Goal: Information Seeking & Learning: Check status

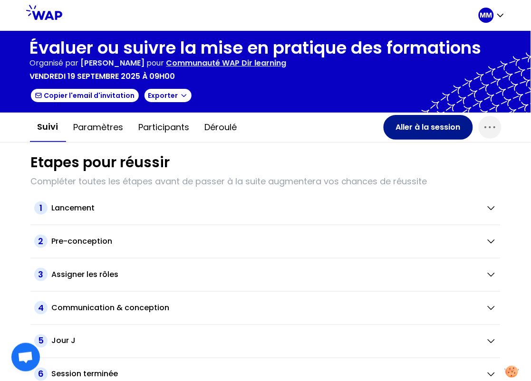
click at [426, 128] on button "Aller à la session" at bounding box center [428, 127] width 89 height 25
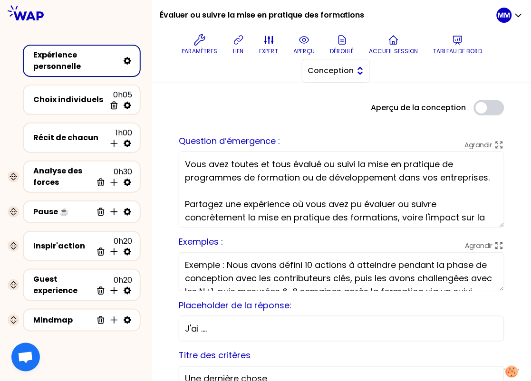
click at [340, 71] on span "Conception" at bounding box center [329, 70] width 43 height 11
click at [350, 114] on span "Facilitation" at bounding box center [342, 109] width 41 height 11
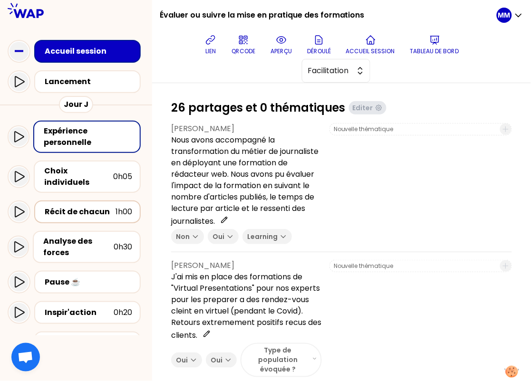
click at [90, 206] on div "Récit de chacun" at bounding box center [80, 211] width 71 height 11
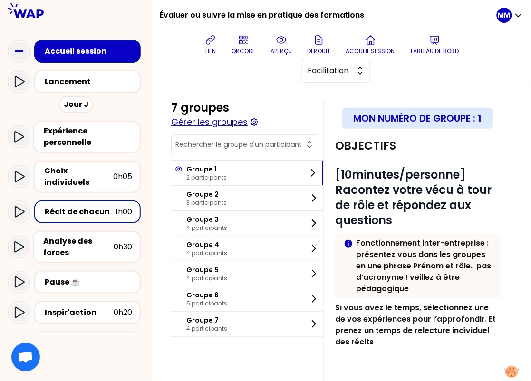
click at [229, 124] on button "Gérer les groupes" at bounding box center [209, 122] width 77 height 13
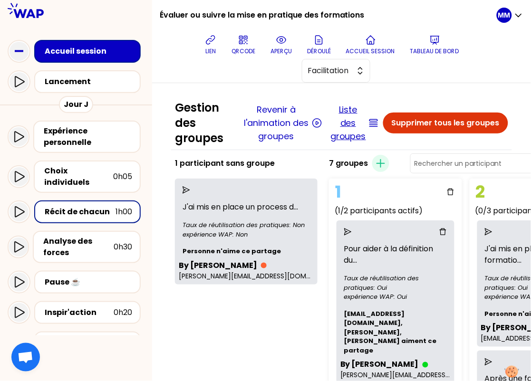
click at [341, 114] on button "Liste des groupes" at bounding box center [349, 123] width 36 height 40
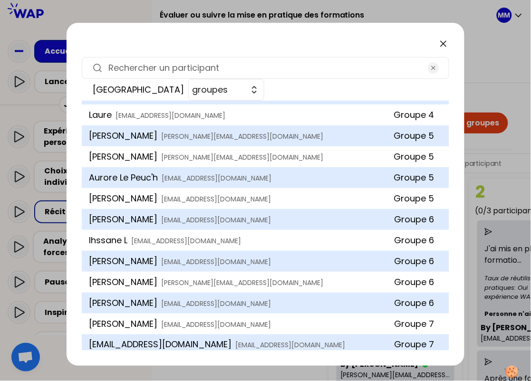
scroll to position [250, 0]
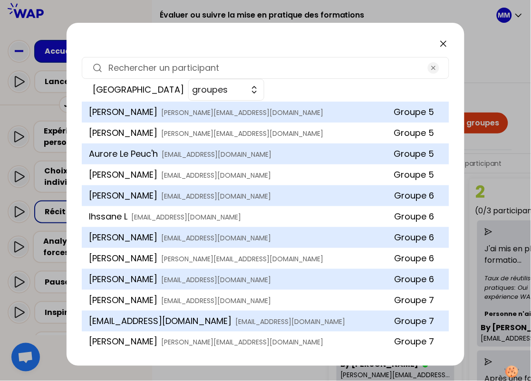
click at [154, 56] on div "Trier groupes Caroline Deforge caroline.deforge@ubisoft.com Groupe 1 antoinette…" at bounding box center [266, 194] width 399 height 343
click at [153, 67] on input at bounding box center [266, 67] width 314 height 13
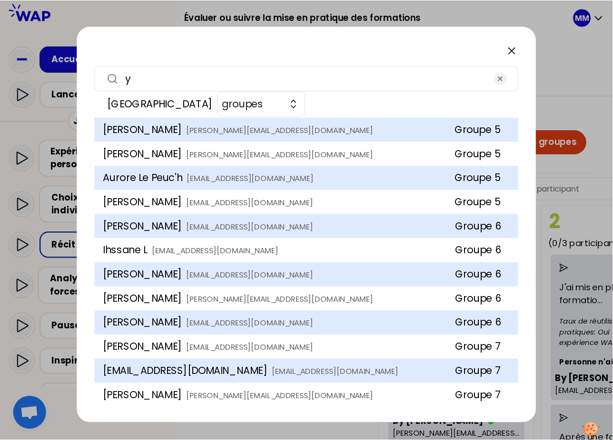
scroll to position [0, 0]
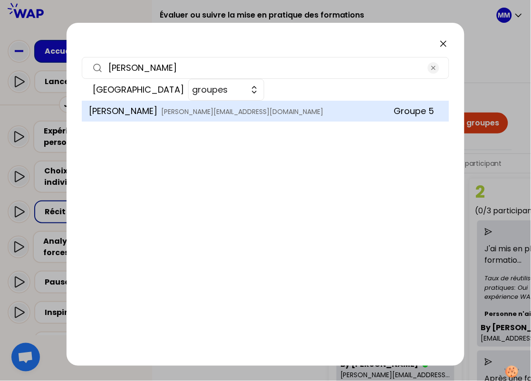
type input "yann"
click at [445, 43] on icon at bounding box center [443, 43] width 11 height 11
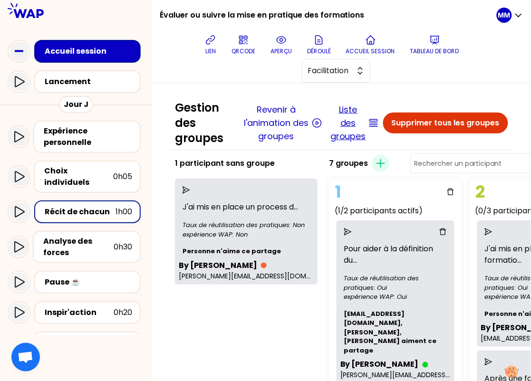
click at [344, 117] on button "Liste des groupes" at bounding box center [349, 123] width 36 height 40
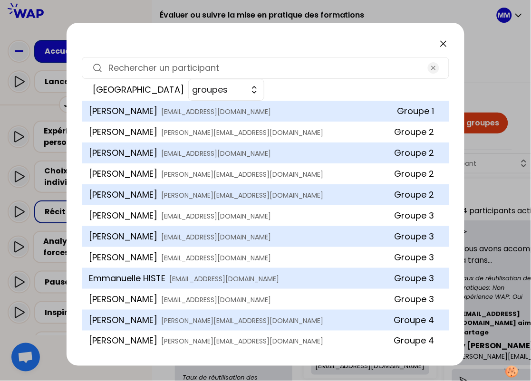
click at [444, 45] on icon at bounding box center [443, 43] width 11 height 11
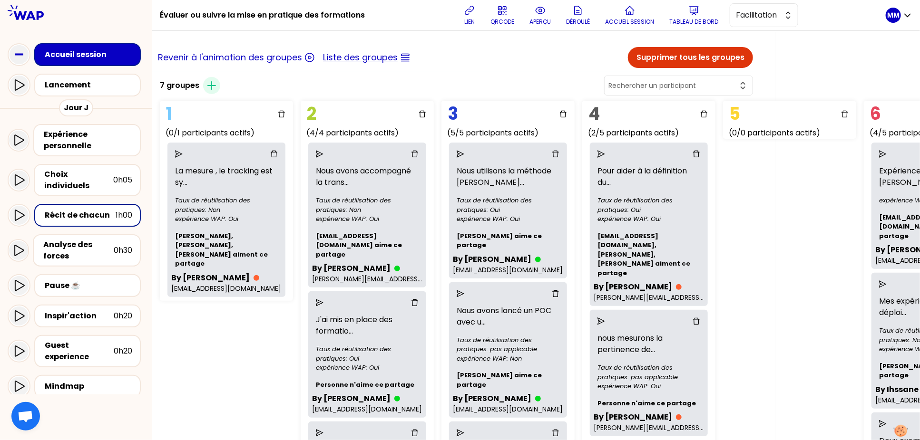
scroll to position [0, 144]
click at [596, 85] on input "text" at bounding box center [672, 87] width 129 height 10
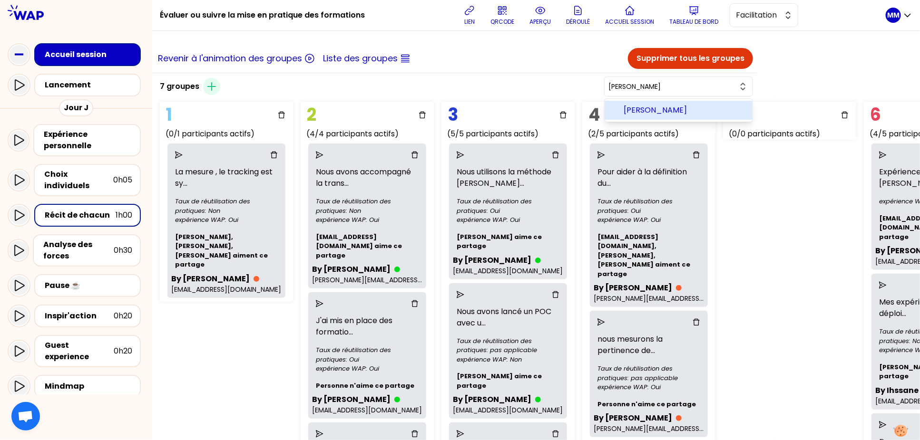
drag, startPoint x: 713, startPoint y: 114, endPoint x: 719, endPoint y: 126, distance: 13.2
click at [596, 114] on span "laurence Berreby" at bounding box center [684, 110] width 121 height 11
type input "laurence Berreby"
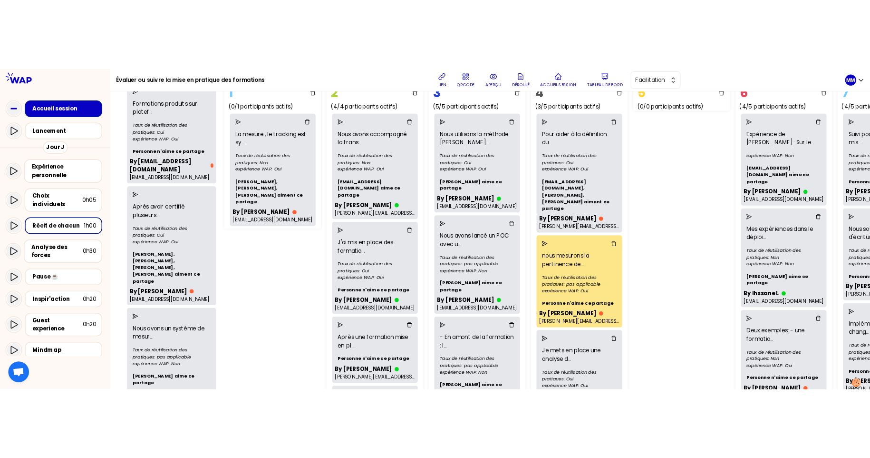
scroll to position [0, 0]
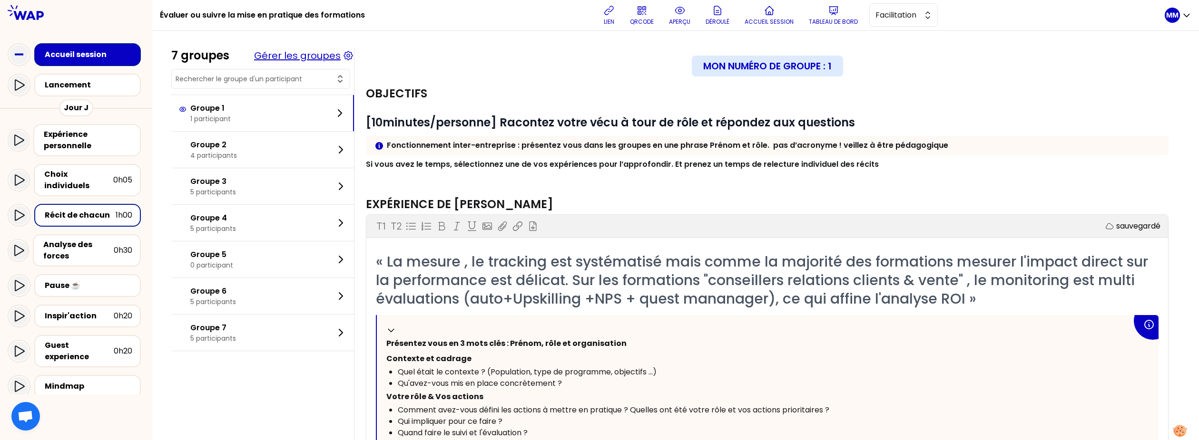
click at [312, 58] on button "Gérer les groupes" at bounding box center [297, 55] width 87 height 13
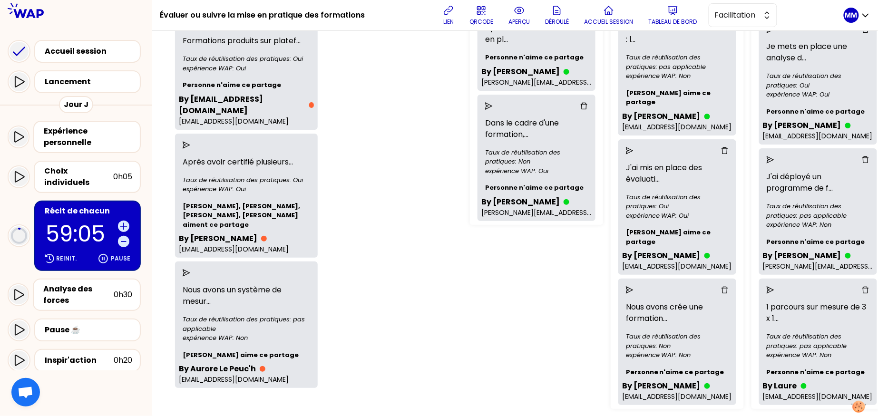
scroll to position [440, 0]
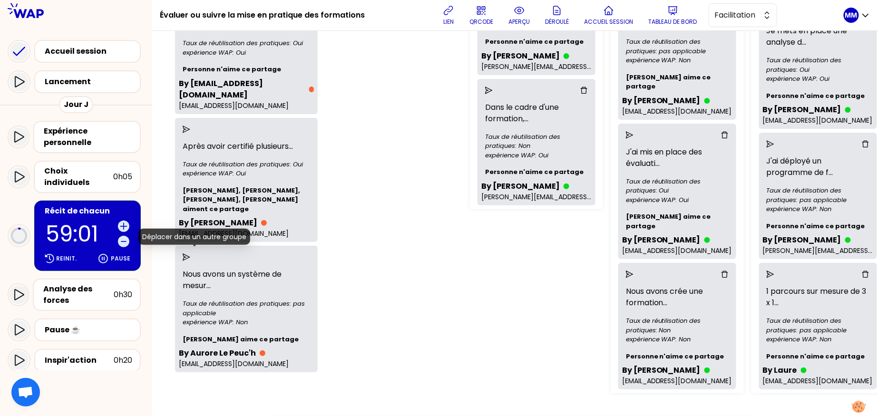
click at [190, 253] on icon "send" at bounding box center [187, 257] width 8 height 8
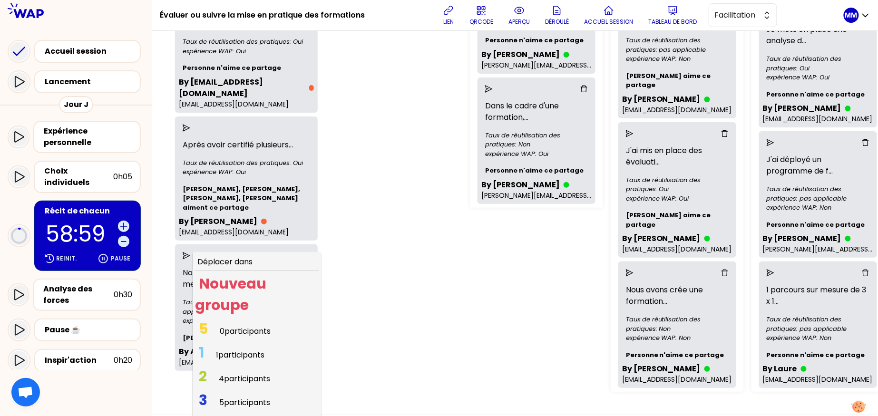
click at [258, 343] on span "4 participants" at bounding box center [244, 379] width 51 height 11
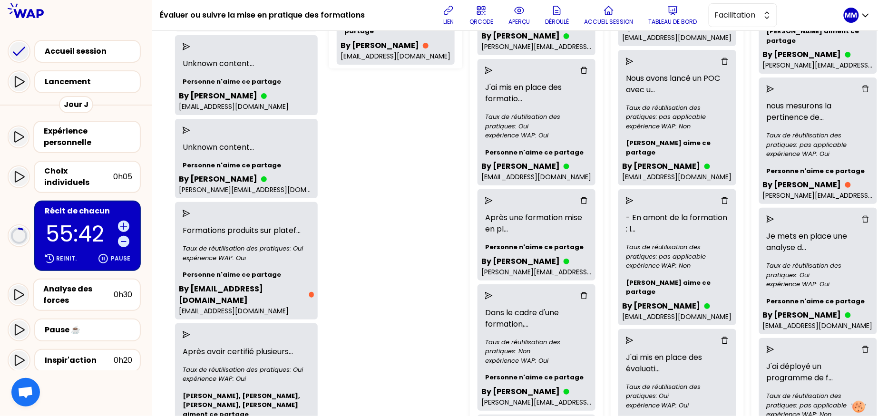
scroll to position [0, 0]
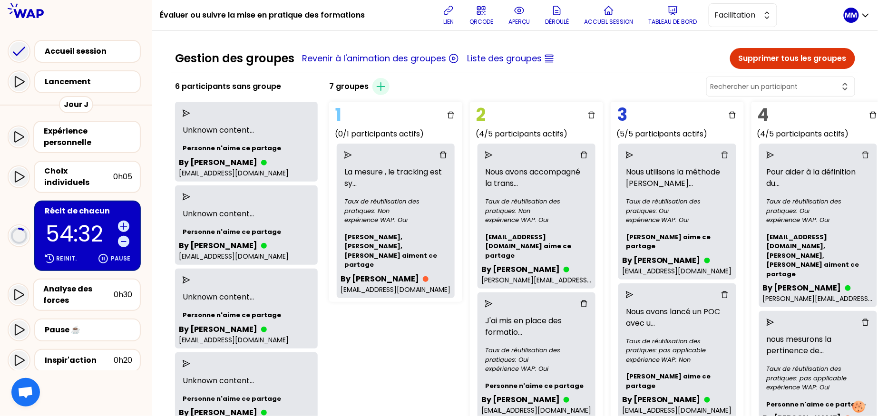
click at [190, 278] on icon "send" at bounding box center [187, 280] width 8 height 8
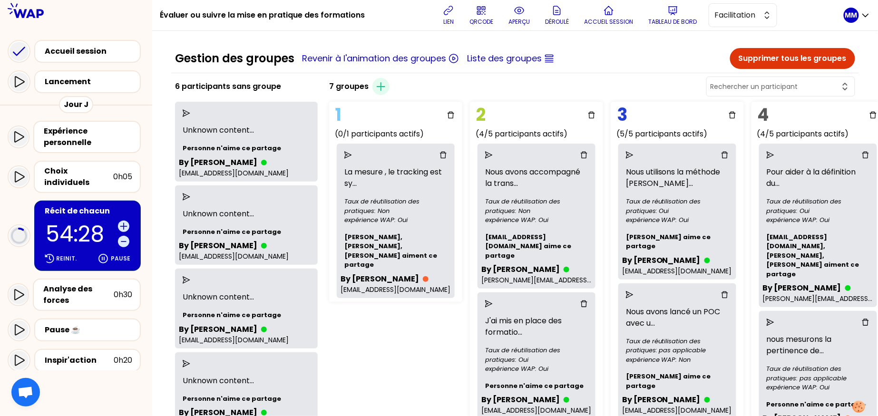
click at [189, 280] on div at bounding box center [246, 280] width 135 height 15
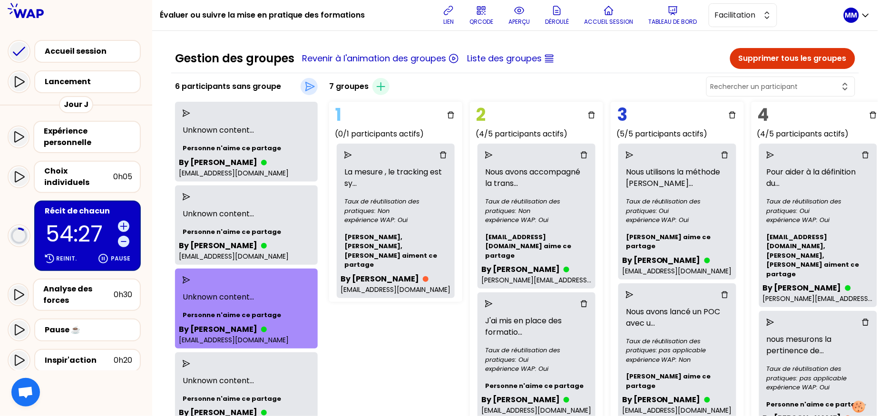
click at [190, 278] on icon "send" at bounding box center [187, 280] width 8 height 8
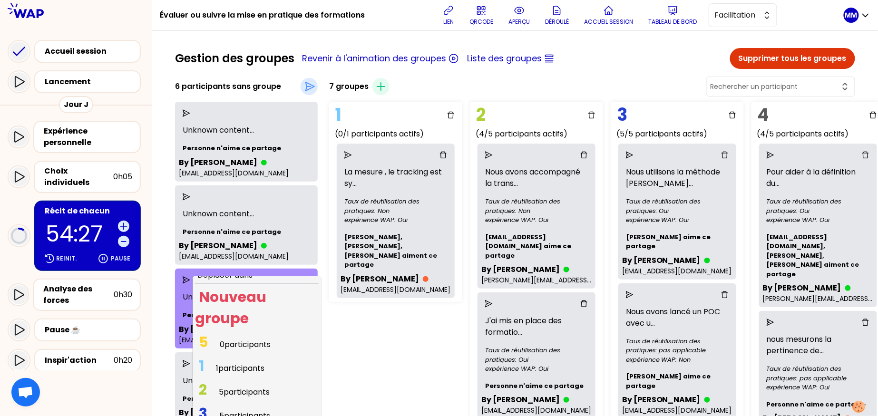
scroll to position [45, 0]
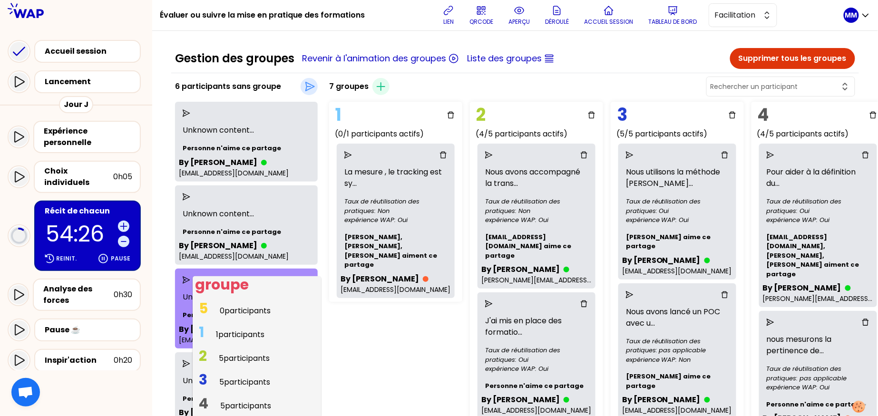
drag, startPoint x: 242, startPoint y: 355, endPoint x: 250, endPoint y: 355, distance: 8.6
click at [242, 343] on span "5 participants" at bounding box center [244, 358] width 51 height 11
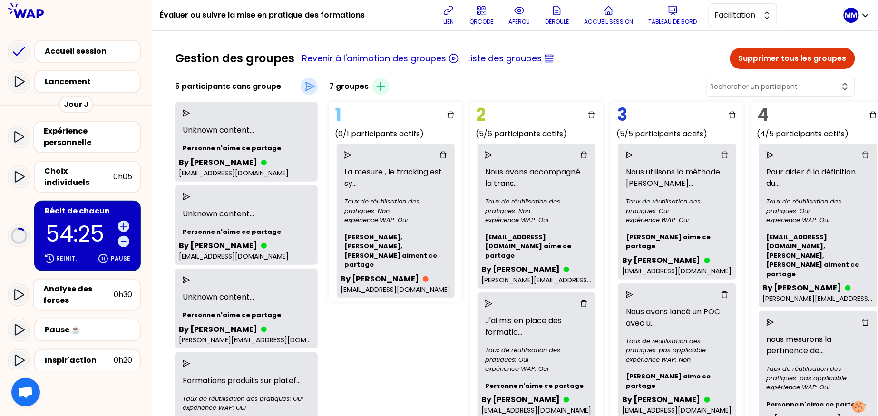
click at [190, 278] on icon "send" at bounding box center [187, 280] width 8 height 8
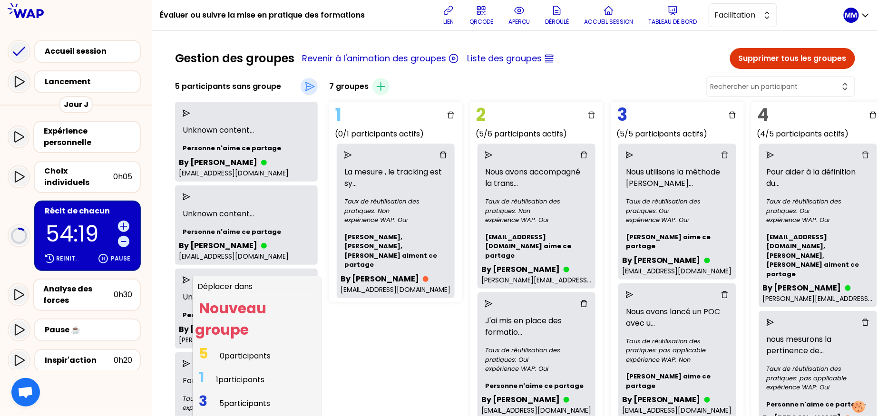
click at [239, 343] on span "5 participants" at bounding box center [244, 403] width 51 height 11
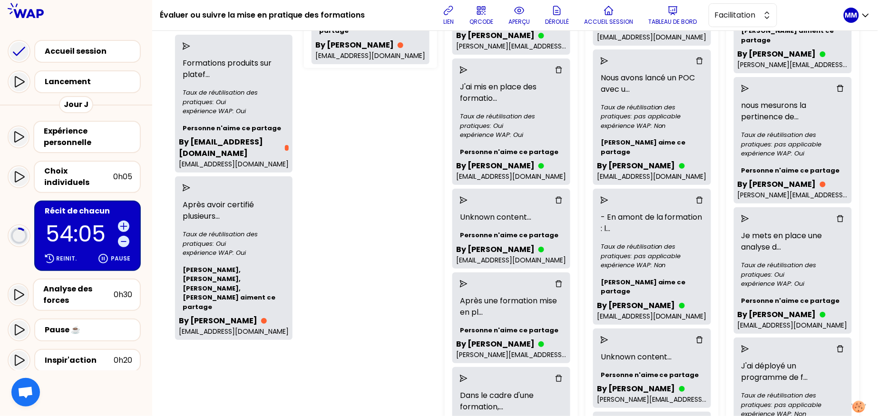
scroll to position [232, 0]
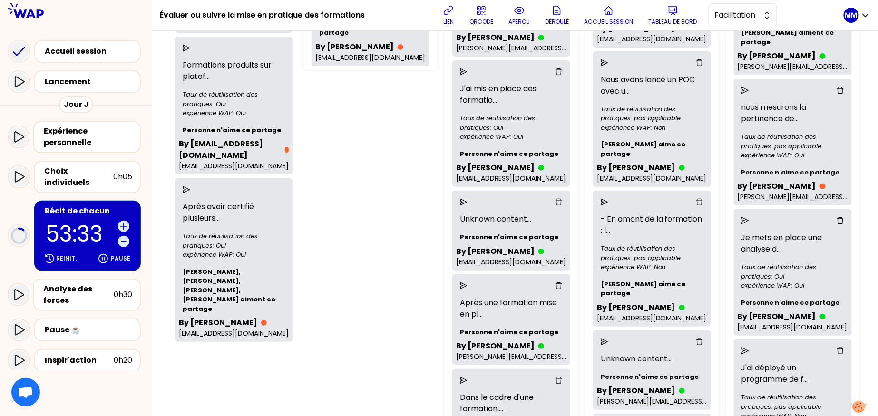
click at [435, 120] on div "1 (0/1 participants actifs) La mesure , le tracking est sy ... Taux de réutilis…" at bounding box center [419, 277] width 238 height 822
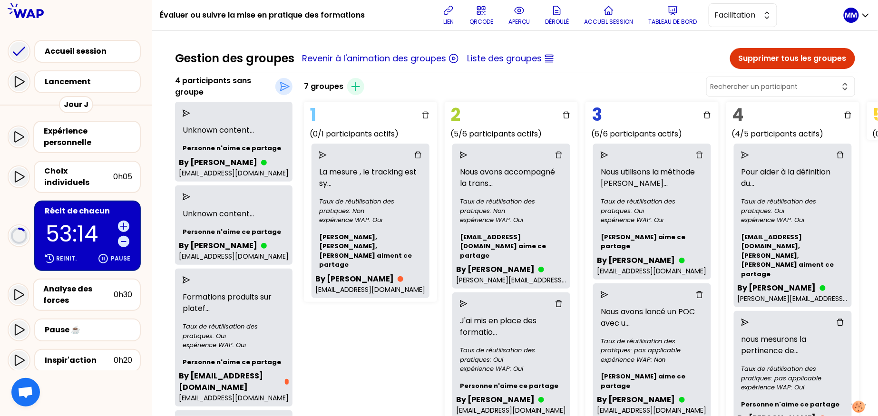
click at [596, 90] on input "text" at bounding box center [775, 87] width 129 height 10
click at [596, 107] on span "Darnajou Amélia" at bounding box center [786, 110] width 121 height 11
type input "Darnajou Amélia"
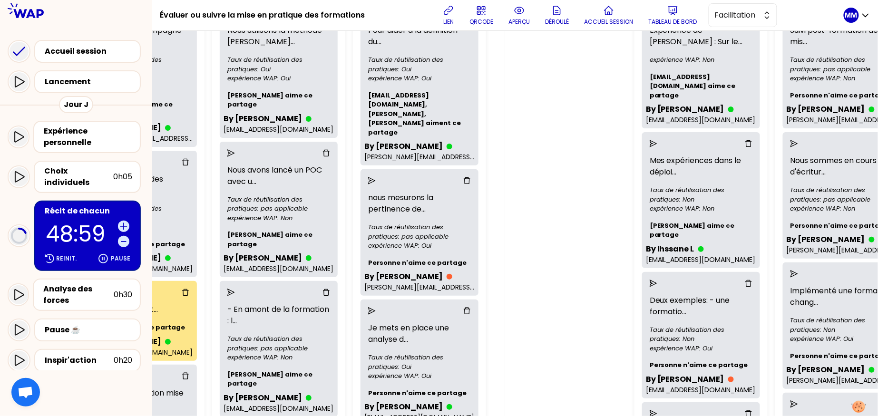
scroll to position [145, 373]
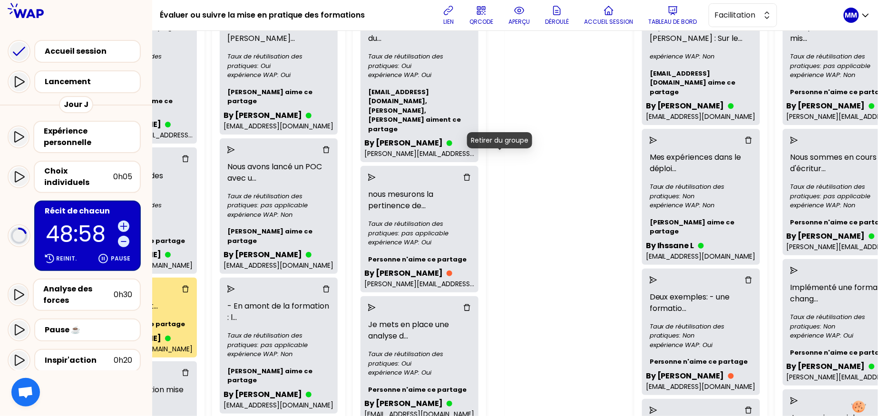
click at [471, 174] on icon "delete" at bounding box center [467, 178] width 8 height 8
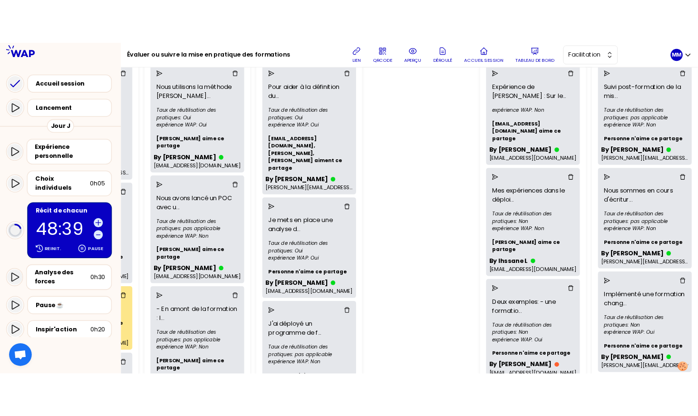
scroll to position [0, 444]
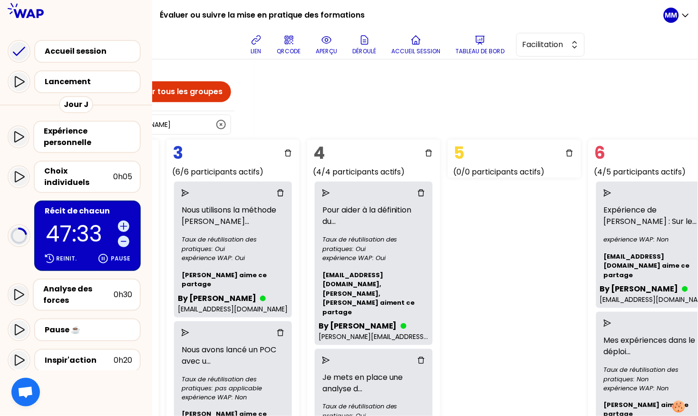
click at [51, 223] on p "47:33" at bounding box center [80, 234] width 68 height 22
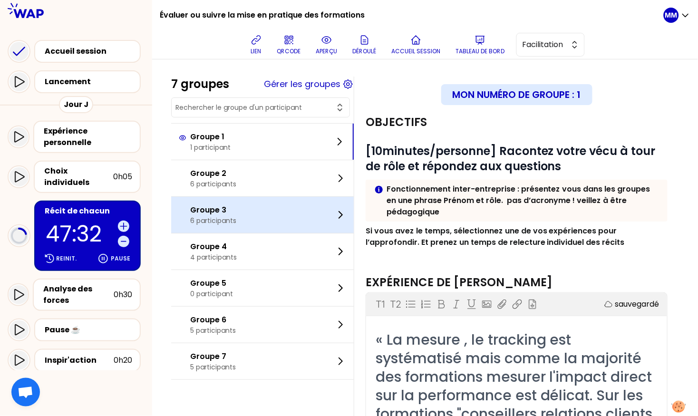
click at [256, 216] on div "Groupe 3 6 participants" at bounding box center [262, 215] width 183 height 36
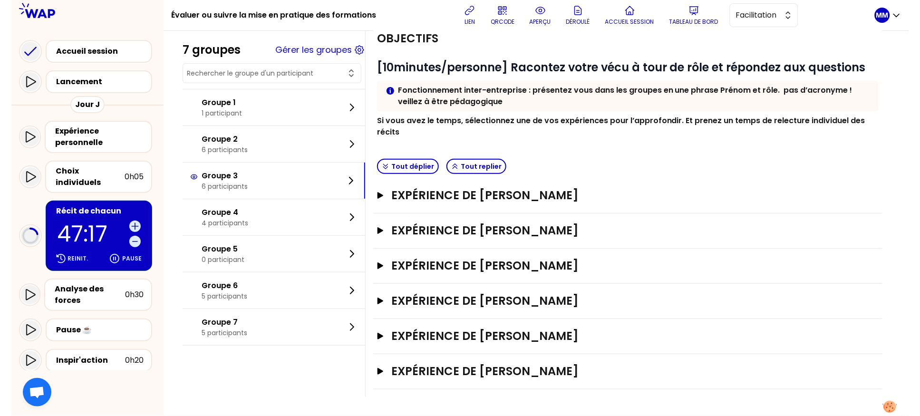
scroll to position [43, 0]
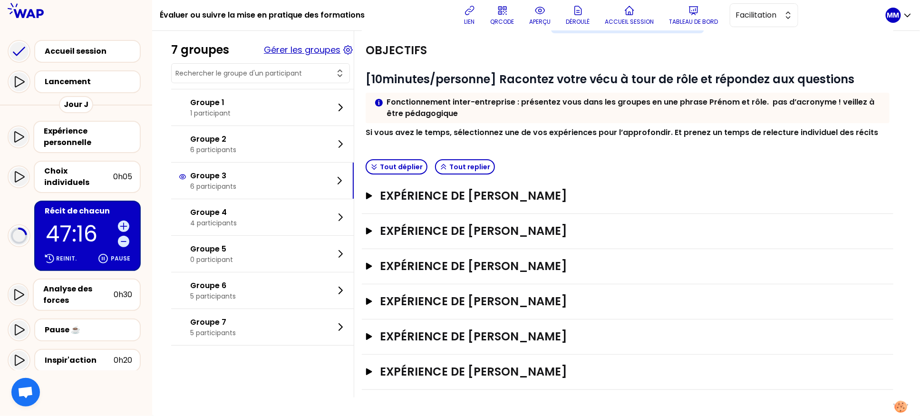
click at [323, 47] on button "Gérer les groupes" at bounding box center [302, 49] width 77 height 13
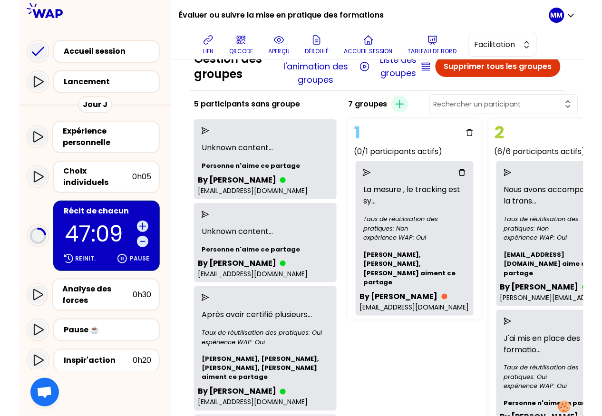
scroll to position [30, 0]
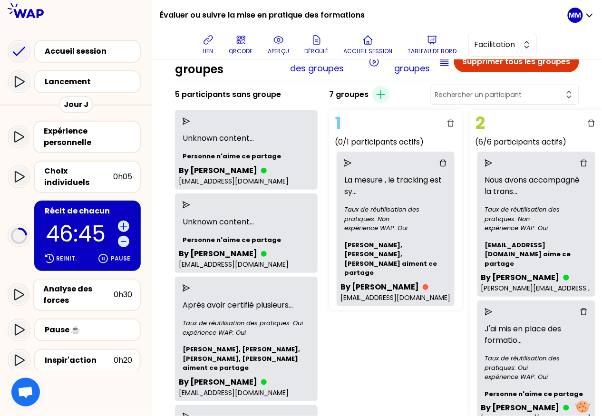
click at [67, 229] on p "46:45" at bounding box center [80, 234] width 68 height 22
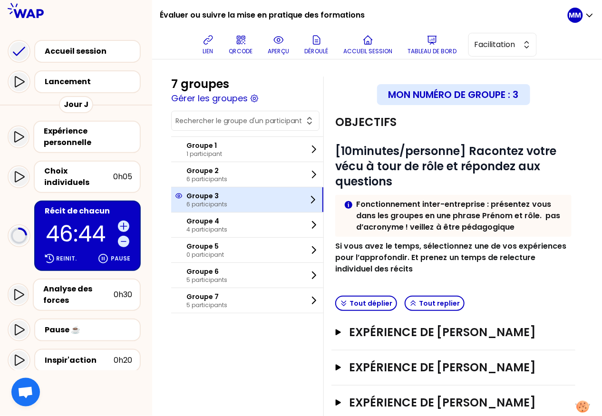
click at [227, 201] on p "6 participants" at bounding box center [206, 205] width 41 height 8
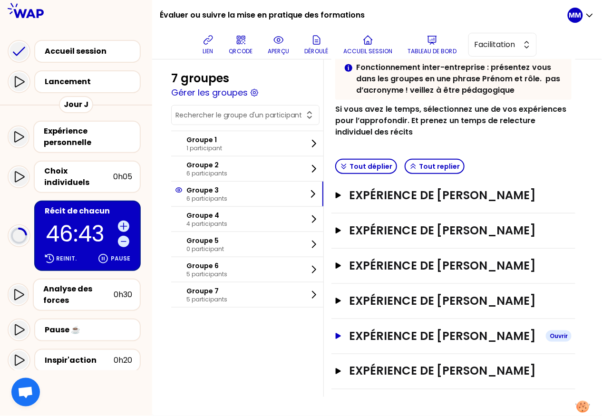
scroll to position [224, 0]
click at [463, 223] on h3 "Expérience de Ariane Epstein-Drouard" at bounding box center [443, 230] width 189 height 15
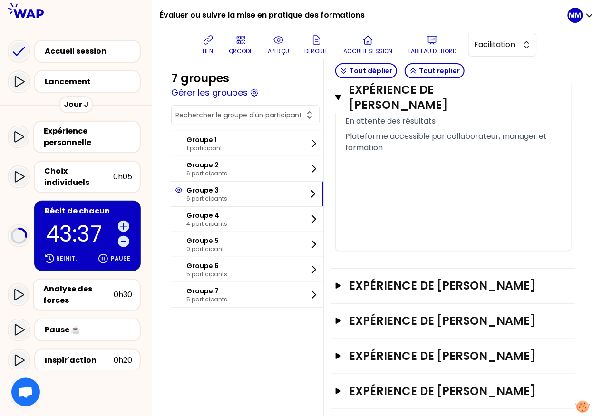
scroll to position [960, 0]
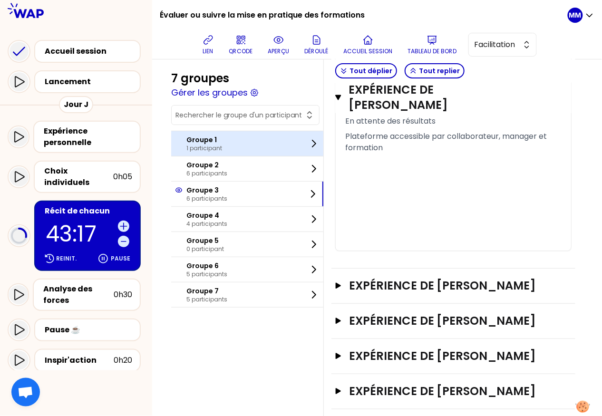
click at [235, 143] on div "Groupe 1 1 participant" at bounding box center [247, 143] width 152 height 25
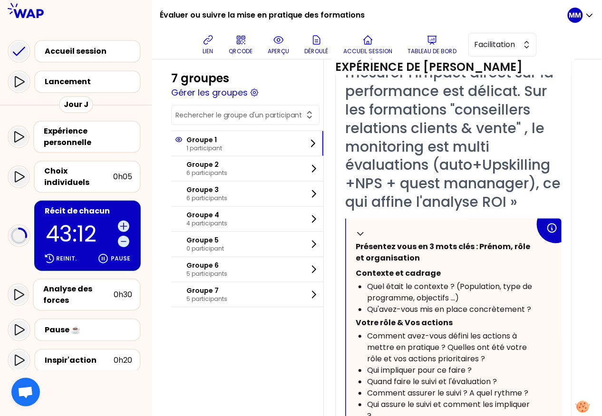
scroll to position [0, 0]
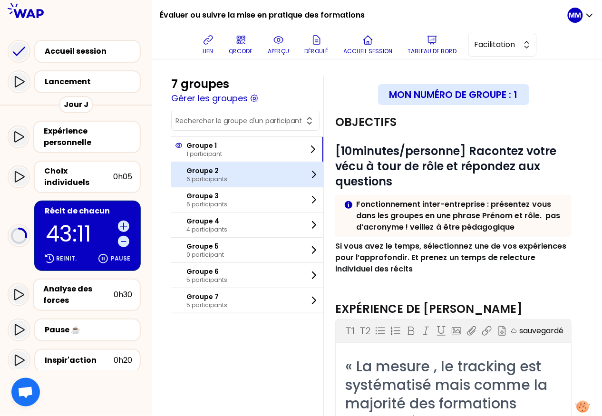
click at [264, 178] on div "Groupe 2 6 participants" at bounding box center [247, 174] width 152 height 25
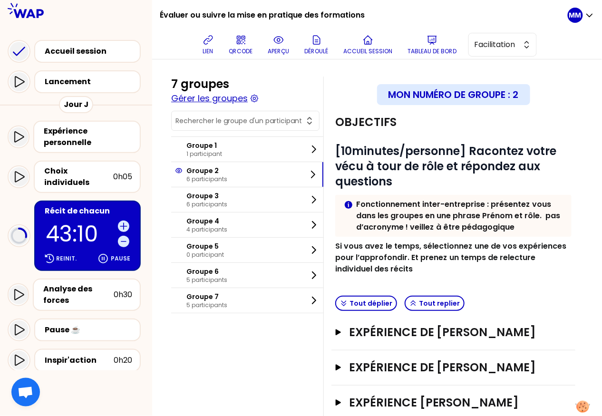
click at [232, 101] on button "Gérer les groupes" at bounding box center [209, 98] width 77 height 13
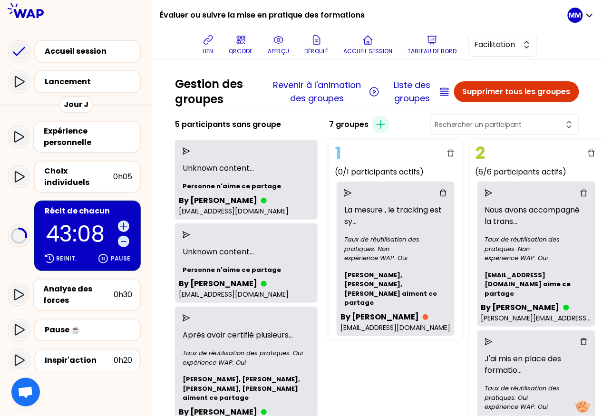
click at [447, 193] on icon "delete" at bounding box center [443, 193] width 8 height 8
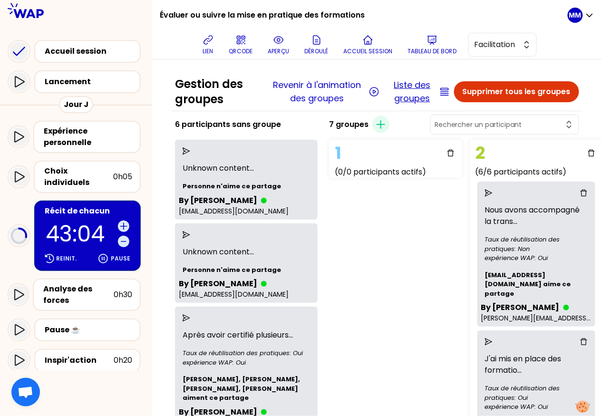
click at [404, 87] on button "Liste des groupes" at bounding box center [412, 91] width 49 height 27
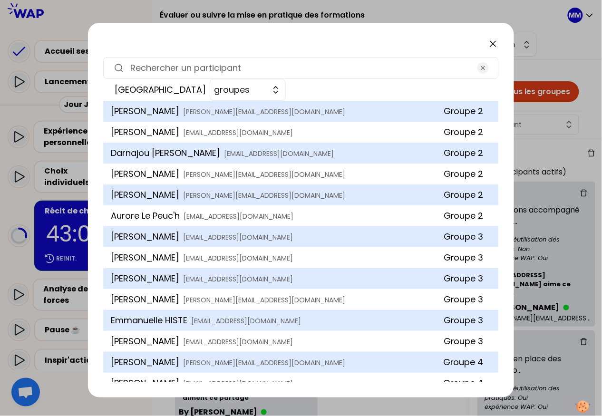
click at [491, 45] on icon at bounding box center [493, 44] width 6 height 6
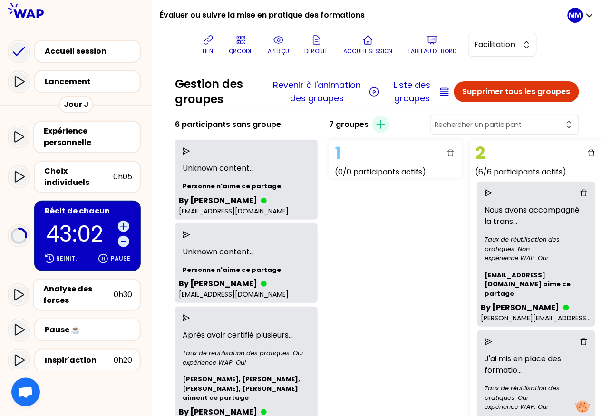
click at [61, 223] on p "43:02" at bounding box center [80, 234] width 68 height 22
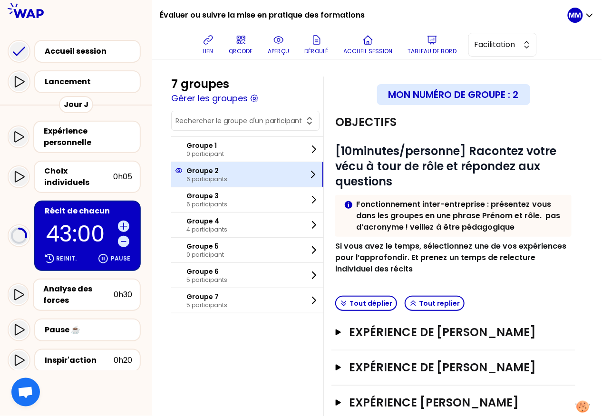
click at [240, 174] on div "Groupe 2 6 participants" at bounding box center [247, 174] width 152 height 25
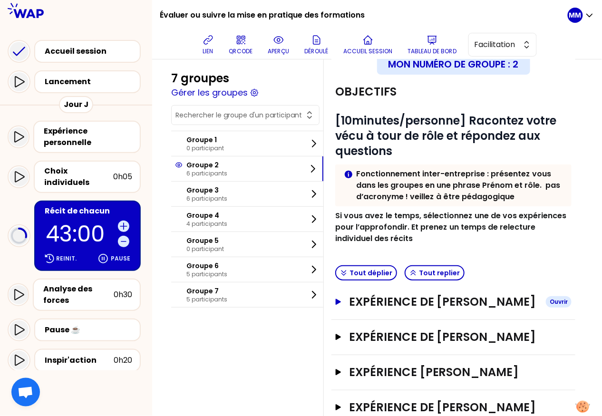
scroll to position [239, 0]
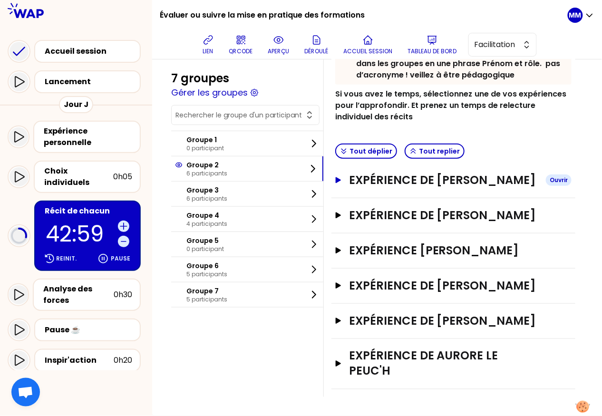
click at [419, 173] on h3 "Expérience de Marion Belford" at bounding box center [443, 180] width 189 height 15
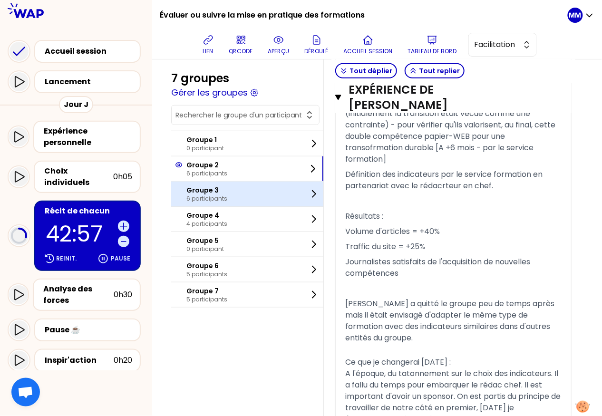
scroll to position [1080, 0]
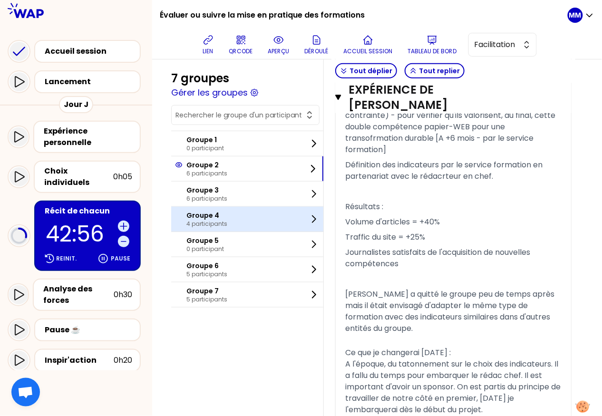
click at [222, 217] on p "Groupe 4" at bounding box center [206, 216] width 41 height 10
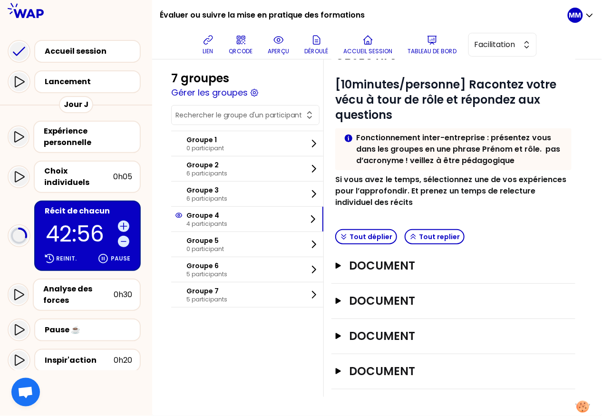
scroll to position [107, 0]
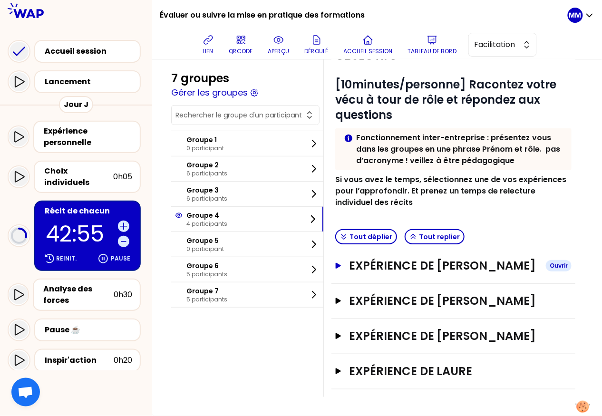
click at [411, 258] on h3 "Expérience de Caroline Deforge" at bounding box center [443, 265] width 189 height 15
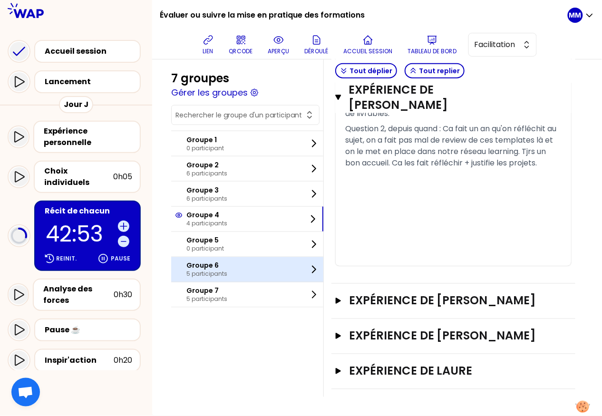
scroll to position [1216, 0]
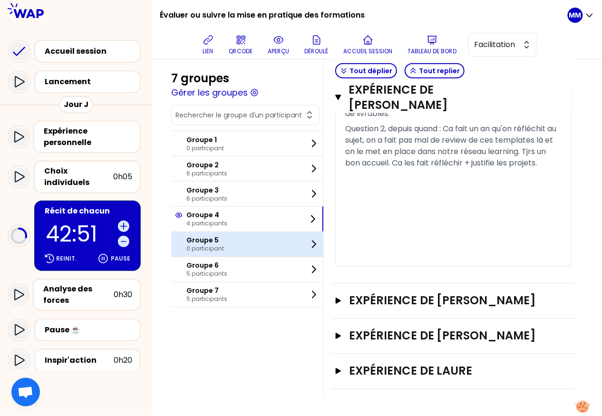
click at [245, 248] on div "Groupe 5 0 participant" at bounding box center [247, 244] width 152 height 25
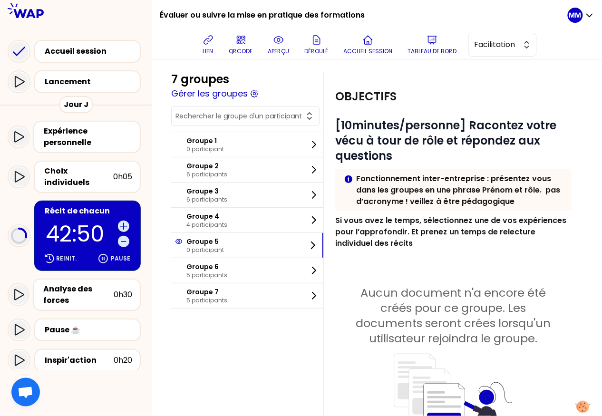
scroll to position [0, 0]
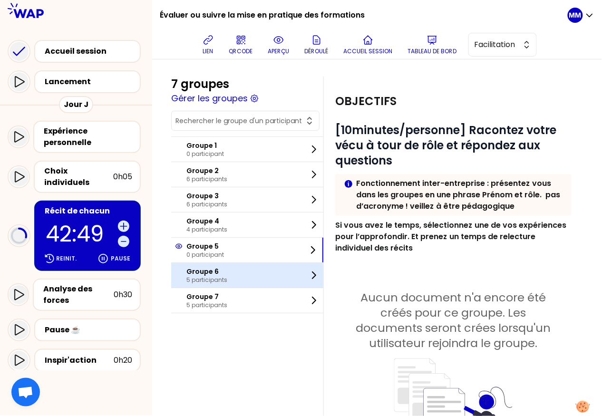
click at [240, 285] on div "Groupe 6 5 participants" at bounding box center [247, 275] width 152 height 25
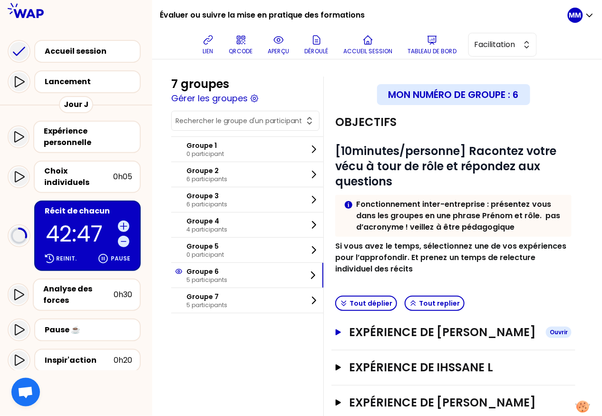
click at [463, 340] on h3 "Expérience de Adeline Baral" at bounding box center [443, 332] width 189 height 15
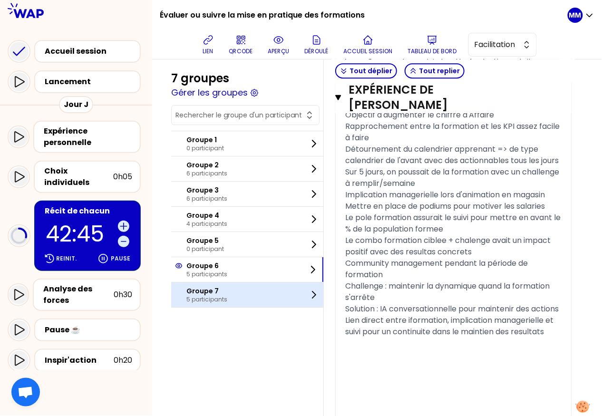
click at [217, 300] on p "5 participants" at bounding box center [206, 300] width 41 height 8
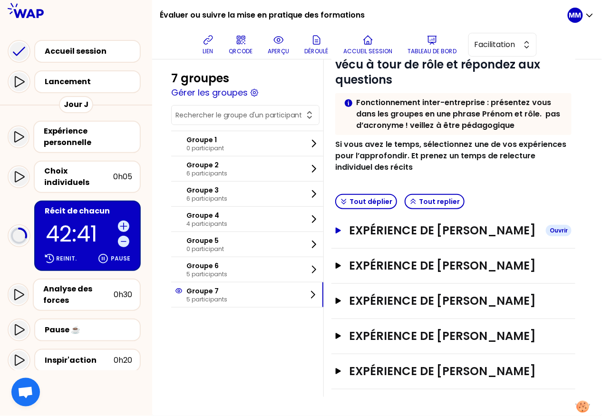
click at [415, 223] on h3 "Expérience de Claudine Marguerite" at bounding box center [443, 230] width 189 height 15
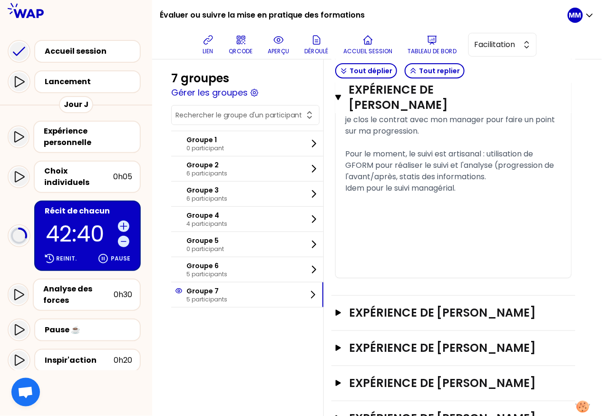
scroll to position [974, 0]
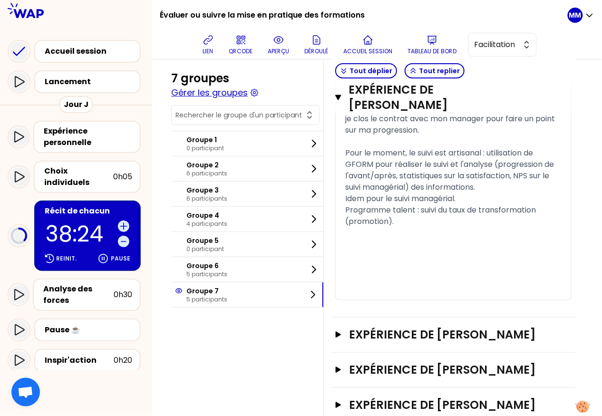
click at [227, 97] on button "Gérer les groupes" at bounding box center [209, 92] width 77 height 13
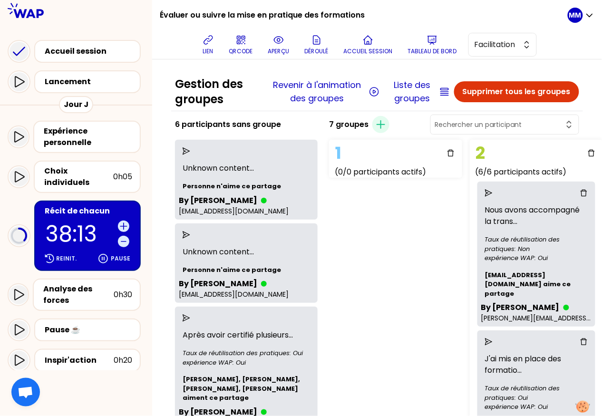
drag, startPoint x: 80, startPoint y: 206, endPoint x: 93, endPoint y: 211, distance: 13.9
click at [80, 206] on div "Récit de chacun" at bounding box center [89, 210] width 88 height 11
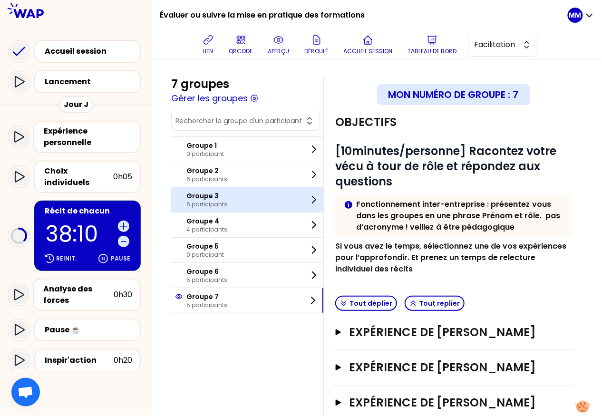
drag, startPoint x: 234, startPoint y: 203, endPoint x: 257, endPoint y: 209, distance: 24.6
click at [227, 203] on p "6 participants" at bounding box center [206, 205] width 41 height 8
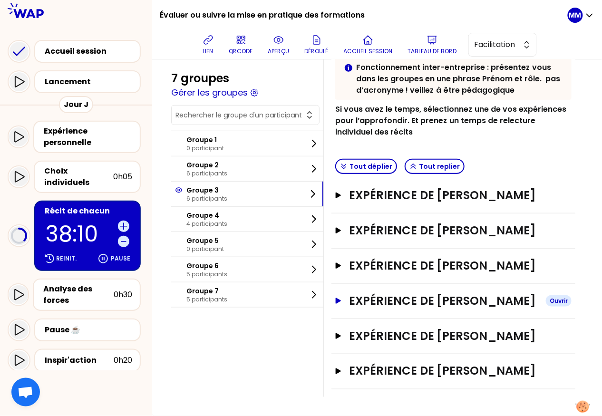
scroll to position [224, 0]
click at [452, 258] on h3 "Expérience de Delphine" at bounding box center [443, 265] width 189 height 15
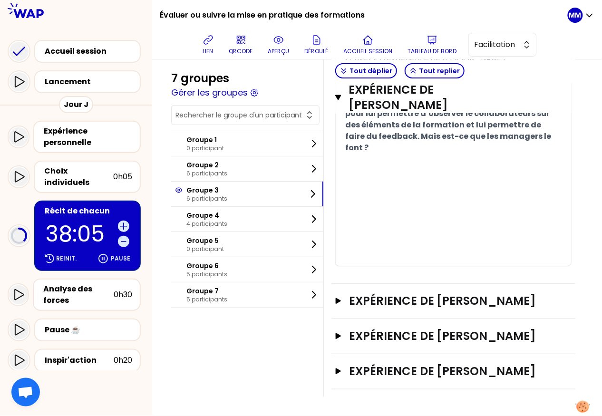
scroll to position [999, 0]
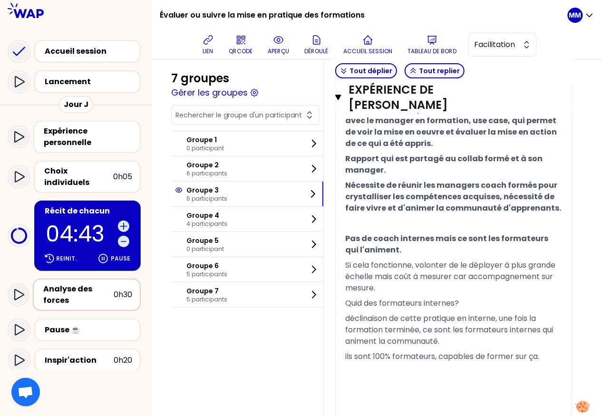
drag, startPoint x: 72, startPoint y: 284, endPoint x: 95, endPoint y: 297, distance: 26.2
click at [72, 284] on div "Analyse des forces" at bounding box center [78, 294] width 70 height 23
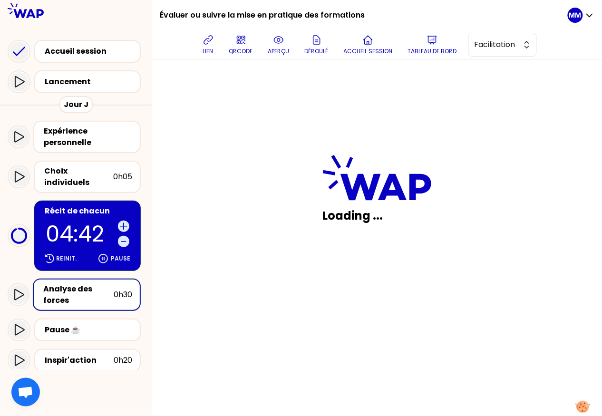
scroll to position [96, 0]
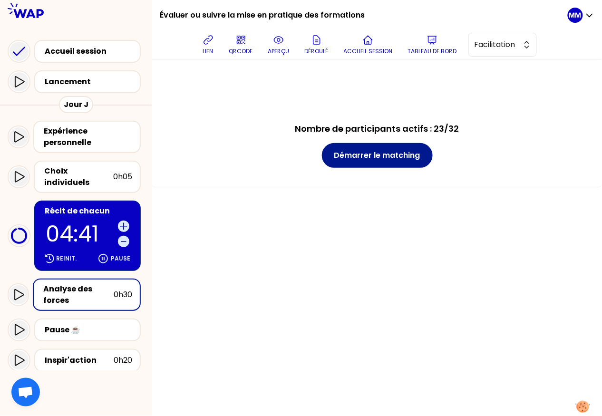
click at [403, 162] on button "Démarrer le matching" at bounding box center [377, 155] width 111 height 25
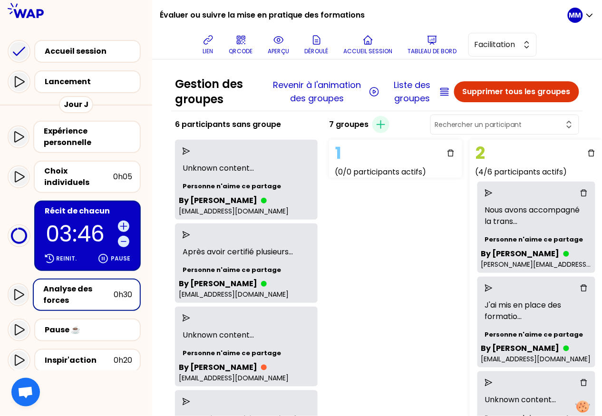
click at [68, 223] on p "03:46" at bounding box center [80, 234] width 68 height 22
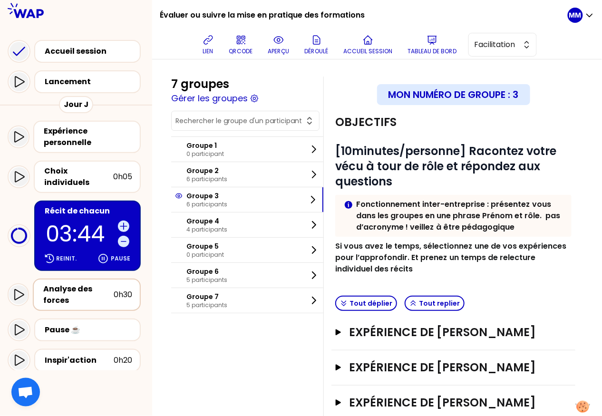
click at [74, 283] on div "Analyse des forces" at bounding box center [78, 294] width 70 height 23
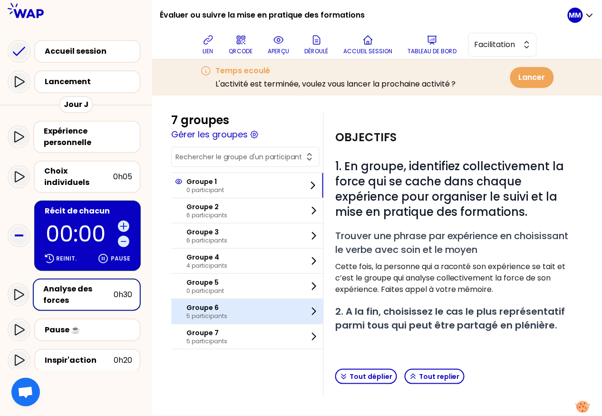
click at [227, 316] on p "5 participants" at bounding box center [206, 316] width 41 height 8
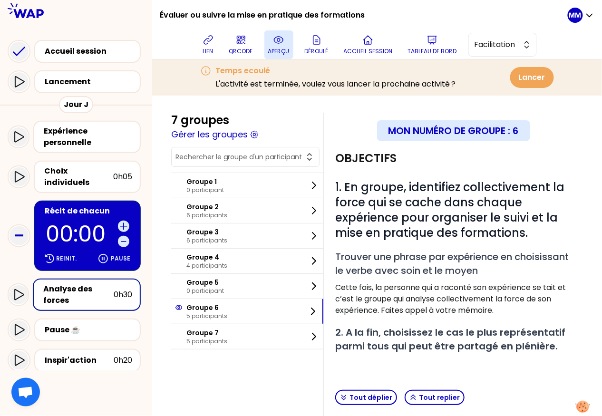
click at [283, 44] on icon at bounding box center [278, 39] width 11 height 11
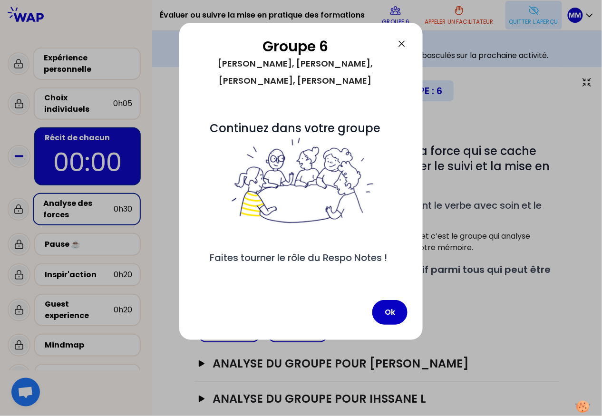
drag, startPoint x: 387, startPoint y: 305, endPoint x: 439, endPoint y: 294, distance: 52.4
click at [387, 305] on button "Ok" at bounding box center [389, 312] width 35 height 25
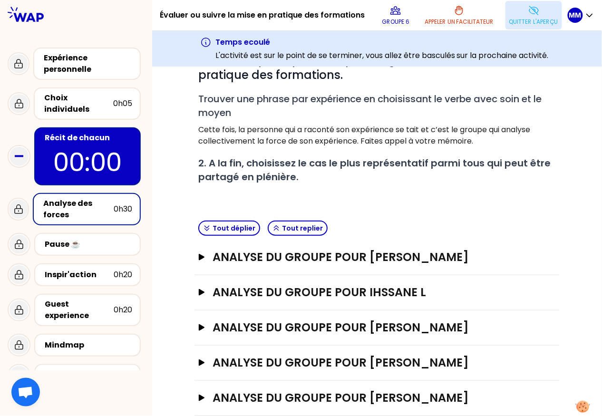
scroll to position [107, 0]
click at [396, 257] on h3 "analyse du groupe pour Adeline Baral" at bounding box center [368, 256] width 310 height 15
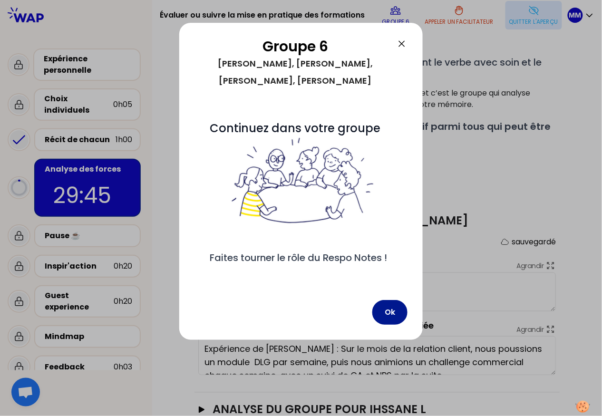
click at [387, 308] on button "Ok" at bounding box center [389, 312] width 35 height 25
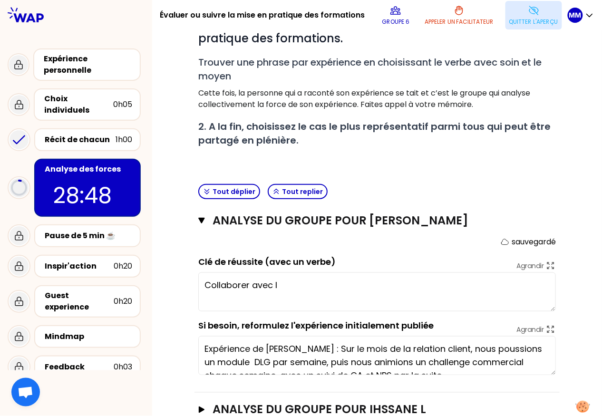
scroll to position [0, 0]
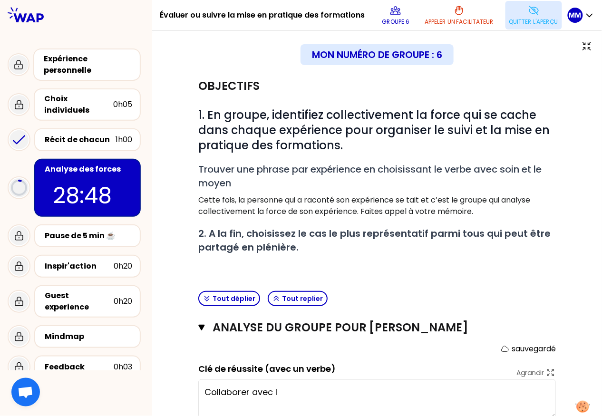
type textarea "Collaborer avec le"
click at [537, 11] on icon at bounding box center [533, 10] width 9 height 9
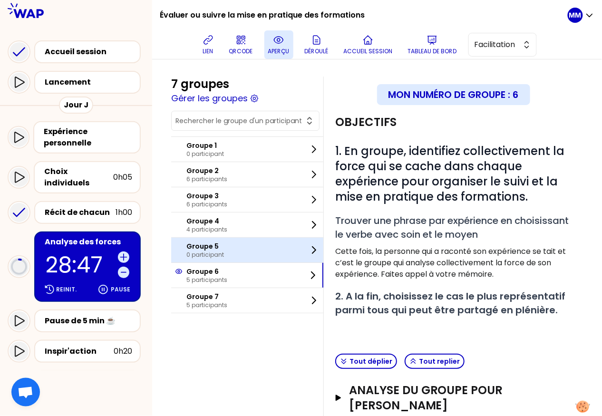
drag, startPoint x: 229, startPoint y: 300, endPoint x: 234, endPoint y: 244, distance: 56.3
click at [227, 300] on p "Groupe 7" at bounding box center [206, 297] width 41 height 10
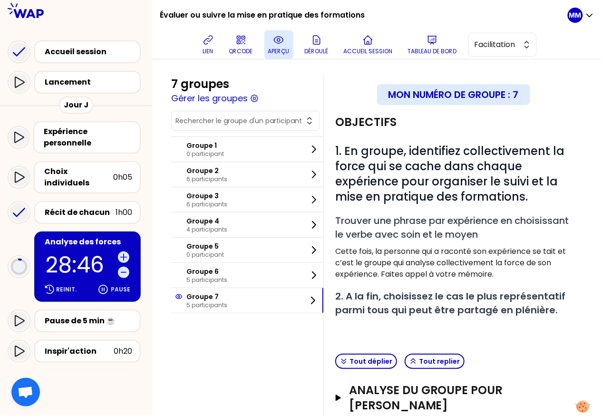
click at [284, 45] on icon at bounding box center [278, 39] width 11 height 11
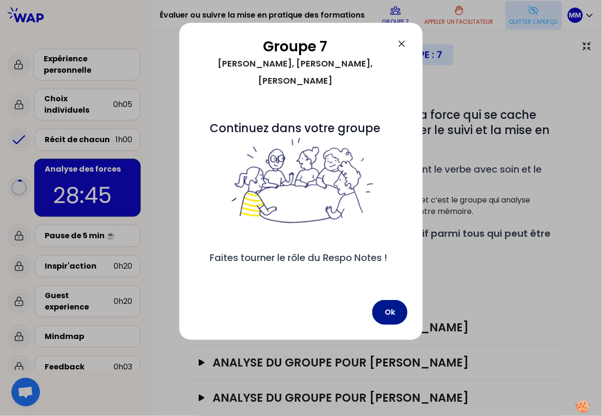
click at [397, 309] on button "Ok" at bounding box center [389, 312] width 35 height 25
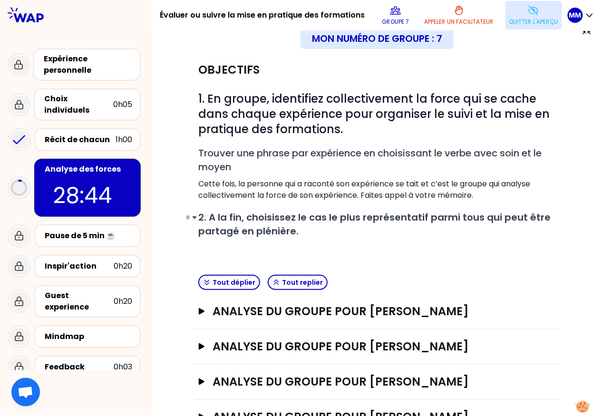
scroll to position [17, 0]
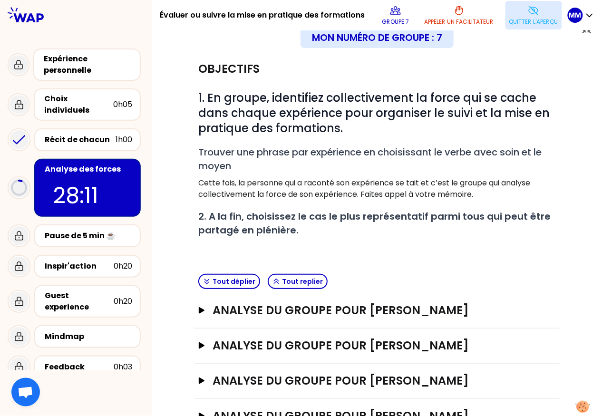
click at [526, 24] on p "Quitter l'aperçu" at bounding box center [533, 22] width 49 height 8
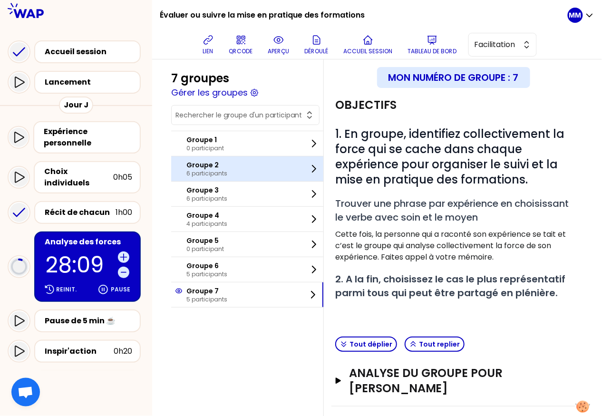
drag, startPoint x: 219, startPoint y: 218, endPoint x: 236, endPoint y: 161, distance: 59.7
click at [219, 218] on p "Groupe 4" at bounding box center [206, 216] width 41 height 10
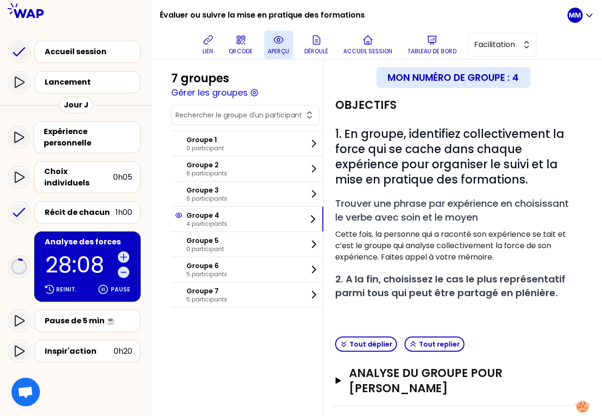
click at [282, 43] on icon at bounding box center [278, 40] width 9 height 7
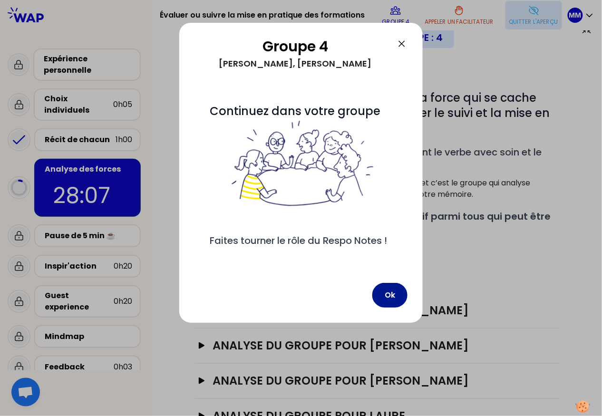
click at [383, 307] on button "Ok" at bounding box center [389, 295] width 35 height 25
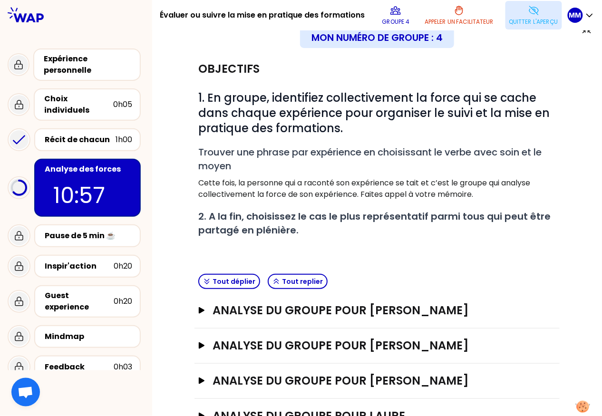
click at [520, 14] on button "Quitter l'aperçu" at bounding box center [534, 15] width 57 height 29
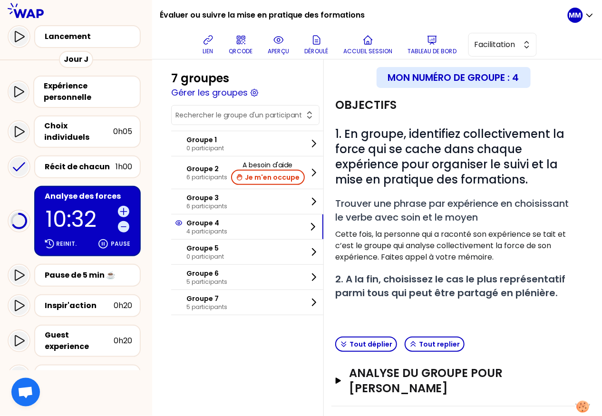
scroll to position [129, 0]
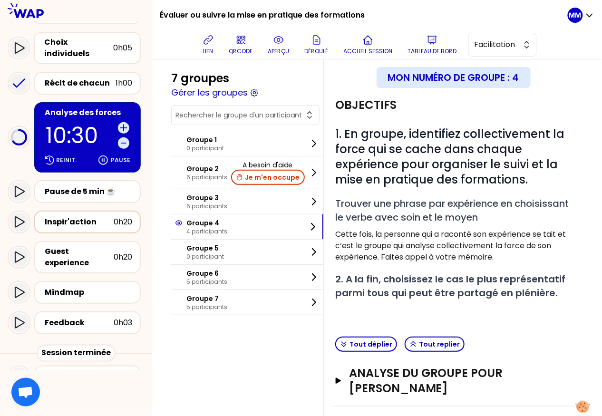
click at [87, 216] on div "Inspir'action" at bounding box center [79, 221] width 69 height 11
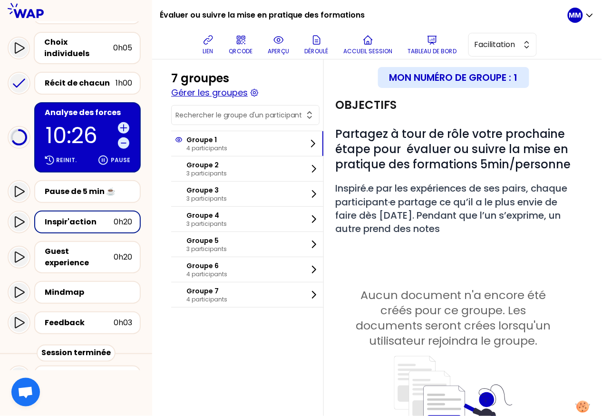
click at [226, 95] on button "Gérer les groupes" at bounding box center [209, 92] width 77 height 13
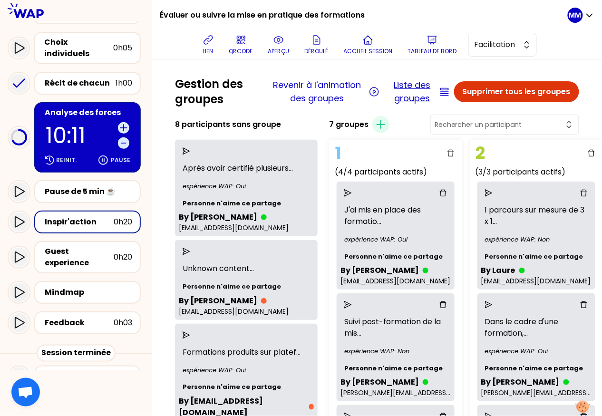
drag, startPoint x: 421, startPoint y: 127, endPoint x: 410, endPoint y: 98, distance: 30.6
click at [421, 127] on div "7 groupes Créer un groupe" at bounding box center [454, 124] width 258 height 23
click at [409, 96] on button "Liste des groupes" at bounding box center [412, 91] width 49 height 27
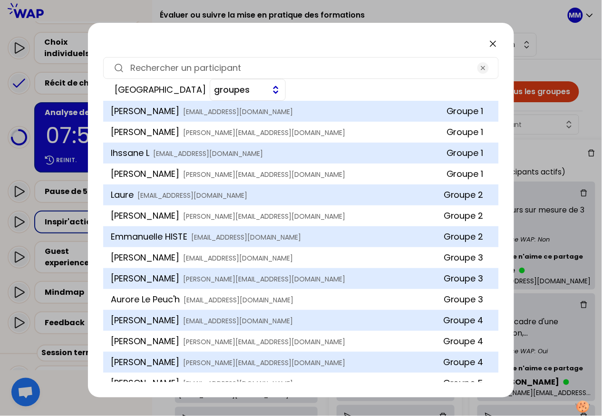
click at [266, 83] on span "groupes" at bounding box center [240, 89] width 52 height 13
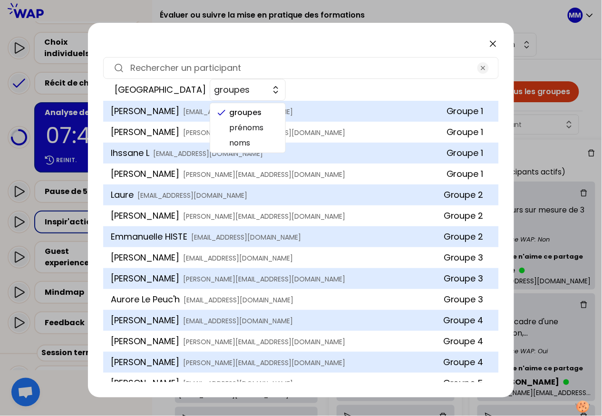
click at [344, 48] on div at bounding box center [301, 43] width 396 height 11
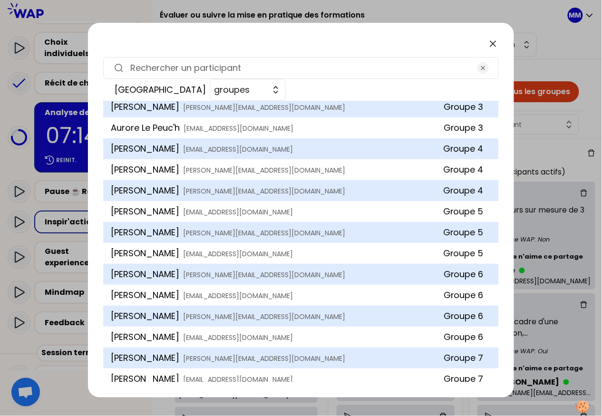
scroll to position [198, 0]
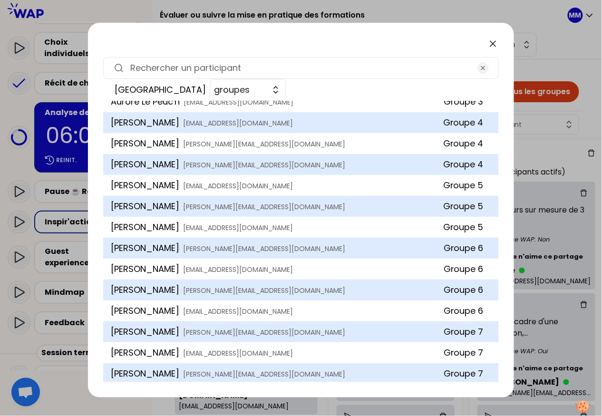
drag, startPoint x: 493, startPoint y: 43, endPoint x: 486, endPoint y: 45, distance: 7.4
click at [493, 43] on icon at bounding box center [492, 43] width 11 height 11
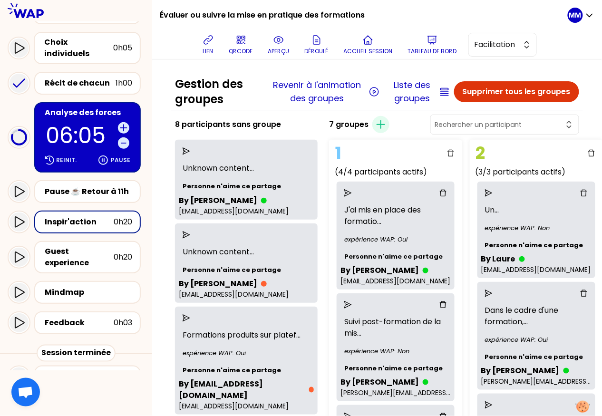
click at [86, 216] on div "Inspir'action" at bounding box center [79, 221] width 69 height 11
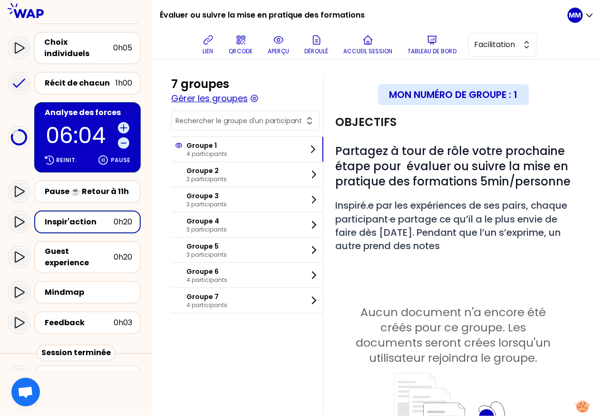
click at [215, 99] on button "Gérer les groupes" at bounding box center [209, 98] width 77 height 13
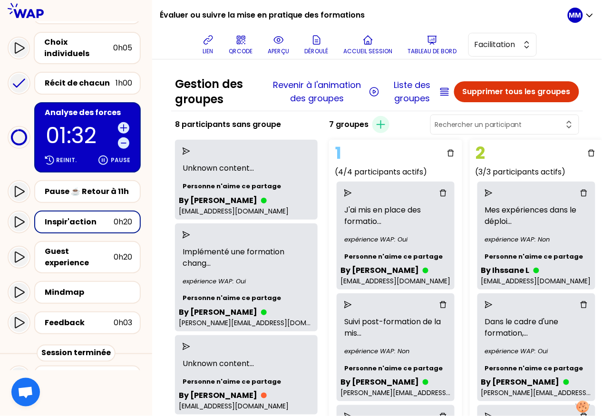
click at [75, 125] on p "01:32" at bounding box center [80, 136] width 68 height 22
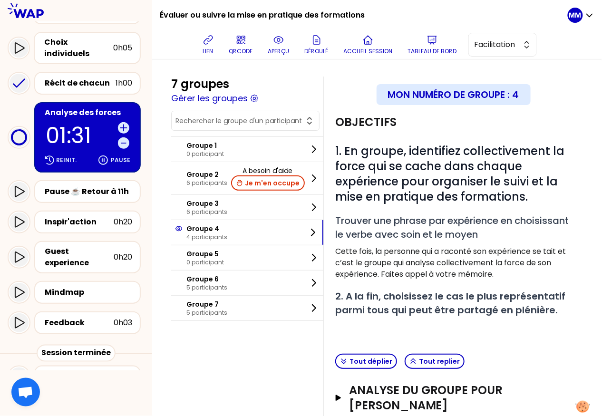
click at [246, 120] on input "text" at bounding box center [239, 121] width 128 height 10
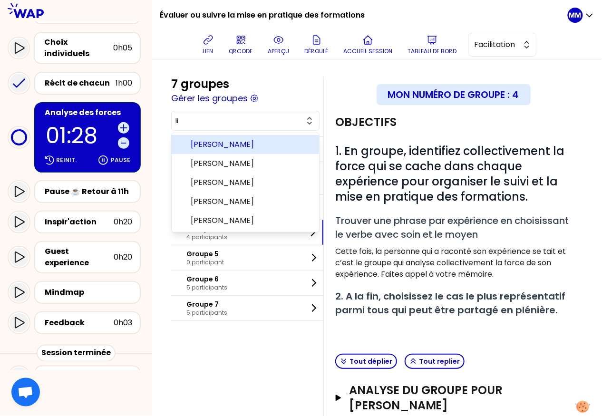
type input "l"
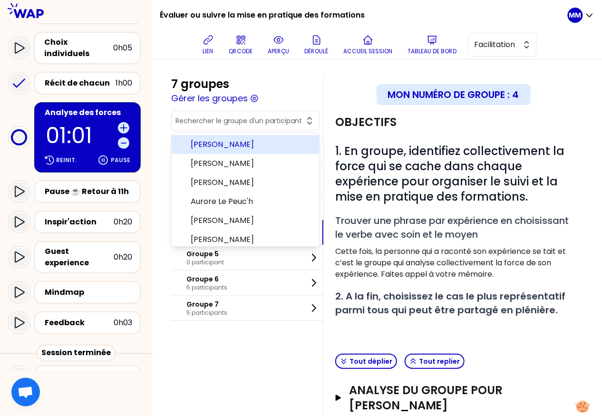
click at [69, 125] on p "01:01" at bounding box center [80, 136] width 68 height 22
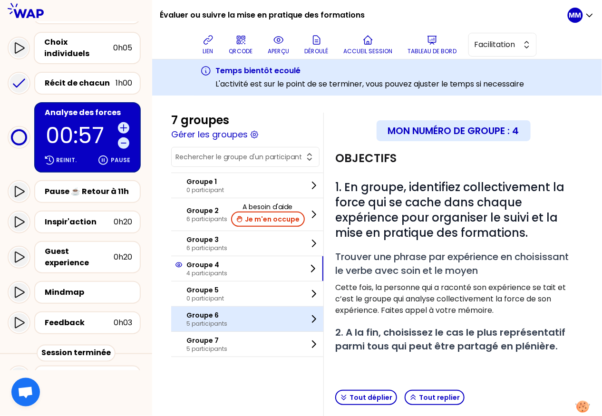
drag, startPoint x: 230, startPoint y: 314, endPoint x: 246, endPoint y: 314, distance: 16.7
click at [227, 314] on p "Groupe 6" at bounding box center [206, 316] width 41 height 10
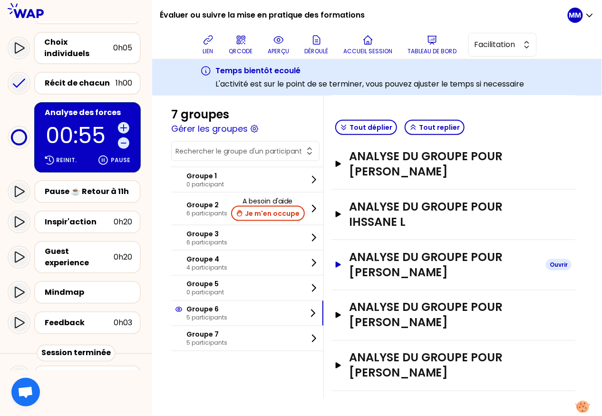
scroll to position [283, 0]
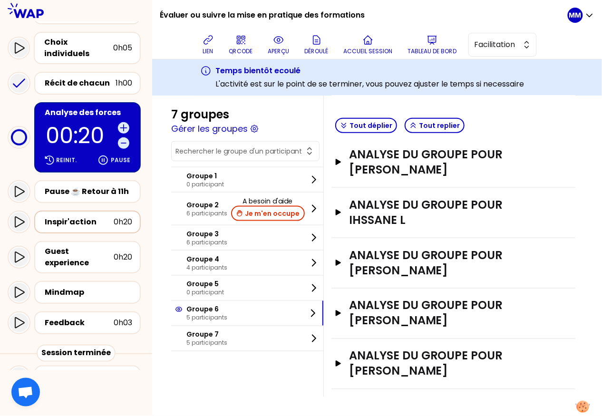
click at [75, 216] on div "Inspir'action" at bounding box center [79, 221] width 69 height 11
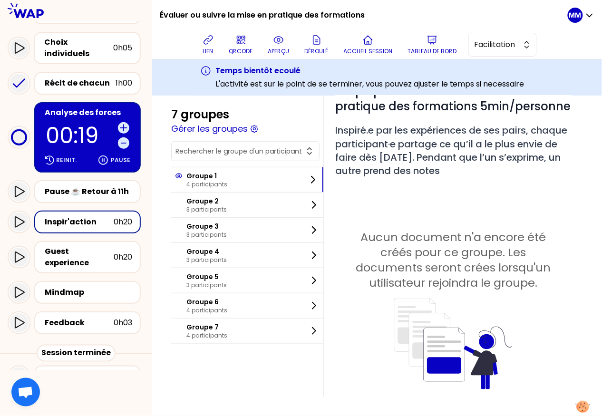
scroll to position [141, 0]
click at [237, 128] on button "Gérer les groupes" at bounding box center [209, 128] width 77 height 13
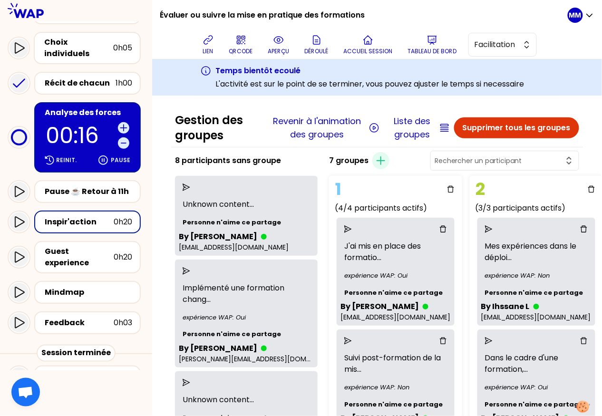
click at [520, 155] on button "button" at bounding box center [505, 160] width 140 height 11
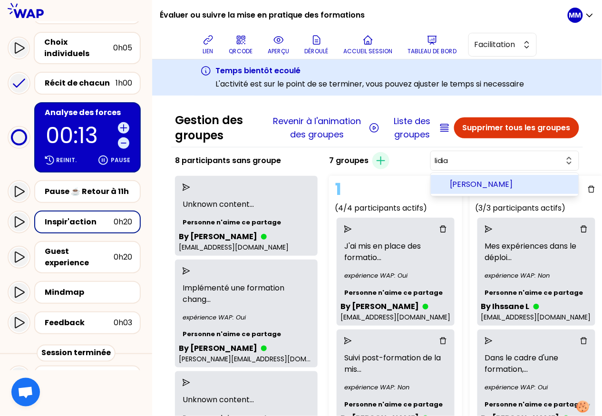
click at [525, 179] on span "Lidia Juszko" at bounding box center [510, 184] width 121 height 11
type input "Lidia Juszko"
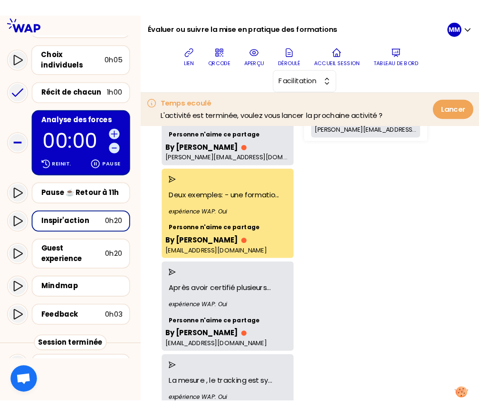
scroll to position [548, 0]
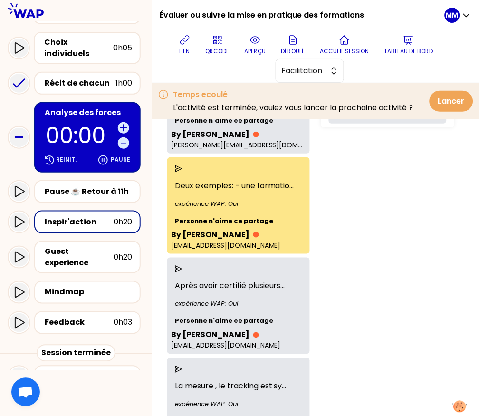
click at [416, 226] on div "7 groupes Créer un groupe Lidia Juszko 1 (4/4 participants actifs) J'ai mis en …" at bounding box center [437, 49] width 238 height 819
click at [384, 201] on div "7 groupes Créer un groupe Lidia Juszko 1 (4/4 participants actifs) J'ai mis en …" at bounding box center [437, 49] width 238 height 819
click at [436, 244] on div "7 groupes Créer un groupe Lidia Juszko 1 (4/4 participants actifs) J'ai mis en …" at bounding box center [437, 49] width 238 height 819
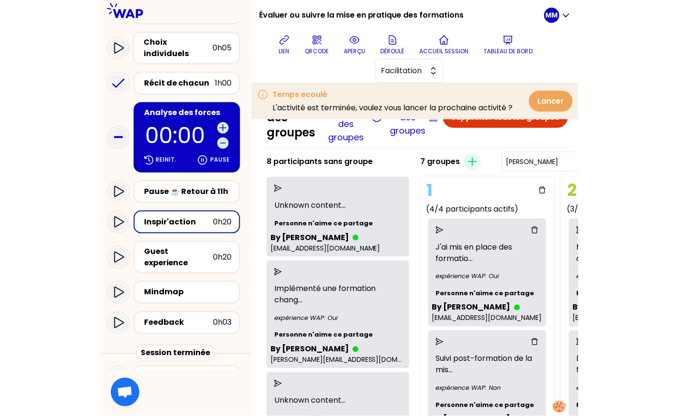
scroll to position [0, 0]
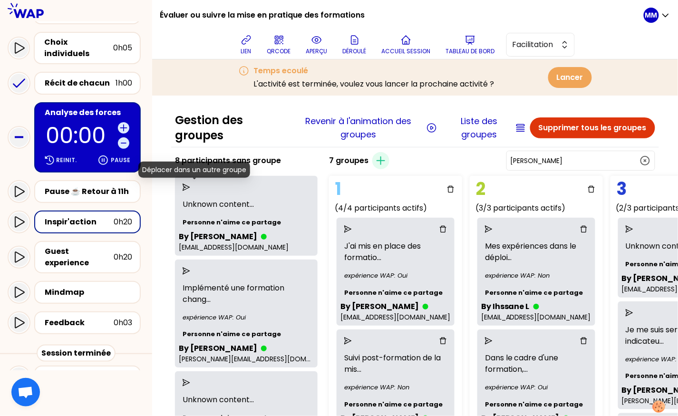
click at [190, 187] on icon "send" at bounding box center [187, 188] width 8 height 8
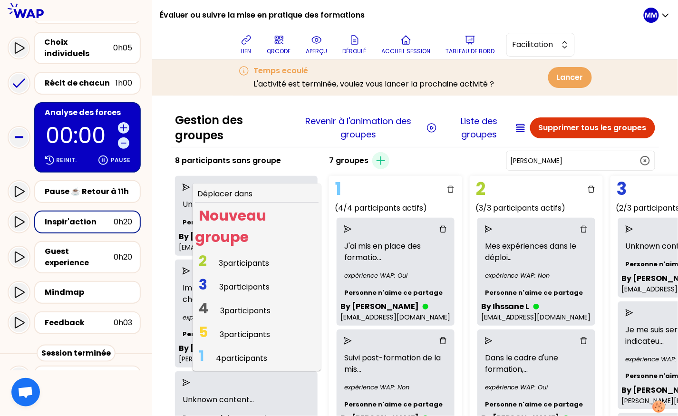
click at [239, 261] on span "3 participants" at bounding box center [244, 263] width 50 height 11
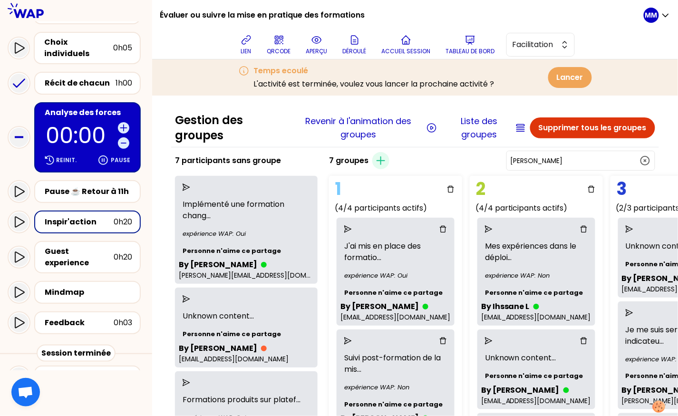
click at [190, 185] on icon "send" at bounding box center [187, 188] width 8 height 8
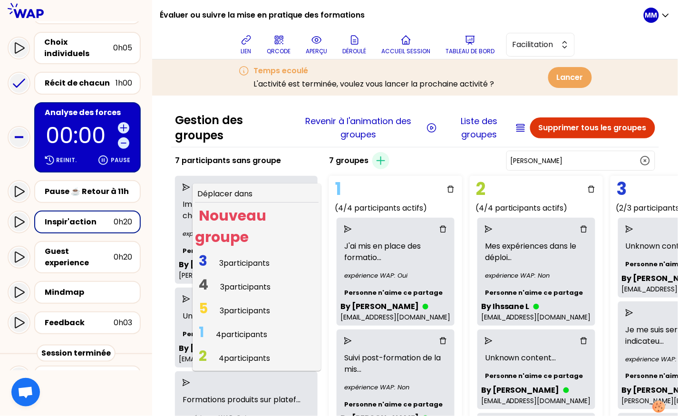
click at [229, 262] on span "3 3 participants" at bounding box center [234, 263] width 78 height 19
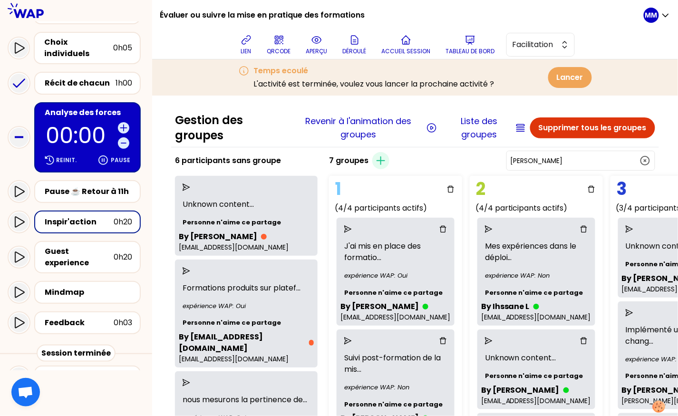
click at [430, 168] on div "7 groupes Créer un groupe Lidia Juszko" at bounding box center [492, 160] width 334 height 23
drag, startPoint x: 195, startPoint y: 185, endPoint x: 200, endPoint y: 197, distance: 12.2
click at [190, 185] on icon "send" at bounding box center [187, 188] width 8 height 8
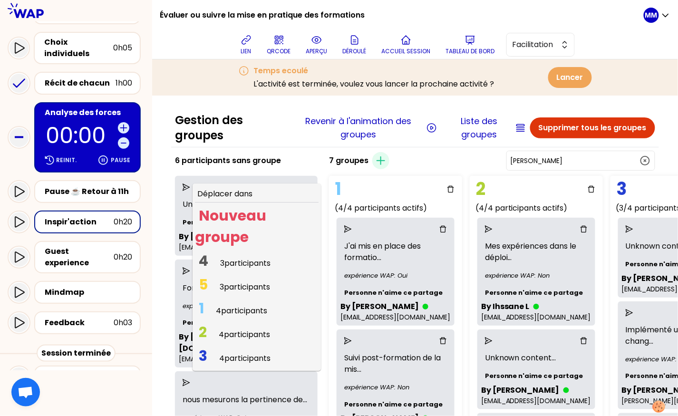
click at [237, 286] on span "3 participants" at bounding box center [245, 287] width 50 height 11
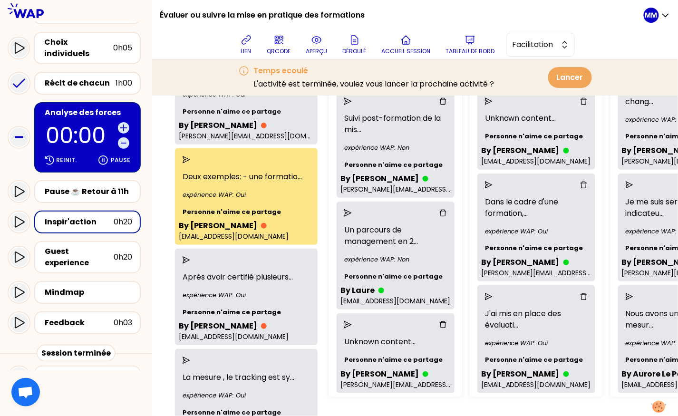
scroll to position [238, 0]
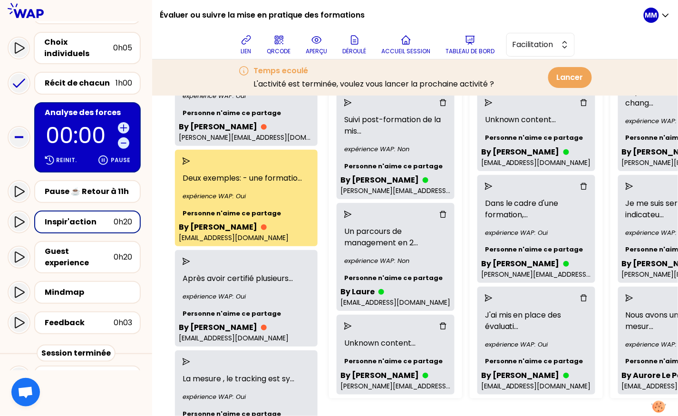
click at [190, 160] on icon "send" at bounding box center [187, 161] width 8 height 8
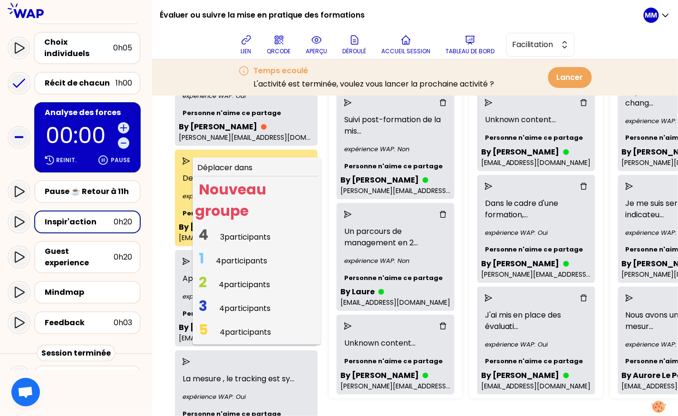
scroll to position [45, 0]
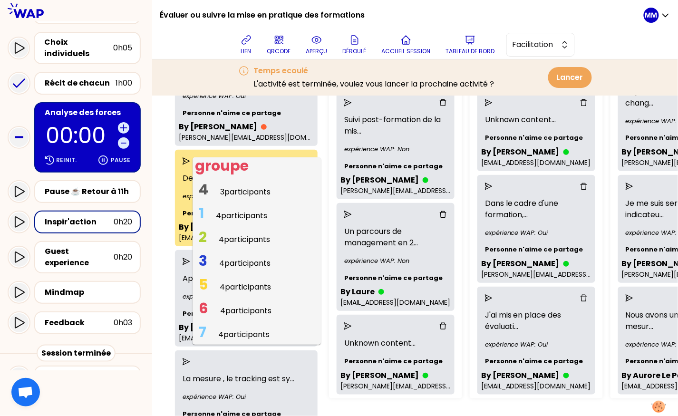
click at [248, 309] on span "4 participants" at bounding box center [245, 310] width 51 height 11
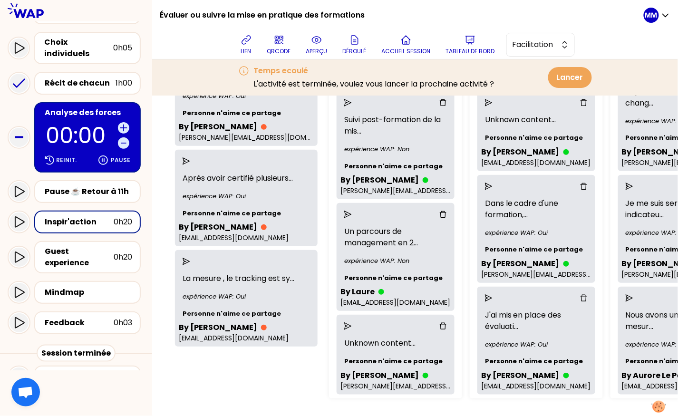
scroll to position [345, 496]
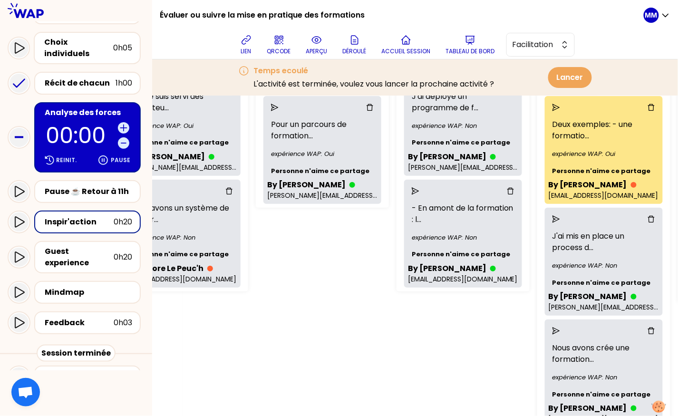
click at [92, 216] on div "Inspir'action" at bounding box center [79, 221] width 69 height 11
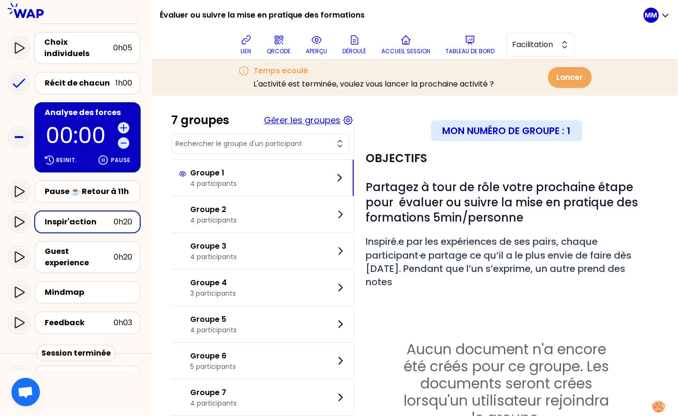
click at [321, 122] on button "Gérer les groupes" at bounding box center [302, 120] width 77 height 13
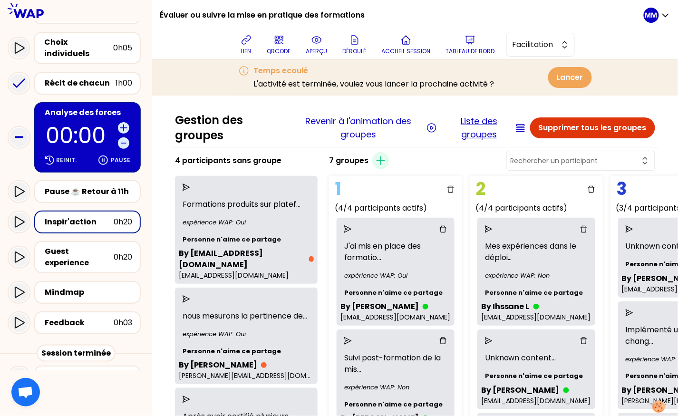
click at [476, 122] on button "Liste des groupes" at bounding box center [479, 128] width 68 height 27
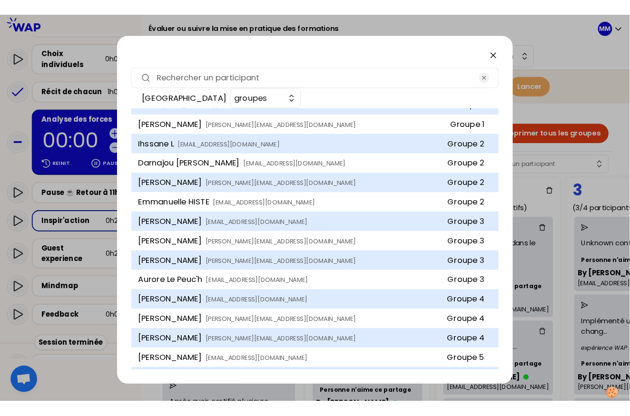
scroll to position [59, 0]
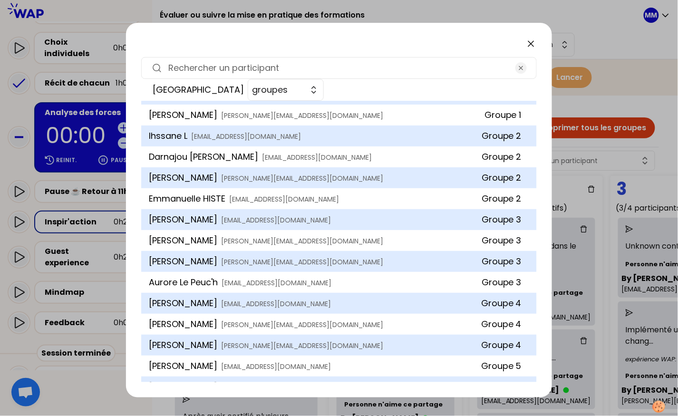
click at [596, 343] on div at bounding box center [339, 208] width 678 height 416
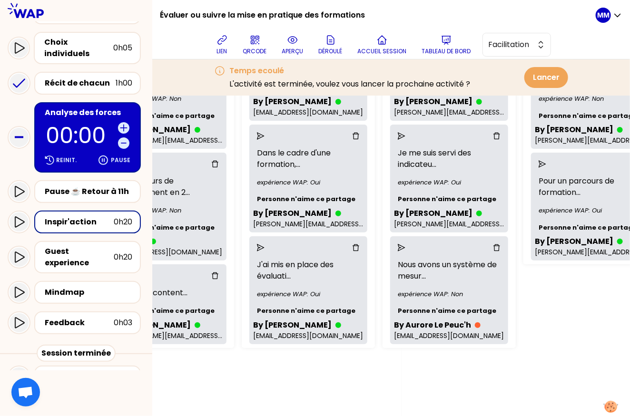
scroll to position [298, 228]
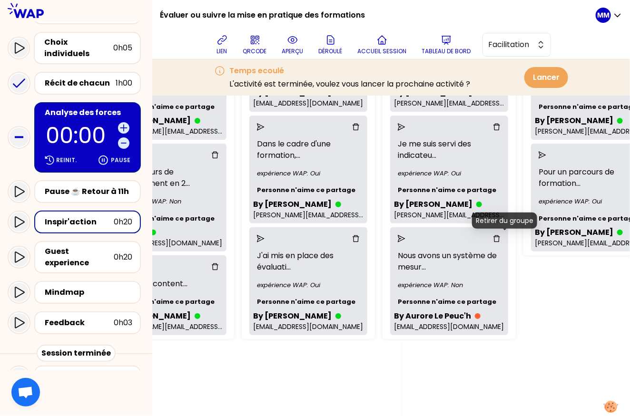
click at [500, 238] on icon "delete" at bounding box center [497, 239] width 8 height 8
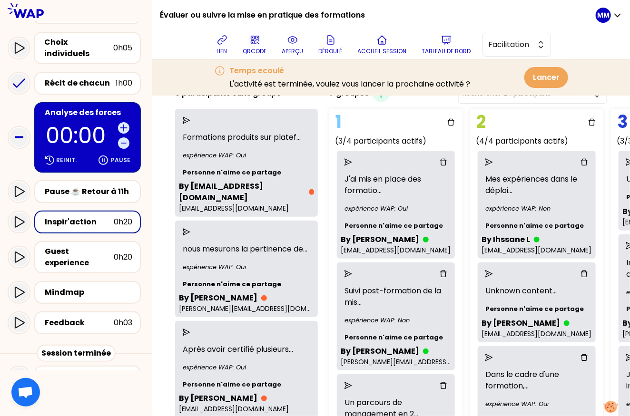
scroll to position [0, 0]
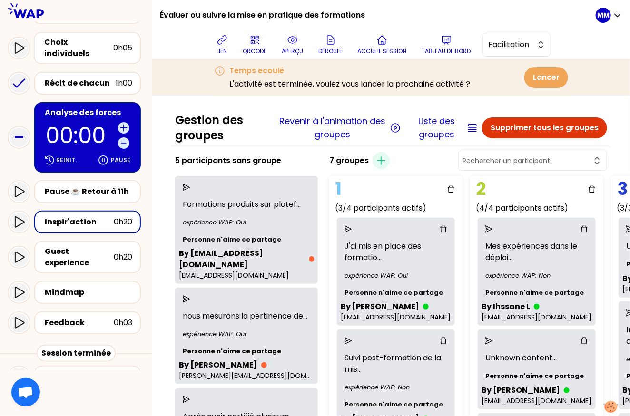
click at [535, 161] on input "text" at bounding box center [526, 161] width 129 height 10
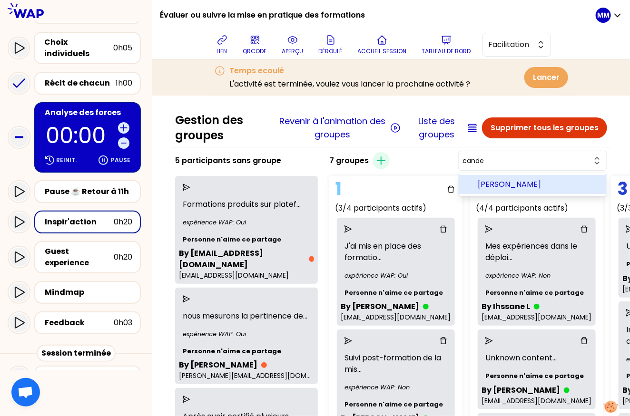
click at [547, 183] on span "Céline CANDELOT" at bounding box center [538, 184] width 121 height 11
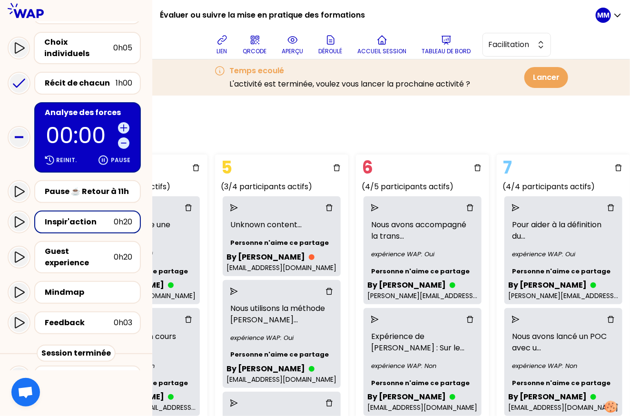
scroll to position [0, 685]
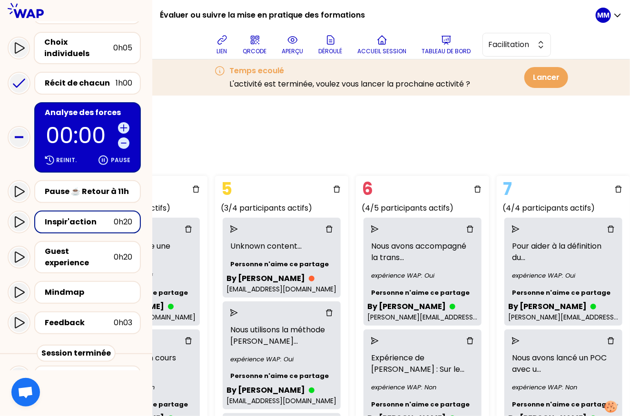
click at [450, 150] on div "Gestion des groupes Revenir à l'animation des groupes Liste des groupes Supprim…" at bounding box center [391, 256] width 478 height 321
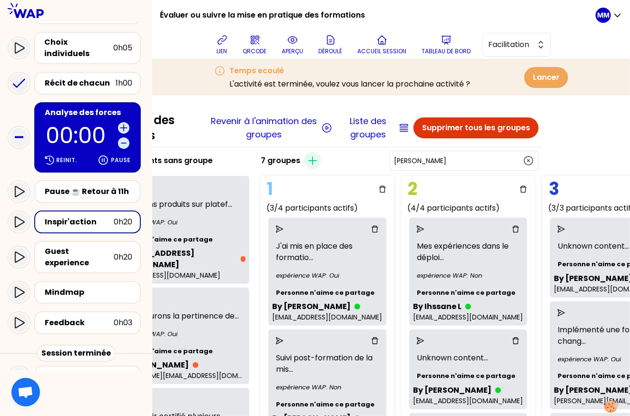
scroll to position [0, 0]
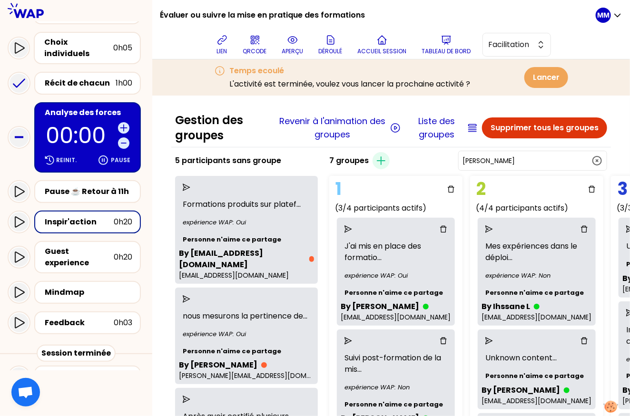
click at [558, 156] on input "Céline CANDELOT" at bounding box center [526, 161] width 129 height 10
click at [557, 156] on input "Céline CANDELOT" at bounding box center [526, 161] width 129 height 10
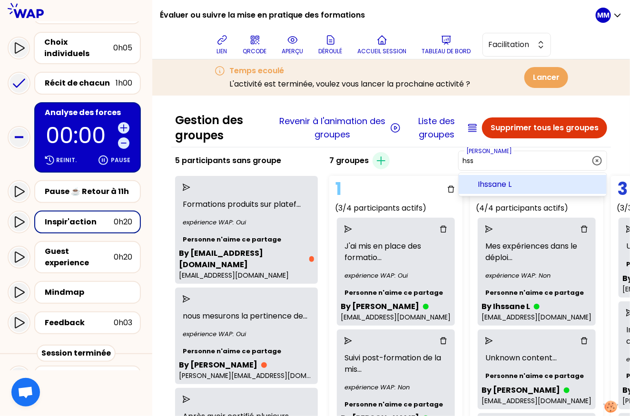
click at [565, 181] on span "Ihssane L" at bounding box center [538, 184] width 121 height 11
type input "Ihssane L"
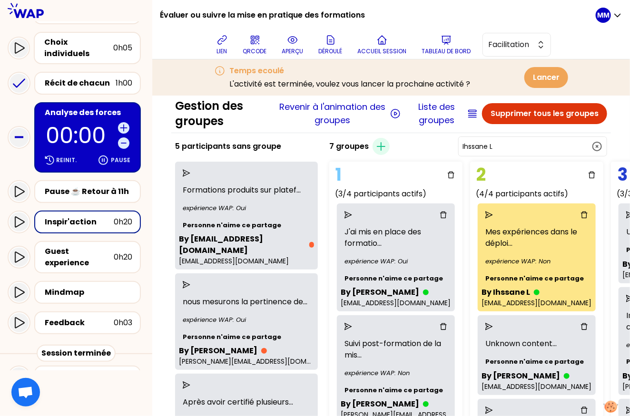
scroll to position [11, 0]
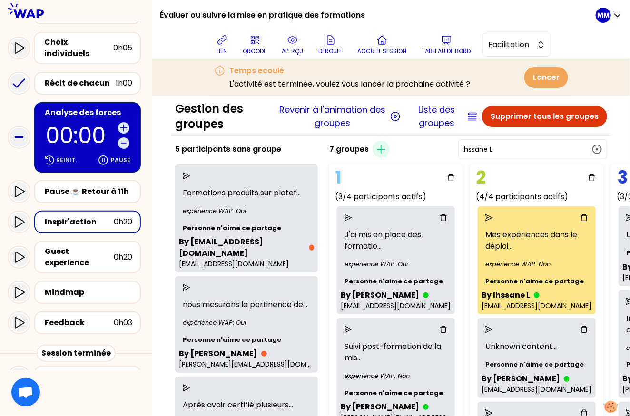
click at [85, 216] on div "Inspir'action" at bounding box center [79, 221] width 69 height 11
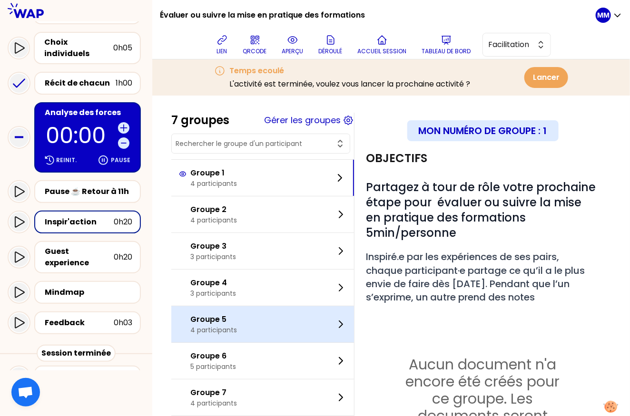
click at [234, 324] on p "Groupe 5" at bounding box center [213, 319] width 47 height 11
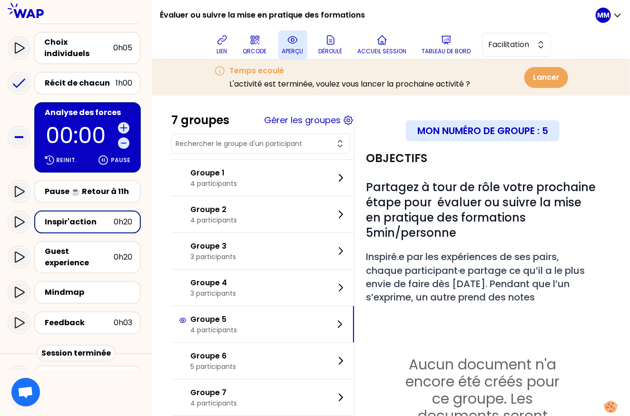
click at [303, 42] on button "aperçu" at bounding box center [292, 44] width 29 height 29
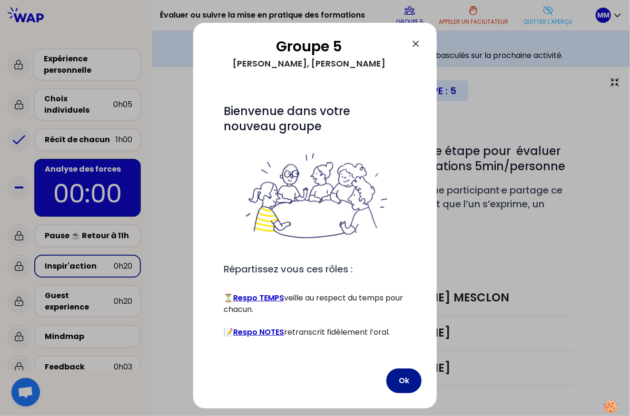
click at [405, 343] on button "Ok" at bounding box center [403, 381] width 35 height 25
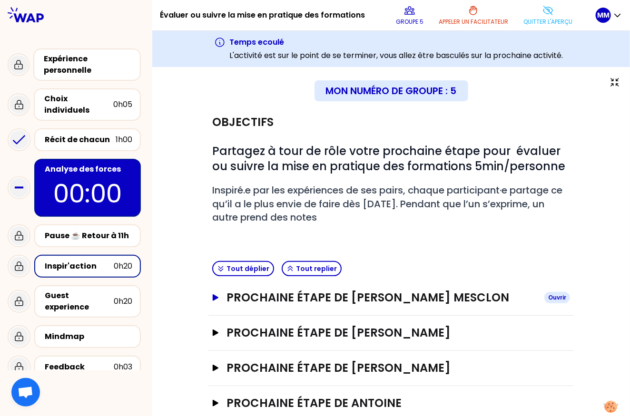
click at [349, 290] on h3 "Prochaine étape de Marie-Solveig Mesclon" at bounding box center [381, 297] width 310 height 15
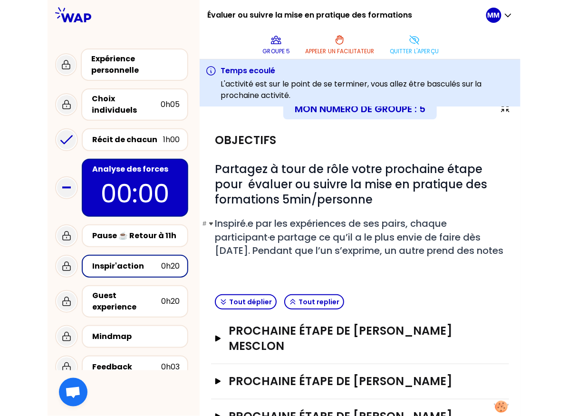
scroll to position [19, 0]
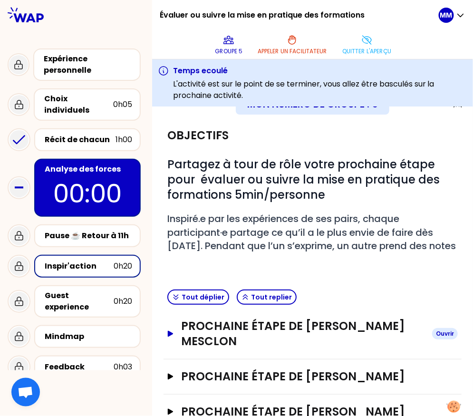
click at [318, 343] on h3 "Prochaine étape de Marie-Solveig Mesclon" at bounding box center [303, 334] width 244 height 30
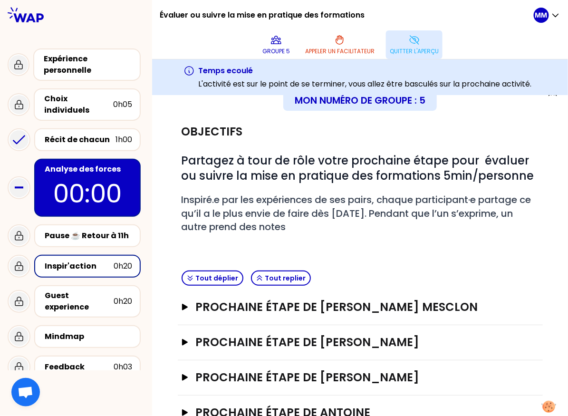
click at [425, 48] on p "Quitter l'aperçu" at bounding box center [414, 52] width 49 height 8
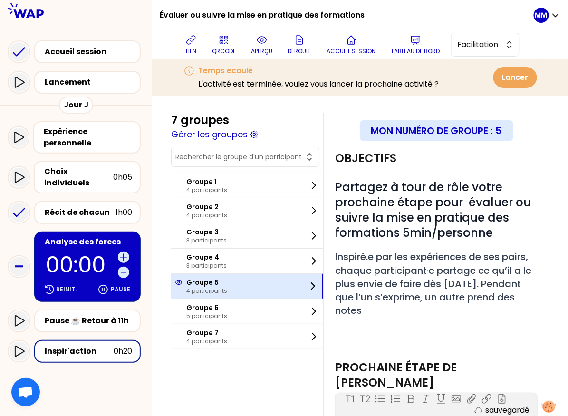
click at [270, 290] on div "Groupe 5 4 participants" at bounding box center [247, 286] width 152 height 25
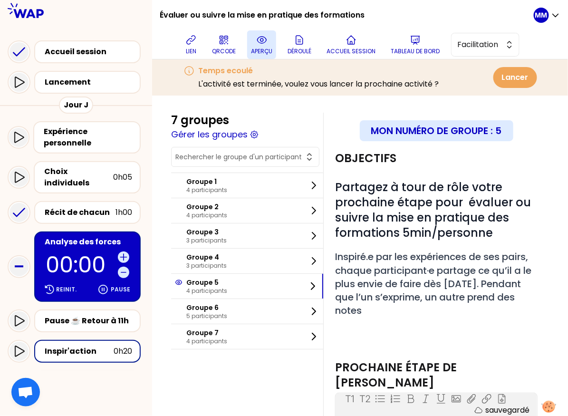
click at [261, 48] on p "aperçu" at bounding box center [261, 52] width 21 height 8
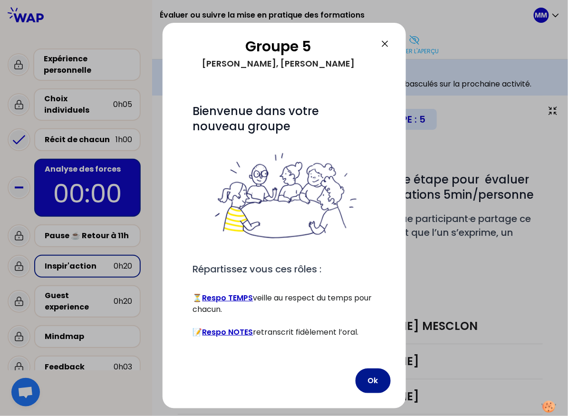
click at [373, 343] on button "Ok" at bounding box center [373, 381] width 35 height 25
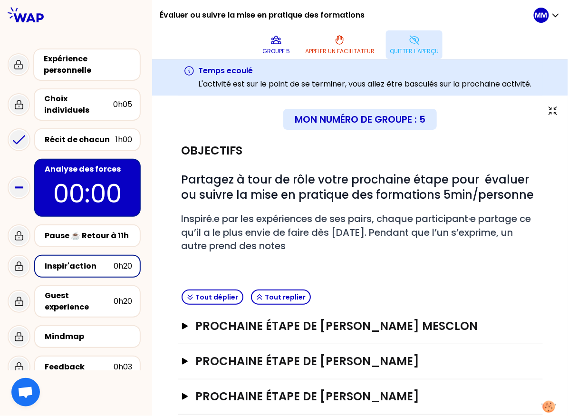
click at [418, 38] on icon at bounding box center [414, 40] width 9 height 9
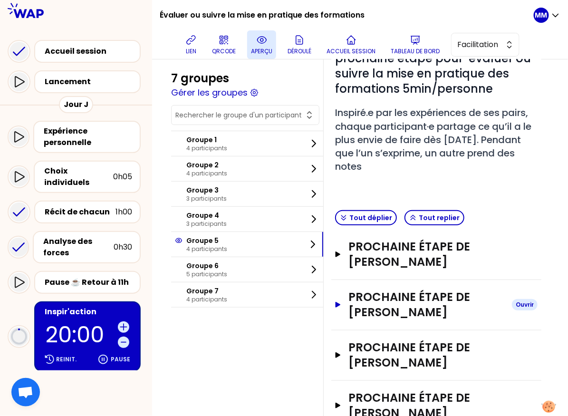
scroll to position [149, 0]
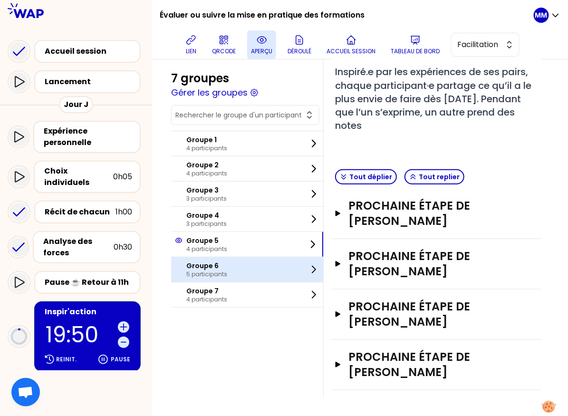
click at [237, 271] on div "Groupe 6 5 participants" at bounding box center [247, 269] width 152 height 25
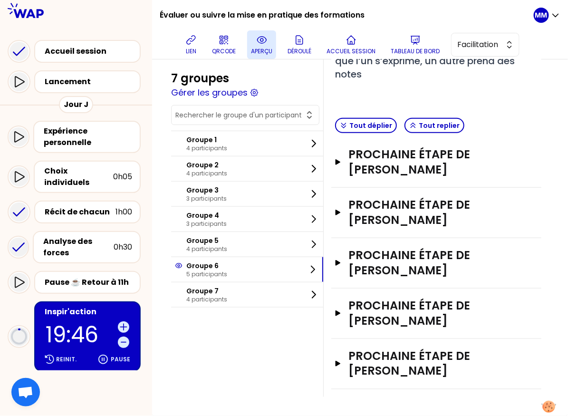
scroll to position [194, 0]
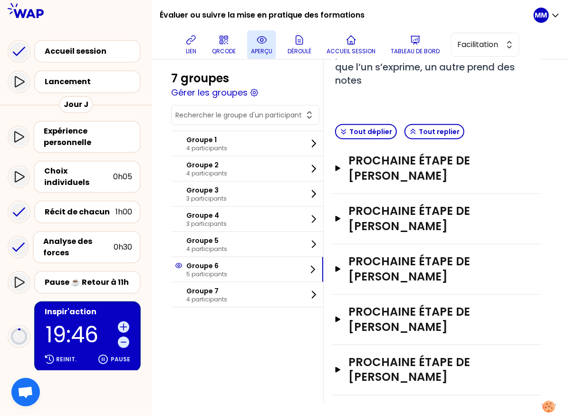
click at [245, 114] on input "text" at bounding box center [239, 115] width 128 height 10
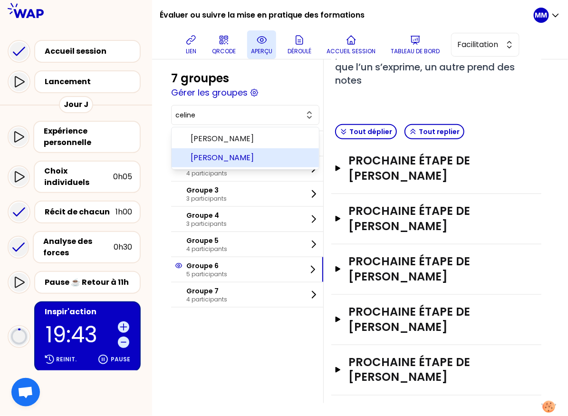
click at [280, 157] on span "Céline CANDELOT" at bounding box center [251, 157] width 121 height 11
type input "Céline CANDELOT"
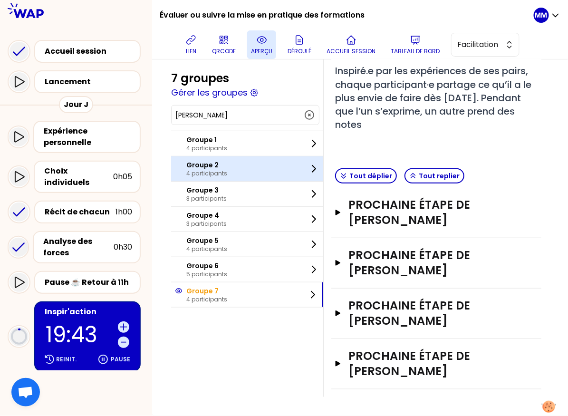
scroll to position [164, 0]
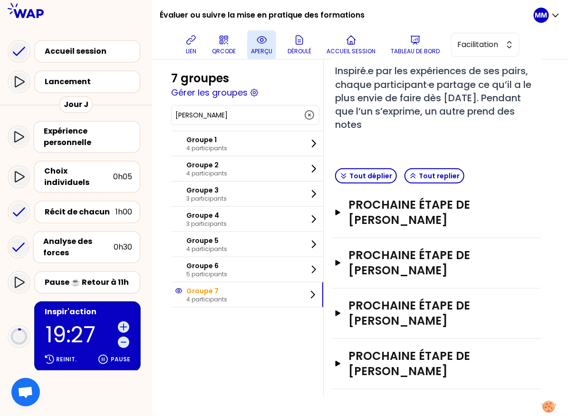
click at [265, 42] on icon at bounding box center [261, 39] width 11 height 11
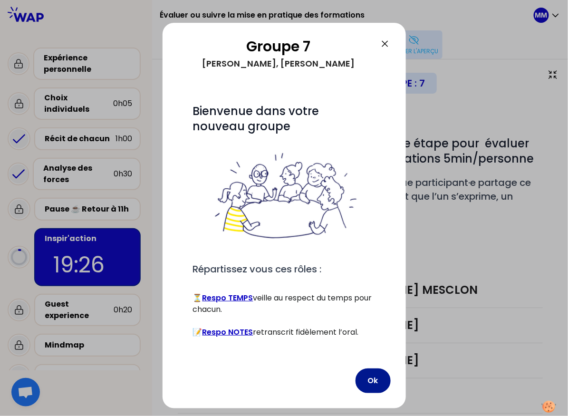
click at [379, 343] on button "Ok" at bounding box center [373, 381] width 35 height 25
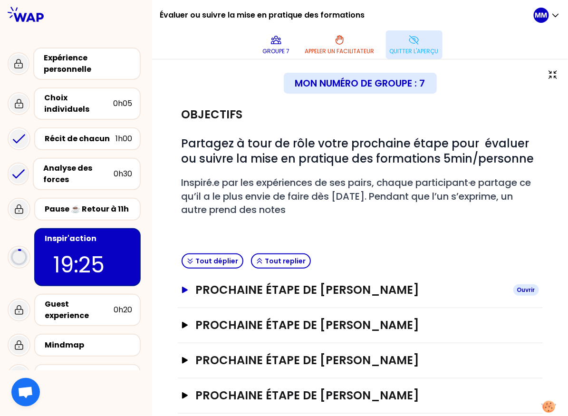
click at [366, 291] on h3 "Prochaine étape de Caroline Deforge" at bounding box center [350, 290] width 310 height 15
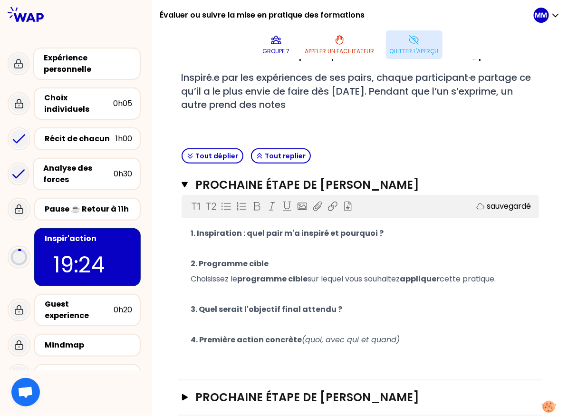
scroll to position [106, 0]
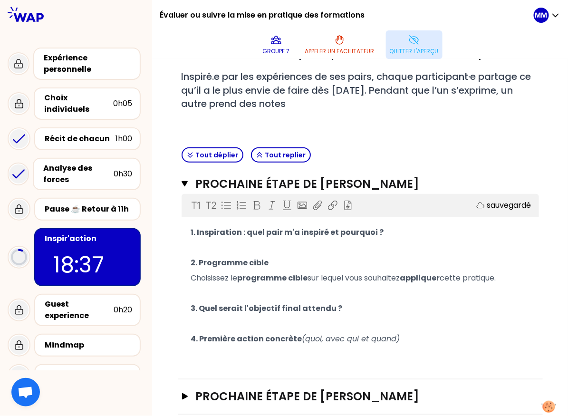
click at [424, 44] on button "Quitter l'aperçu" at bounding box center [414, 44] width 57 height 29
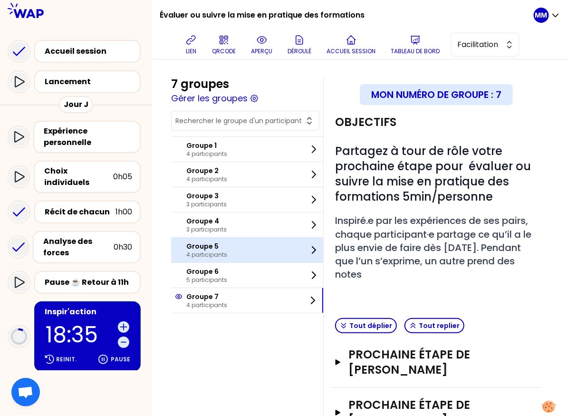
drag, startPoint x: 244, startPoint y: 244, endPoint x: 289, endPoint y: 251, distance: 45.7
click at [244, 244] on div "Groupe 5 4 participants" at bounding box center [247, 250] width 152 height 25
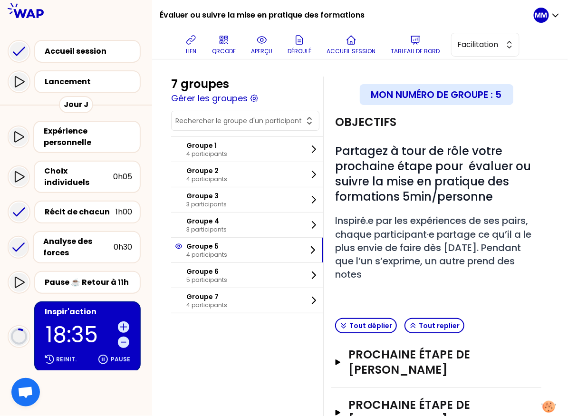
scroll to position [27, 0]
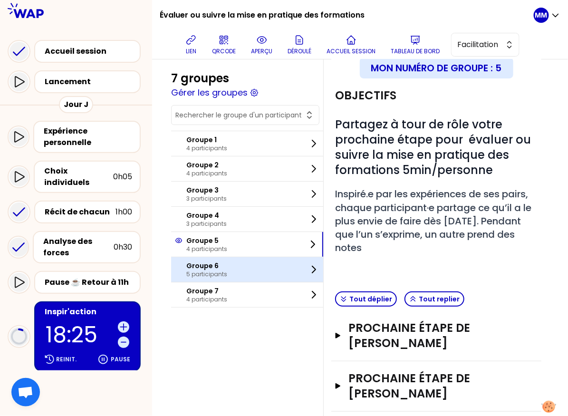
click at [226, 271] on p "5 participants" at bounding box center [206, 275] width 41 height 8
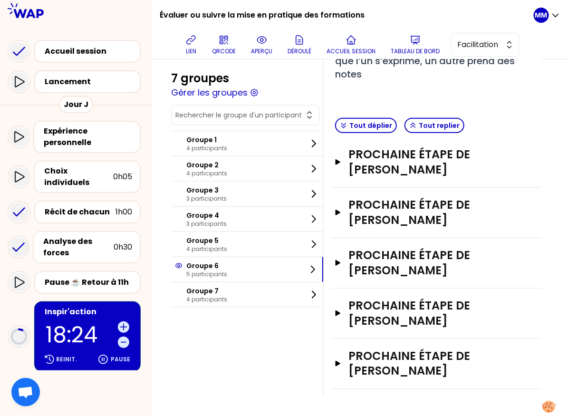
scroll to position [214, 0]
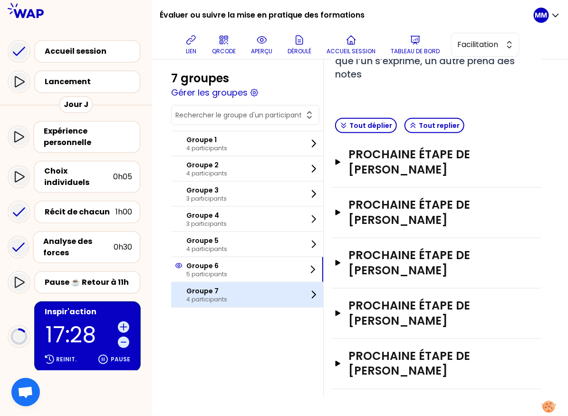
click at [227, 292] on p "Groupe 7" at bounding box center [206, 291] width 41 height 10
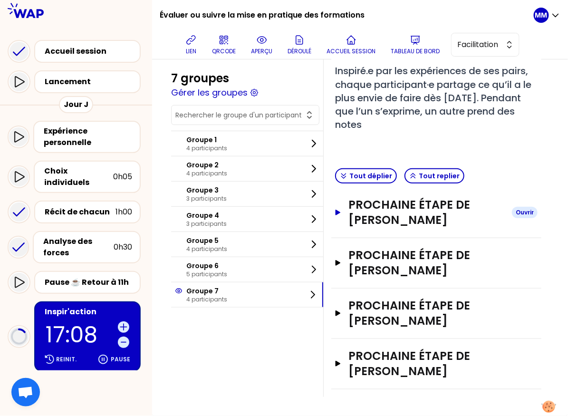
click at [435, 198] on h3 "Prochaine étape de Caroline Deforge" at bounding box center [427, 212] width 156 height 30
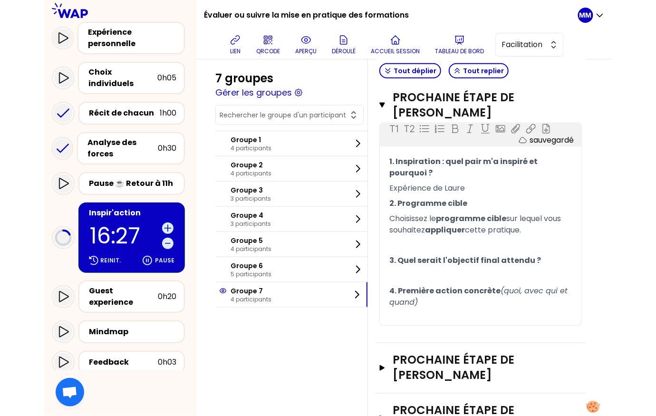
scroll to position [138, 0]
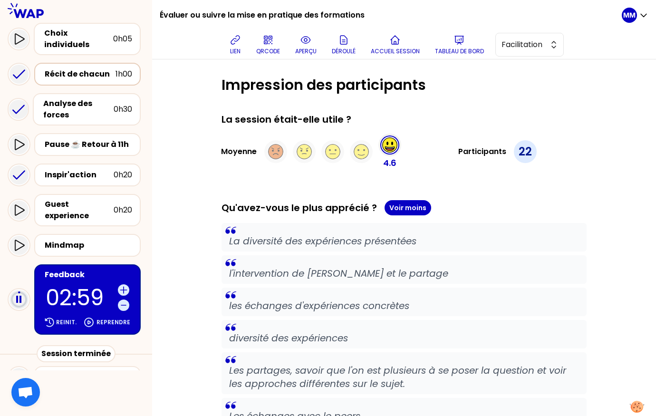
click at [88, 68] on div "Récit de chacun" at bounding box center [80, 73] width 71 height 11
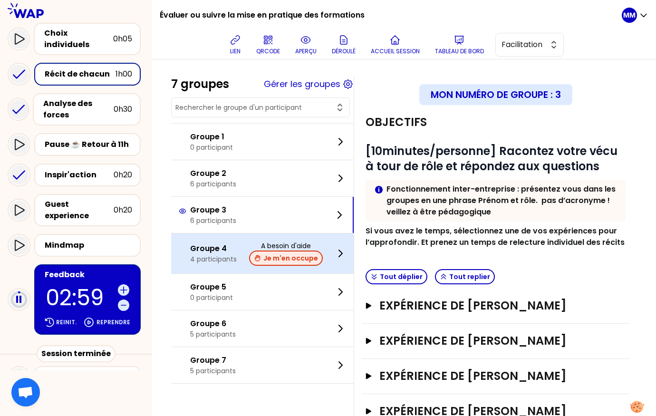
click at [304, 256] on button "Je m'en occupe" at bounding box center [286, 258] width 74 height 15
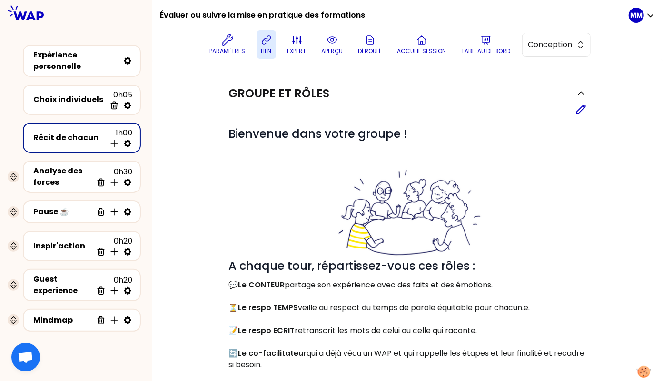
click at [272, 48] on p "lien" at bounding box center [266, 52] width 10 height 8
click at [552, 48] on span "Conception" at bounding box center [551, 44] width 43 height 11
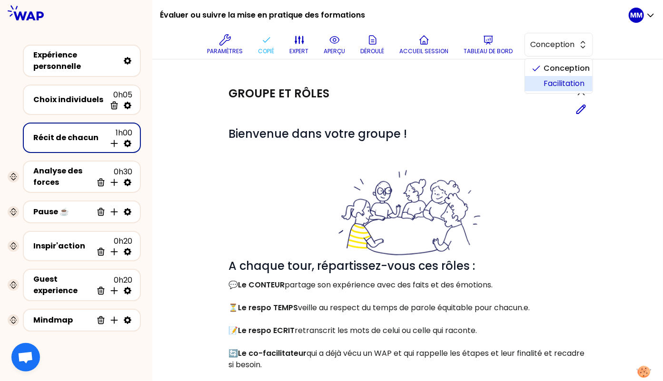
click at [556, 81] on span "Facilitation" at bounding box center [564, 83] width 41 height 11
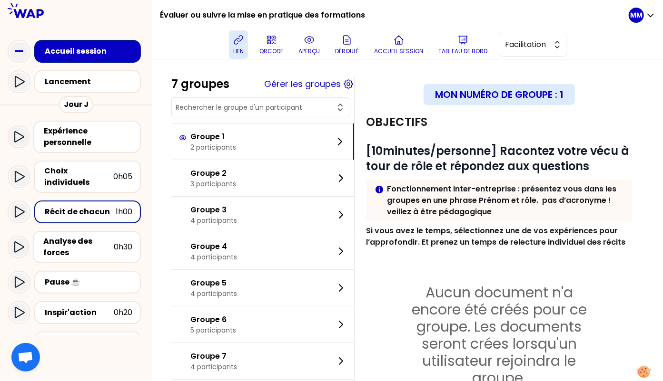
click at [242, 50] on p "lien" at bounding box center [238, 52] width 10 height 8
click at [333, 85] on button "Gérer les groupes" at bounding box center [302, 84] width 77 height 13
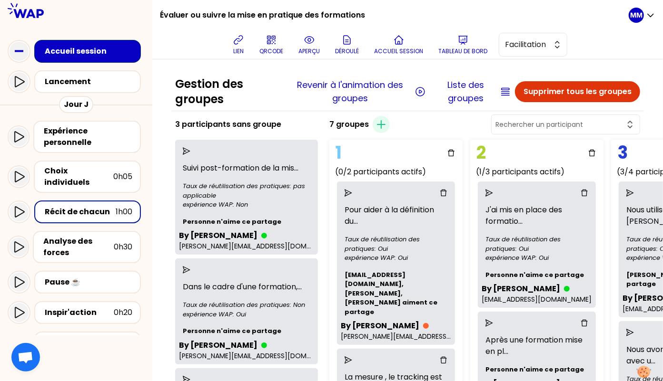
click at [581, 125] on input "text" at bounding box center [559, 125] width 129 height 10
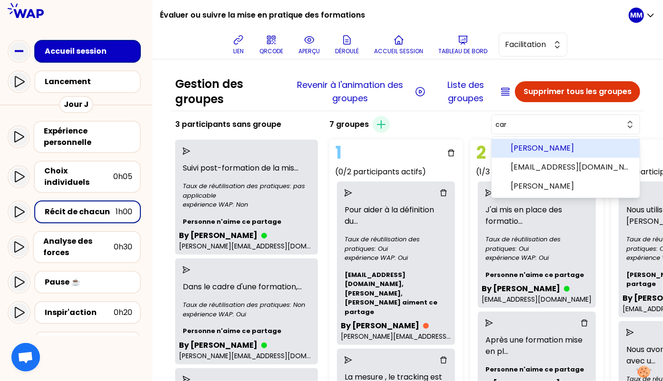
click at [590, 149] on span "Caroline Deforge" at bounding box center [570, 148] width 121 height 11
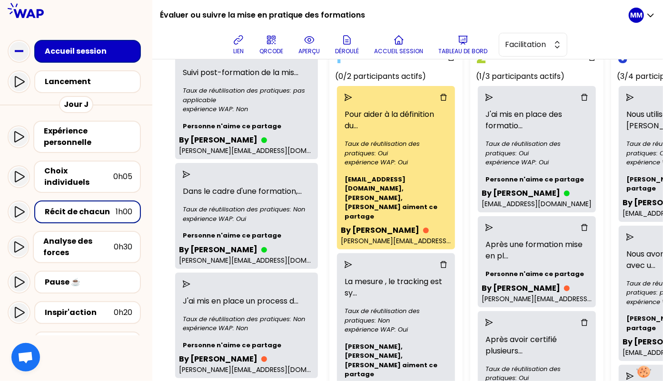
scroll to position [74, 0]
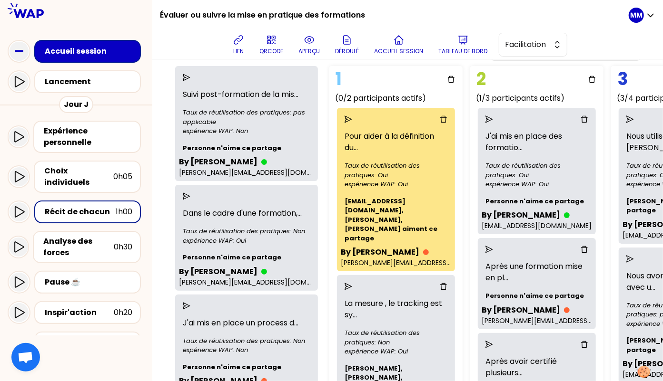
click at [352, 116] on icon "send" at bounding box center [348, 120] width 8 height 8
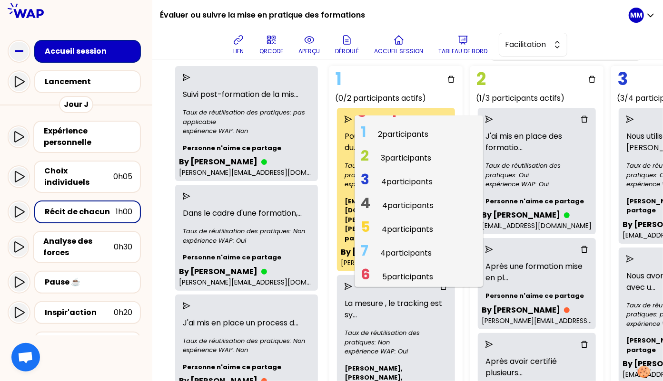
scroll to position [60, 0]
click at [404, 205] on span "4 participants" at bounding box center [407, 206] width 51 height 11
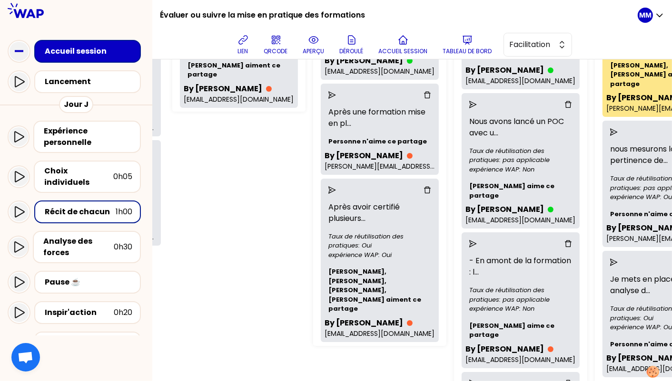
scroll to position [241, 157]
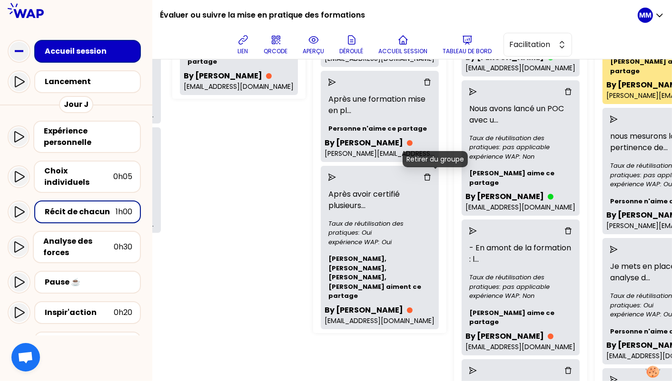
click at [431, 176] on icon "delete" at bounding box center [427, 178] width 8 height 8
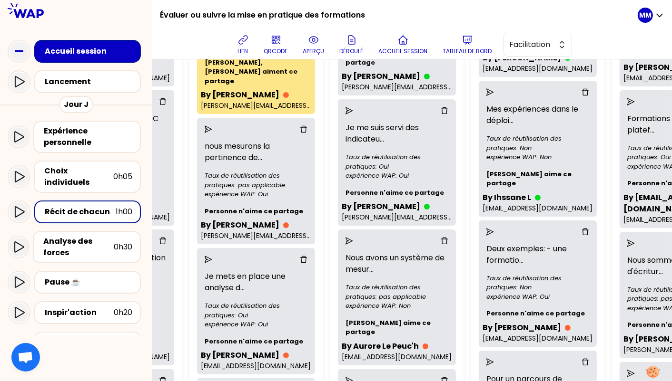
scroll to position [0, 562]
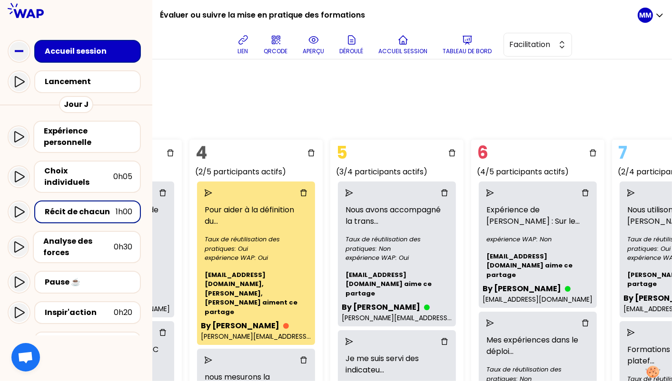
click at [400, 115] on div "Gestion des groupes Revenir à l'animation des groupes Liste des groupes Supprim…" at bounding box center [411, 220] width 519 height 322
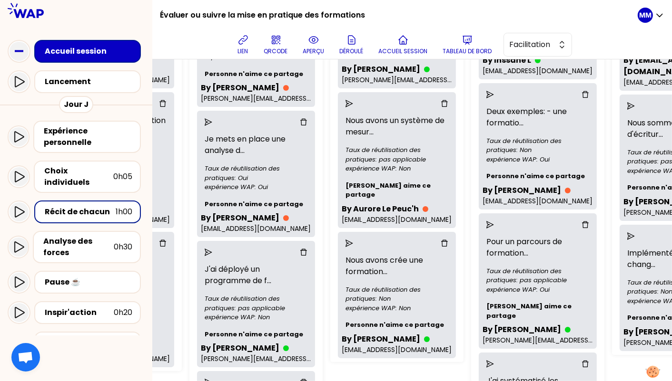
scroll to position [367, 562]
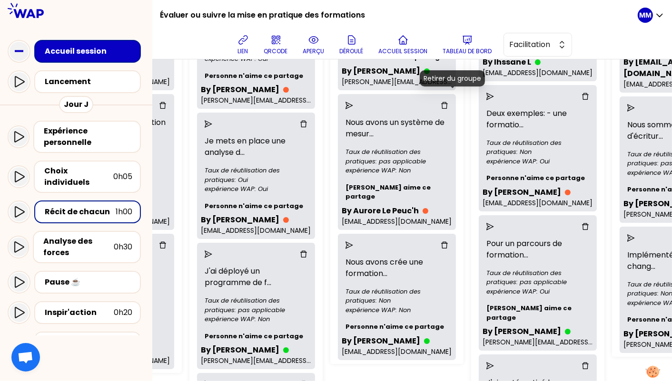
click at [448, 102] on icon "delete" at bounding box center [444, 106] width 8 height 8
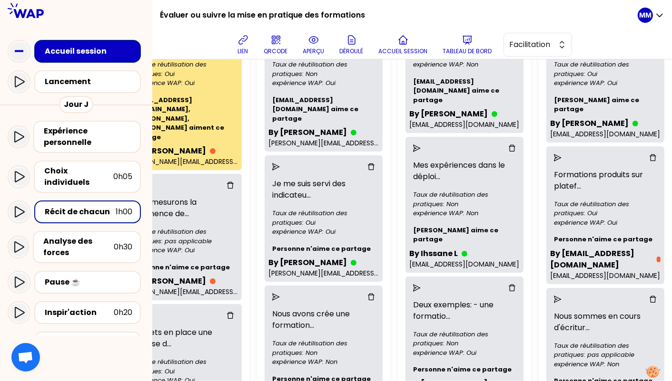
scroll to position [175, 660]
click at [653, 195] on div "Nous utilisons la méthode Kirk ... Taux de réutilisation des pratiques: Oui exp…" at bounding box center [604, 276] width 133 height 538
click at [649, 156] on icon "delete" at bounding box center [652, 158] width 7 height 7
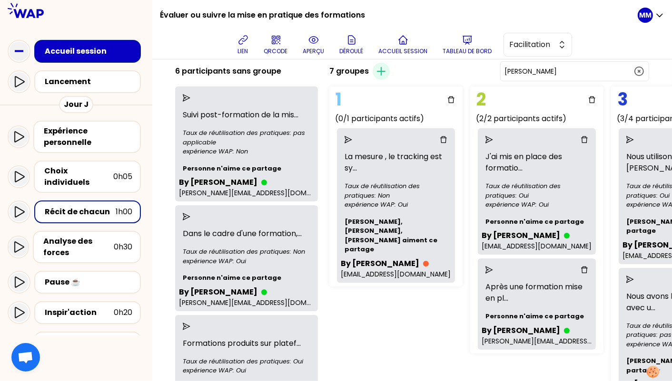
scroll to position [47, 0]
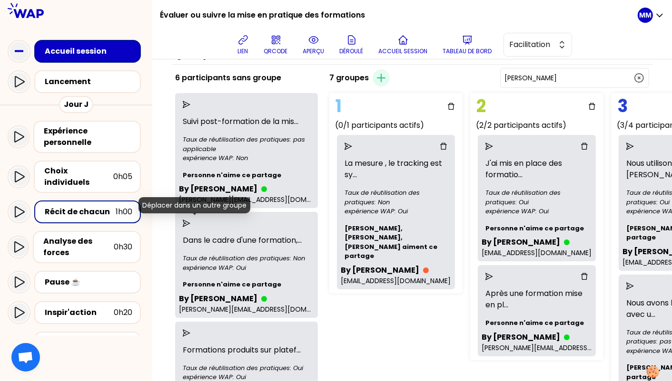
click at [190, 224] on icon "send" at bounding box center [187, 224] width 8 height 8
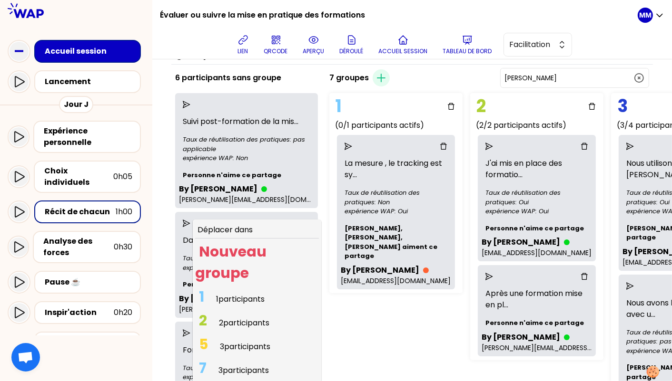
click at [245, 324] on span "2 participants" at bounding box center [244, 323] width 50 height 11
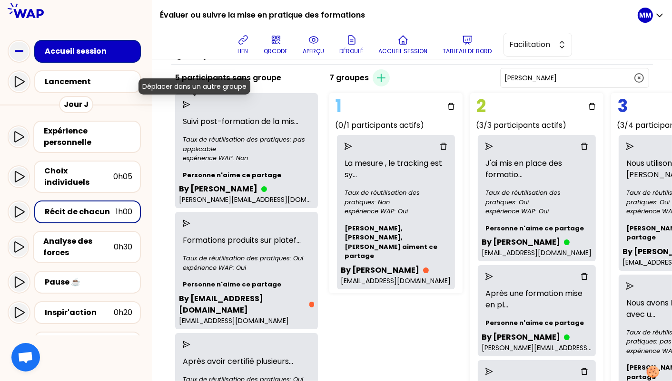
click at [190, 101] on icon "send" at bounding box center [187, 105] width 8 height 8
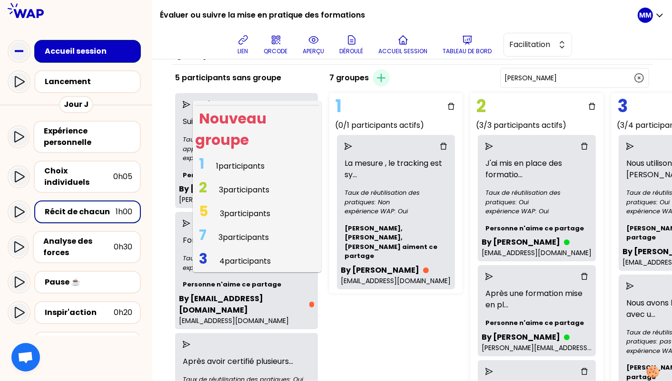
scroll to position [17, 0]
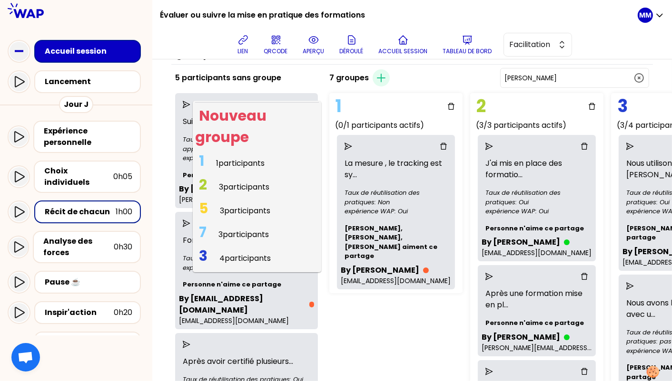
click at [243, 240] on span "7 3 participants" at bounding box center [234, 234] width 78 height 19
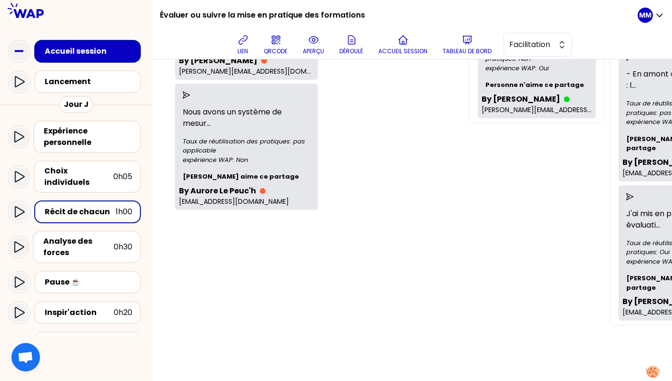
scroll to position [419, 0]
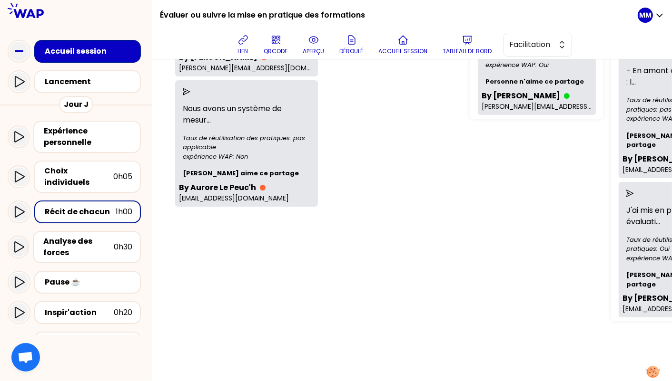
click at [373, 253] on div "1 (0/1 participants actifs) La mesure , le tracking est sy ... Taux de réutilis…" at bounding box center [444, 86] width 238 height 738
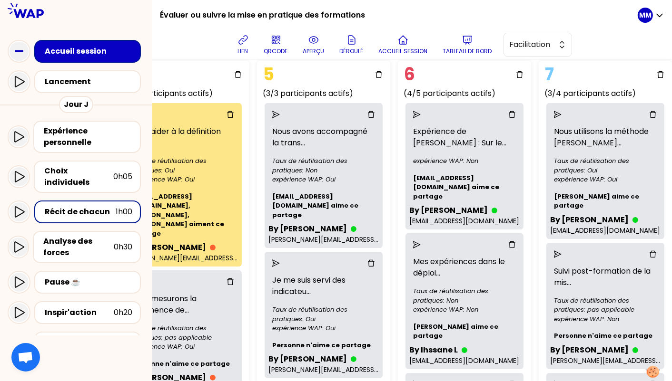
scroll to position [75, 651]
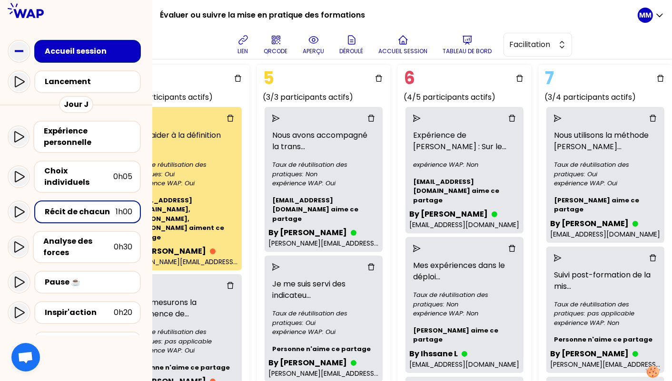
click at [554, 118] on icon "send" at bounding box center [558, 119] width 8 height 8
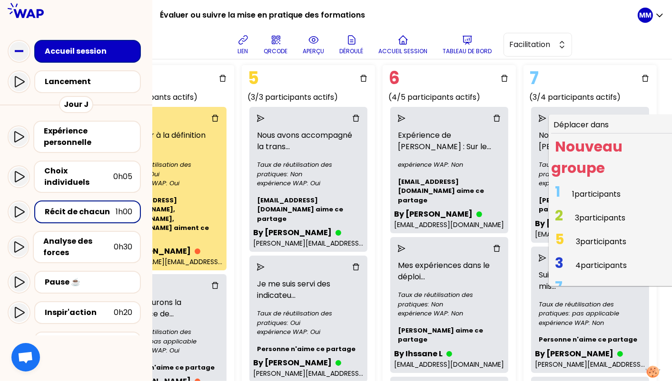
click at [587, 260] on span "4 participants" at bounding box center [600, 265] width 51 height 11
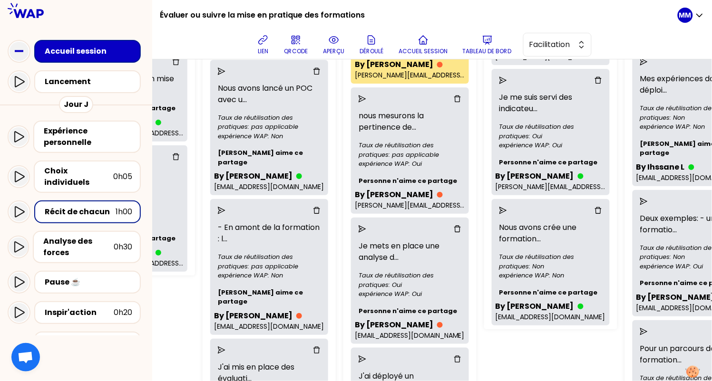
scroll to position [251, 408]
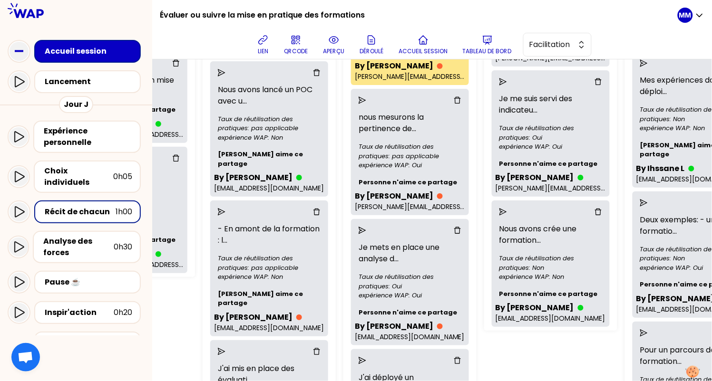
click at [507, 212] on icon "send" at bounding box center [503, 212] width 8 height 8
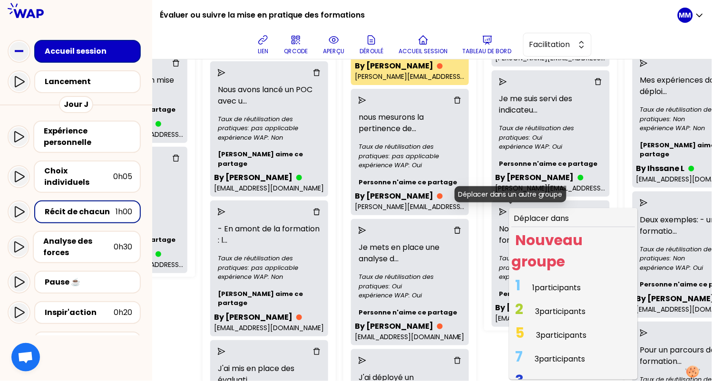
click at [507, 211] on icon "send" at bounding box center [503, 212] width 8 height 8
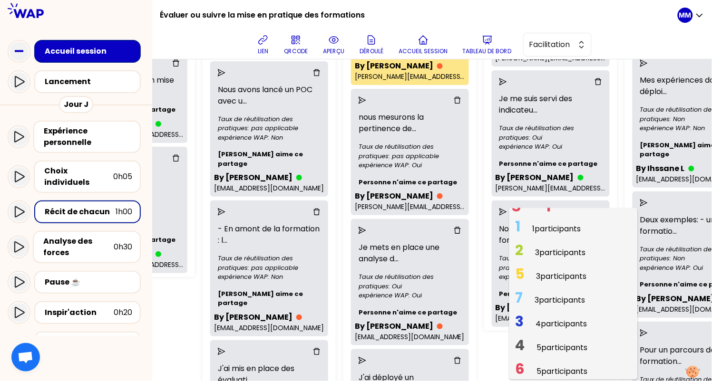
scroll to position [61, 0]
click at [543, 321] on span "3 4 participants" at bounding box center [551, 322] width 79 height 19
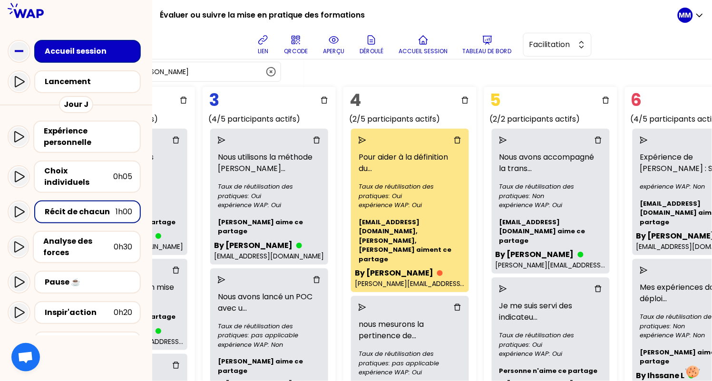
scroll to position [34, 408]
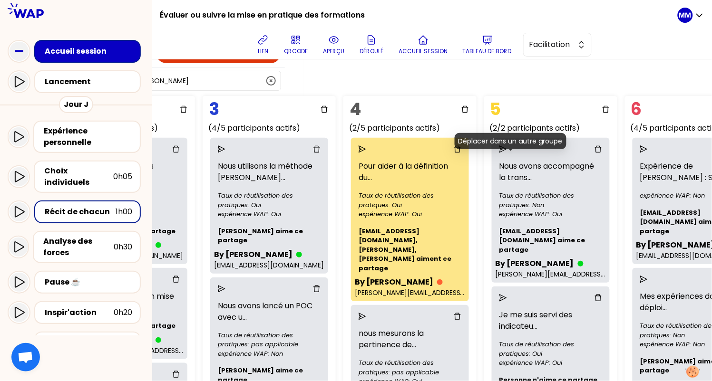
click at [507, 153] on icon "send" at bounding box center [503, 150] width 8 height 8
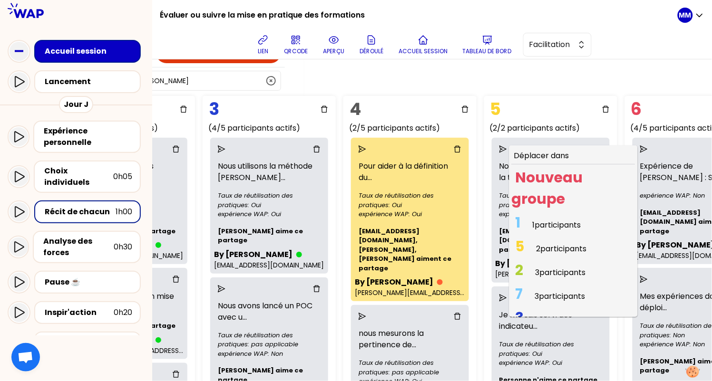
click at [549, 278] on span "3 participants" at bounding box center [561, 272] width 50 height 11
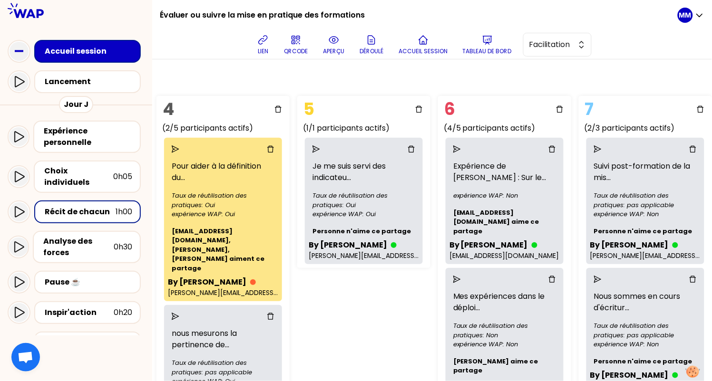
scroll to position [34, 610]
click at [312, 153] on icon "send" at bounding box center [316, 150] width 8 height 8
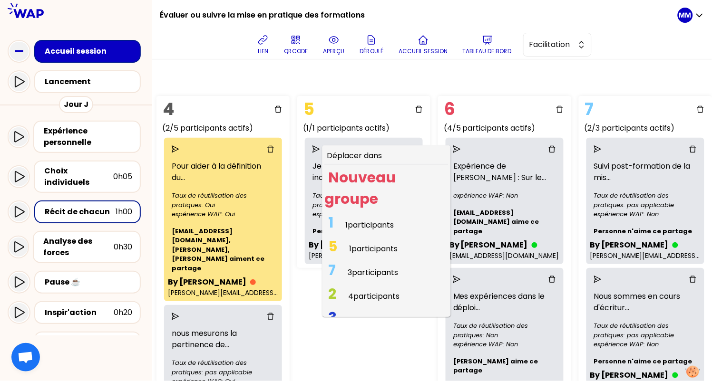
click at [363, 278] on span "3 participants" at bounding box center [373, 272] width 50 height 11
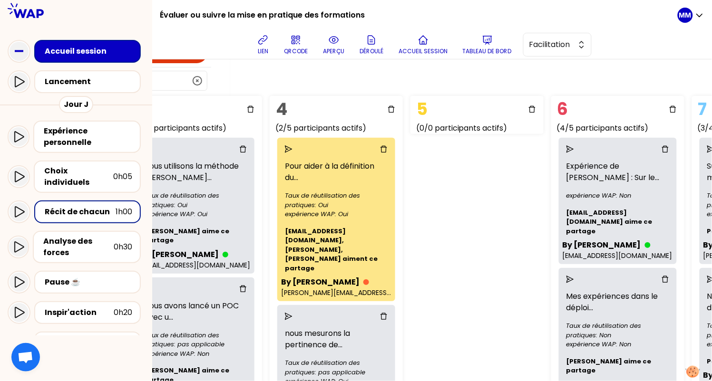
scroll to position [34, 0]
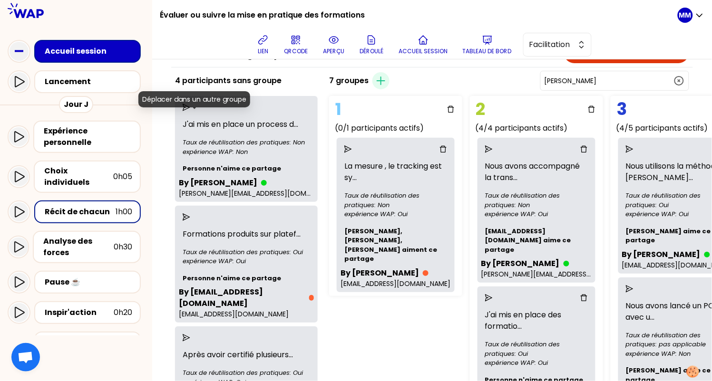
click at [190, 111] on icon "send" at bounding box center [187, 108] width 8 height 8
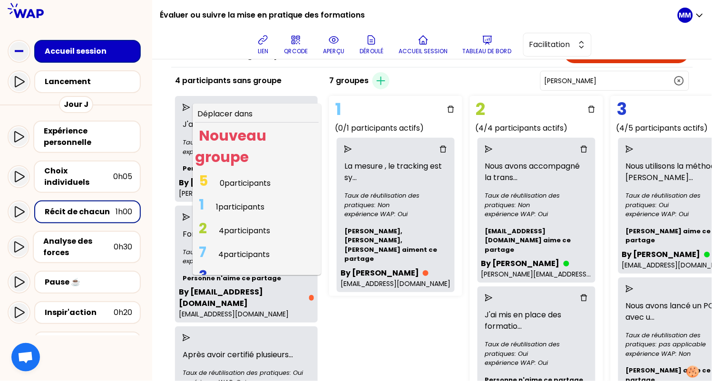
click at [244, 260] on span "4 participants" at bounding box center [243, 254] width 51 height 11
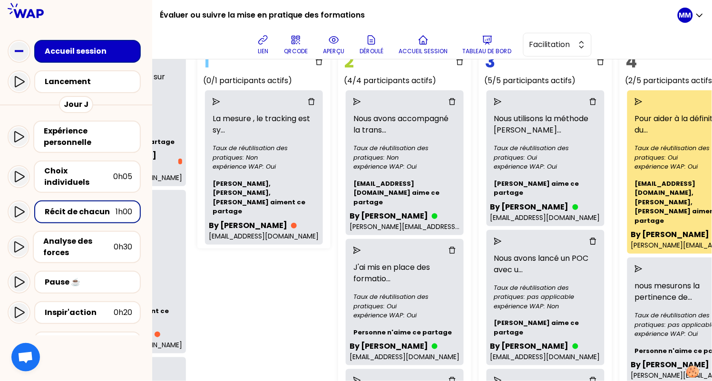
scroll to position [85, 107]
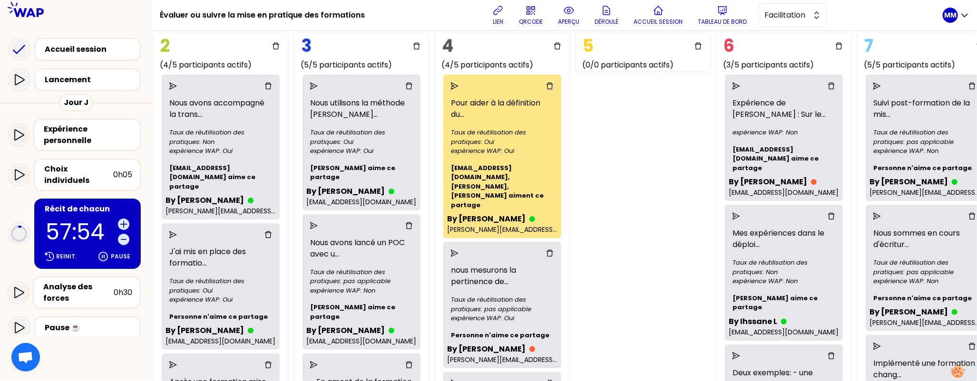
scroll to position [0, 316]
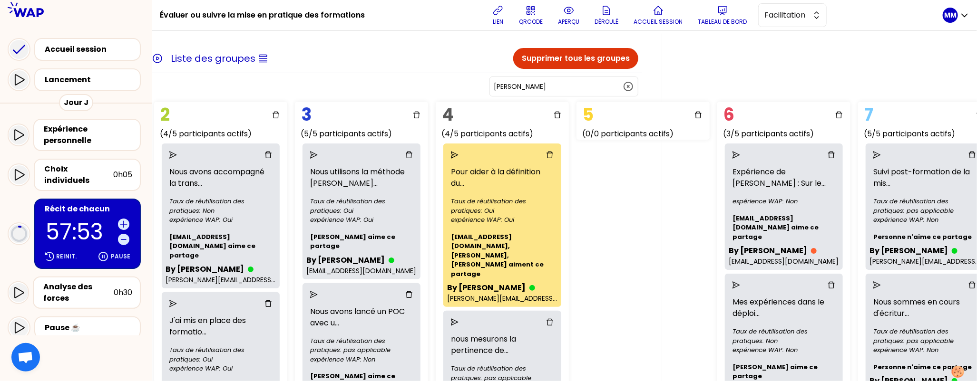
click at [588, 92] on div "Caroline Deforge" at bounding box center [563, 87] width 149 height 20
click at [590, 83] on input "Caroline Deforge" at bounding box center [558, 87] width 129 height 10
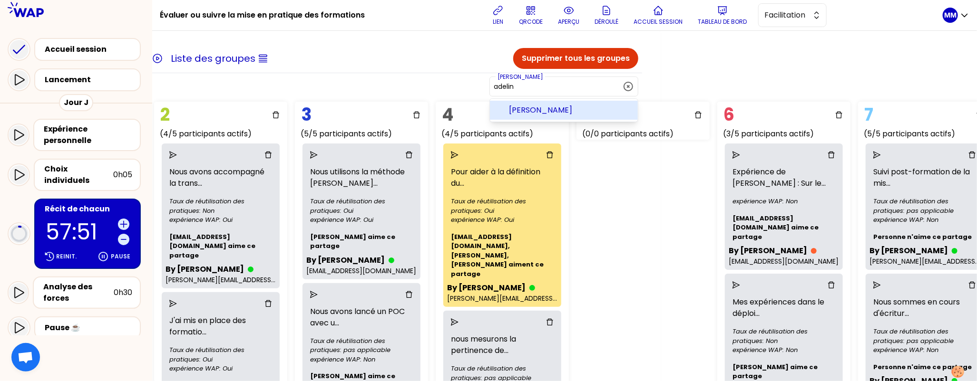
click at [601, 111] on span "Adeline Baral" at bounding box center [569, 110] width 121 height 11
type input "Adeline Baral"
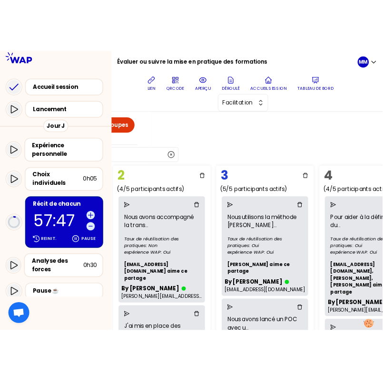
scroll to position [34, 316]
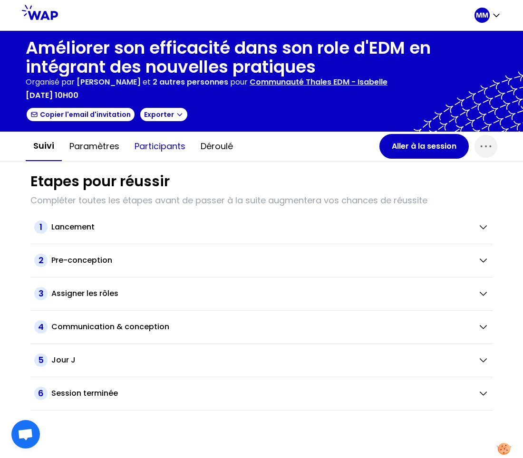
click at [175, 149] on button "Participants" at bounding box center [160, 146] width 66 height 29
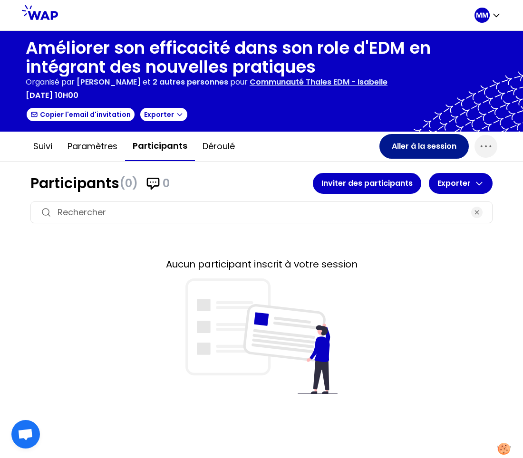
click at [429, 148] on button "Aller à la session" at bounding box center [424, 146] width 89 height 25
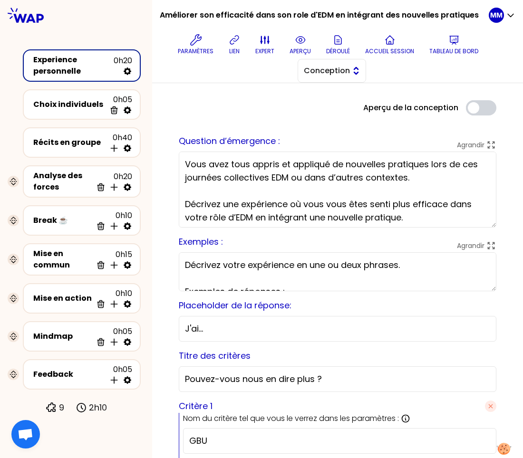
drag, startPoint x: 351, startPoint y: 68, endPoint x: 352, endPoint y: 77, distance: 8.6
click at [351, 69] on button "Conception" at bounding box center [332, 71] width 68 height 24
click at [350, 111] on span "Facilitation" at bounding box center [337, 109] width 41 height 11
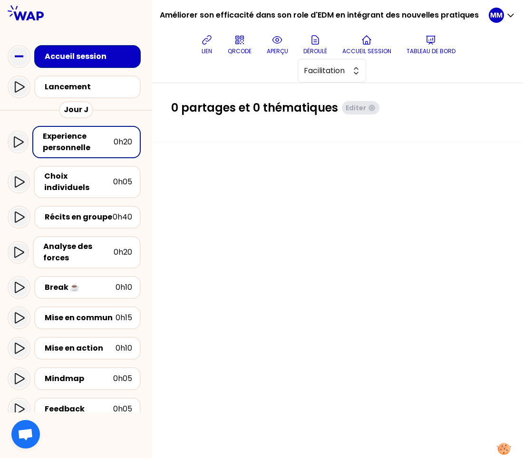
drag, startPoint x: 98, startPoint y: 88, endPoint x: 166, endPoint y: 122, distance: 75.1
click at [98, 88] on div "Lancement" at bounding box center [90, 86] width 91 height 11
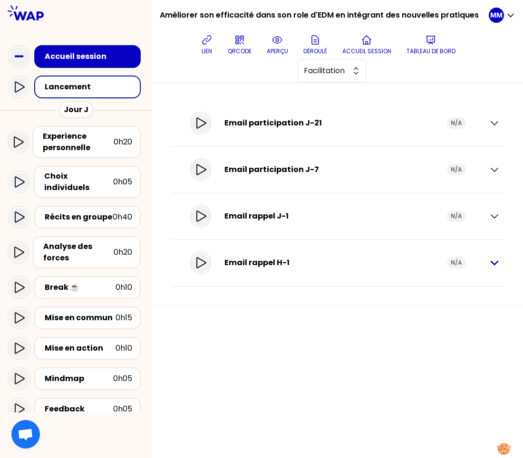
click at [496, 261] on icon "button" at bounding box center [494, 262] width 11 height 11
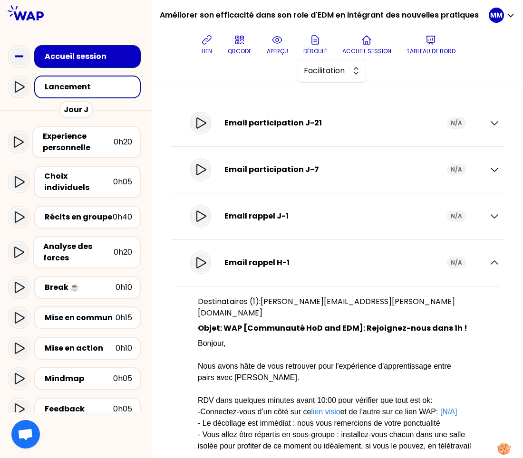
click at [440, 412] on a"] "[N/A]" at bounding box center [448, 412] width 17 height 8
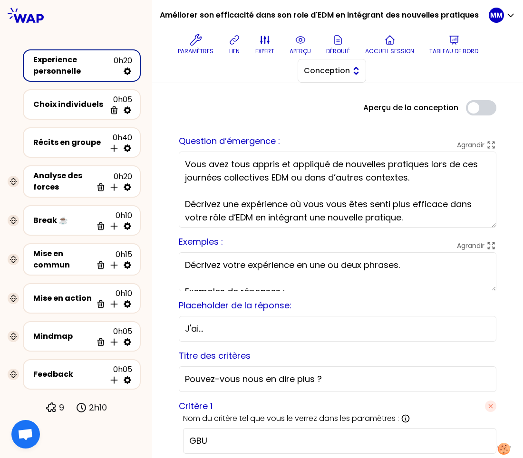
drag, startPoint x: 345, startPoint y: 68, endPoint x: 346, endPoint y: 80, distance: 11.9
click at [345, 68] on span "Conception" at bounding box center [325, 70] width 43 height 11
click at [343, 110] on span "Facilitation" at bounding box center [337, 109] width 41 height 11
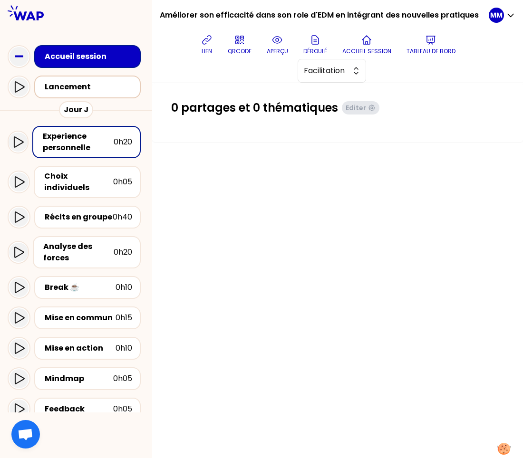
click at [93, 92] on div "Lancement" at bounding box center [90, 86] width 91 height 11
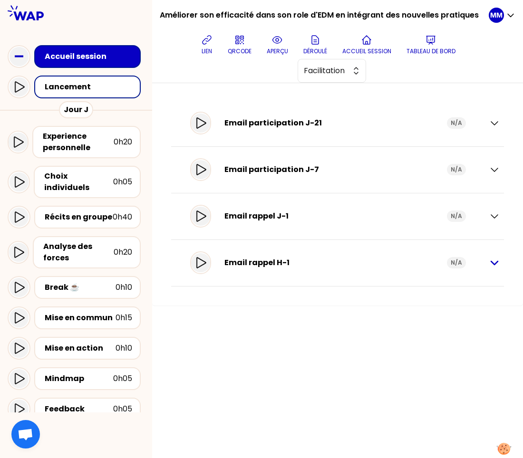
click at [497, 262] on icon "button" at bounding box center [494, 263] width 7 height 3
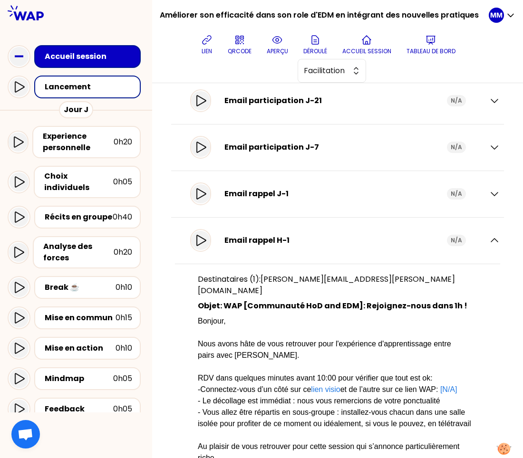
scroll to position [12, 0]
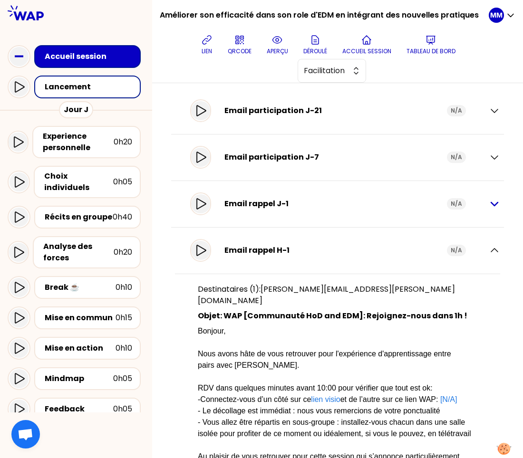
click at [489, 206] on icon "button" at bounding box center [494, 203] width 11 height 11
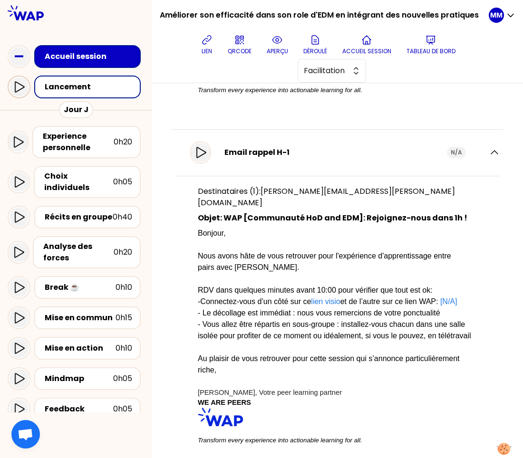
scroll to position [473, 0]
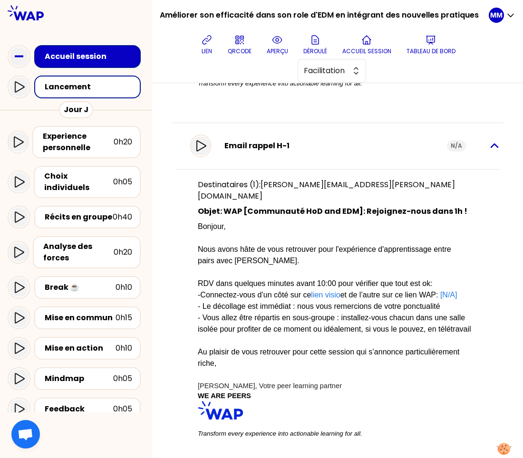
click at [491, 147] on icon "button" at bounding box center [494, 145] width 7 height 3
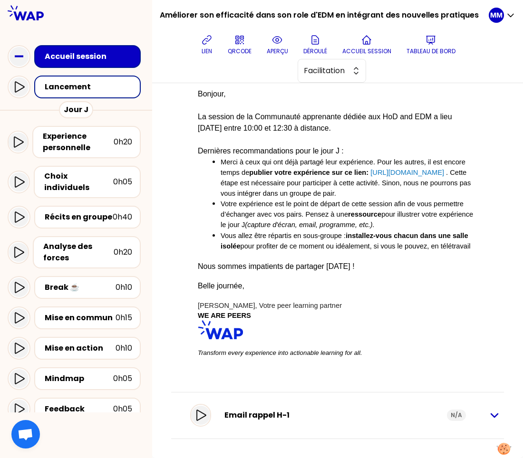
click at [489, 412] on icon "button" at bounding box center [494, 415] width 11 height 11
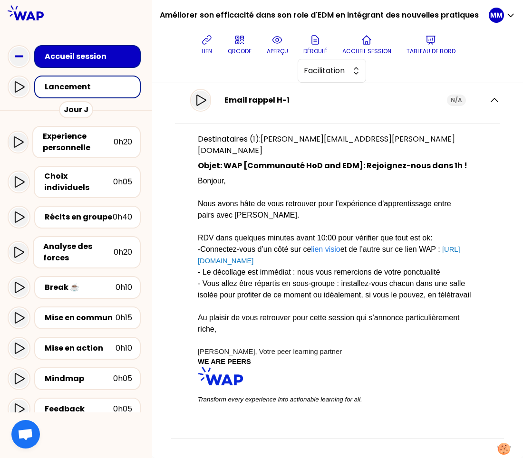
scroll to position [524, 0]
click at [430, 46] on button "Tableau de bord" at bounding box center [431, 44] width 57 height 29
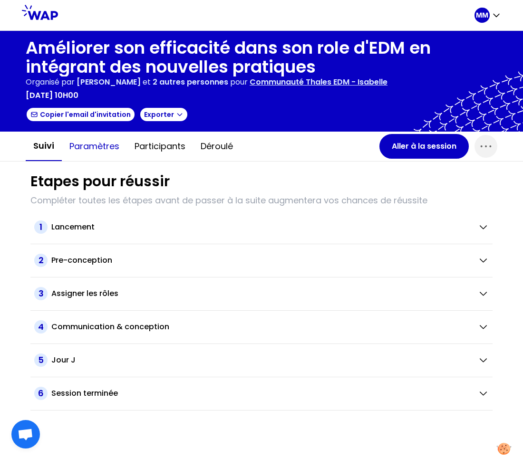
click at [107, 142] on button "Paramètres" at bounding box center [94, 146] width 65 height 29
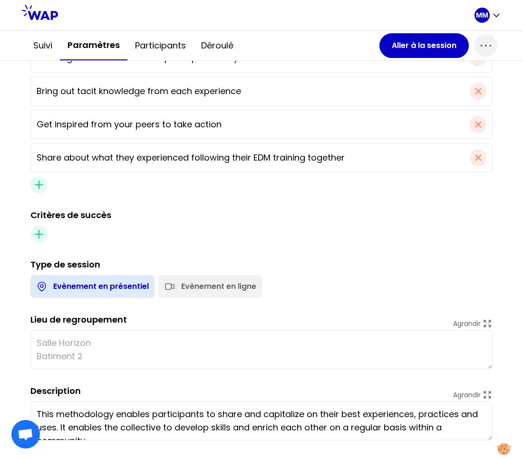
scroll to position [366, 0]
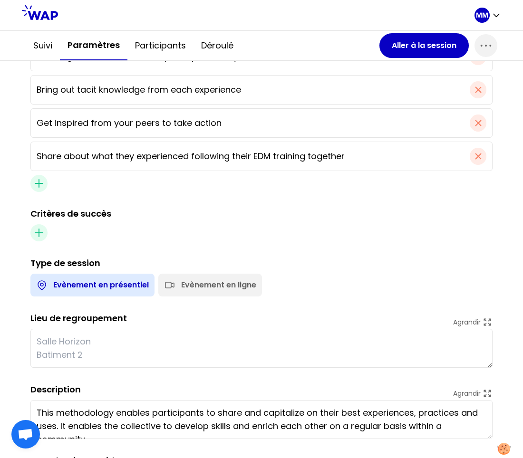
click at [206, 283] on div "Evènement en ligne" at bounding box center [218, 285] width 75 height 11
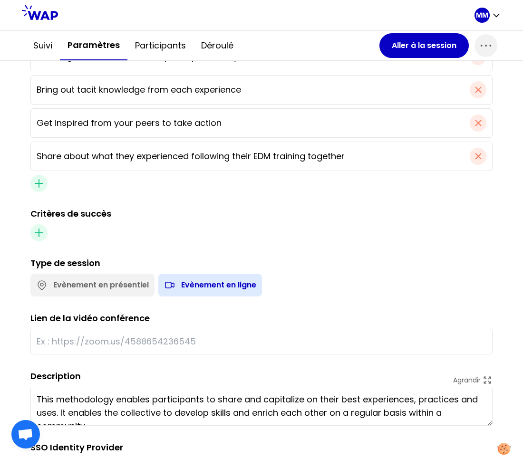
click at [118, 346] on input "text" at bounding box center [262, 341] width 450 height 13
paste input "https://teams.microsoft.com/l/meetup-join/19%3ameeting_YWY4YTI2MDYtNWEzMC00MjY4…"
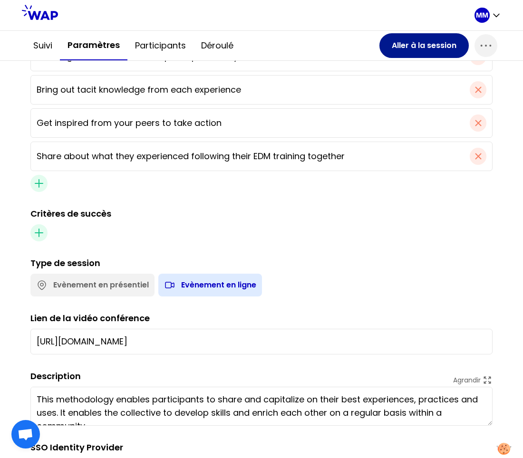
type input "https://teams.microsoft.com/l/meetup-join/19%3ameeting_YWY4YTI2MDYtNWEzMC00MjY4…"
click at [418, 46] on button "Aller à la session" at bounding box center [424, 45] width 89 height 25
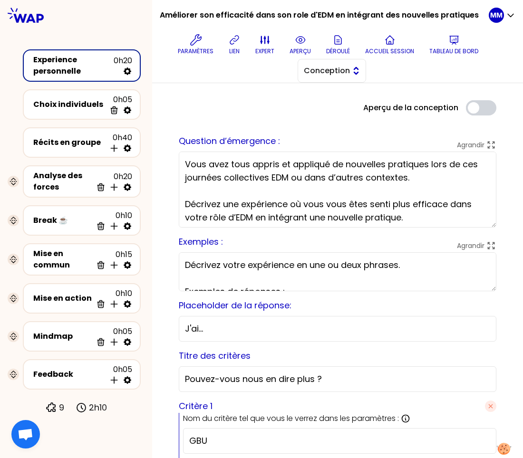
click at [309, 69] on span "Conception" at bounding box center [325, 70] width 43 height 11
click at [322, 107] on span "Facilitation" at bounding box center [337, 109] width 41 height 11
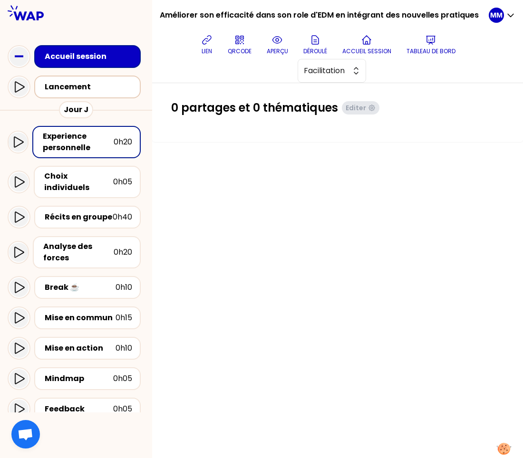
click at [92, 90] on div "Lancement" at bounding box center [90, 86] width 91 height 11
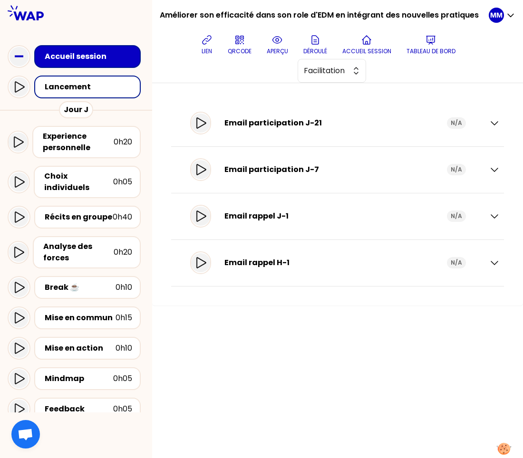
click at [331, 122] on div "Email participation J-21" at bounding box center [335, 122] width 223 height 11
click at [496, 122] on icon "button" at bounding box center [494, 122] width 11 height 11
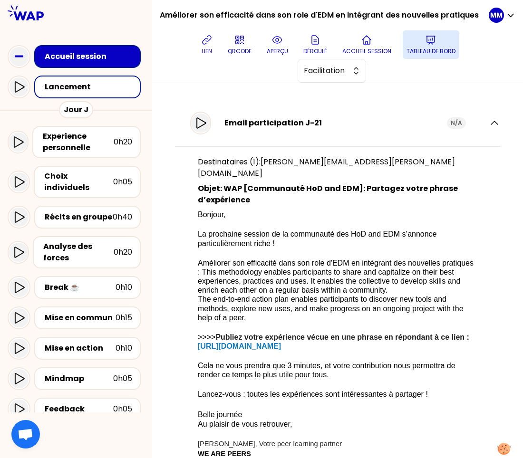
click at [436, 49] on p "Tableau de bord" at bounding box center [431, 52] width 49 height 8
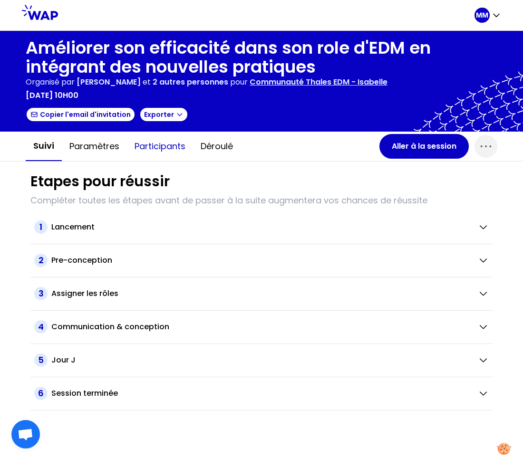
click at [152, 149] on button "Participants" at bounding box center [160, 146] width 66 height 29
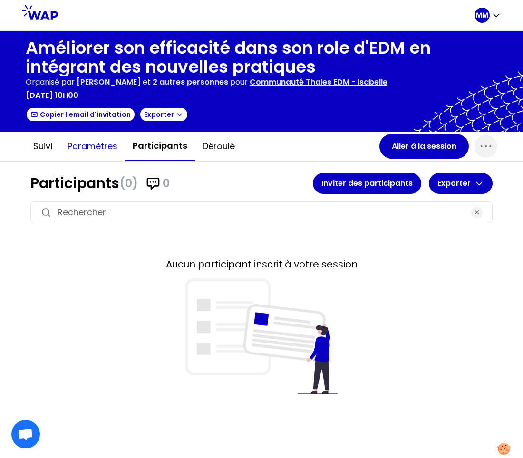
click at [106, 150] on button "Paramètres" at bounding box center [92, 146] width 65 height 29
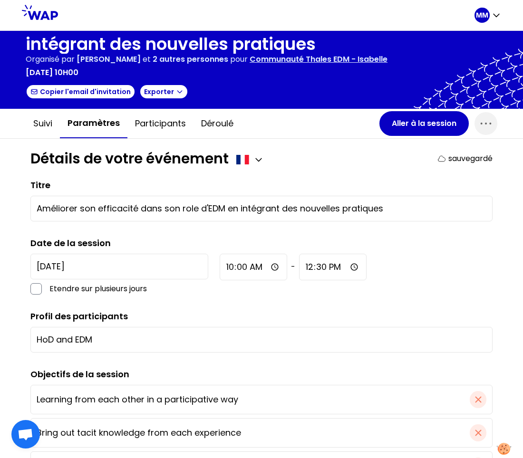
scroll to position [29, 0]
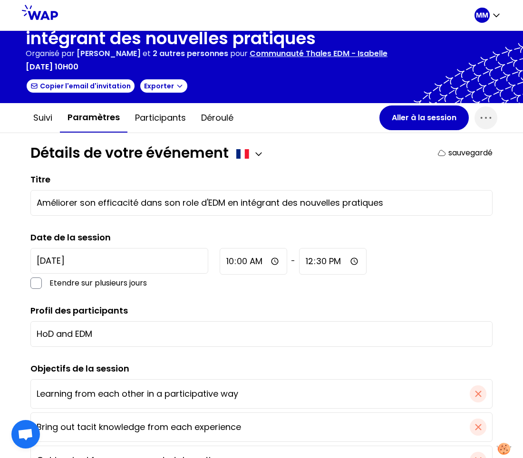
click at [61, 337] on input "HoD and EDM" at bounding box center [262, 334] width 450 height 13
type input "HoD & EDM"
click at [403, 116] on button "Aller à la session" at bounding box center [424, 118] width 89 height 25
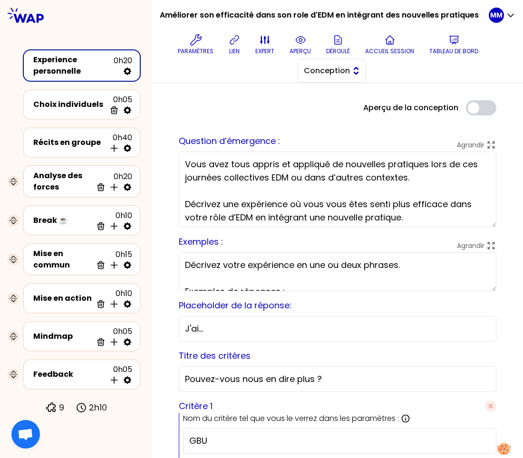
drag, startPoint x: 340, startPoint y: 73, endPoint x: 340, endPoint y: 82, distance: 8.6
click at [340, 73] on span "Conception" at bounding box center [325, 70] width 43 height 11
click at [339, 109] on span "Facilitation" at bounding box center [337, 109] width 41 height 11
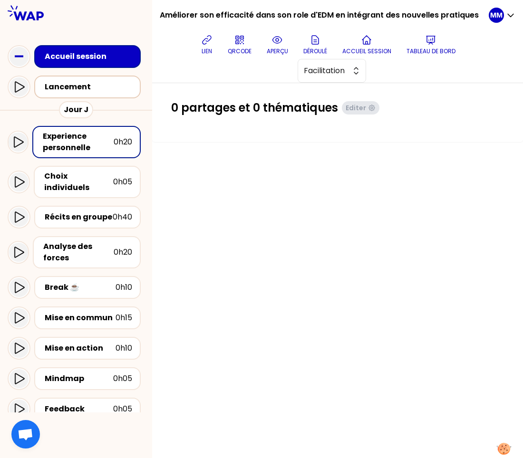
click at [89, 94] on div "Lancement" at bounding box center [89, 86] width 93 height 13
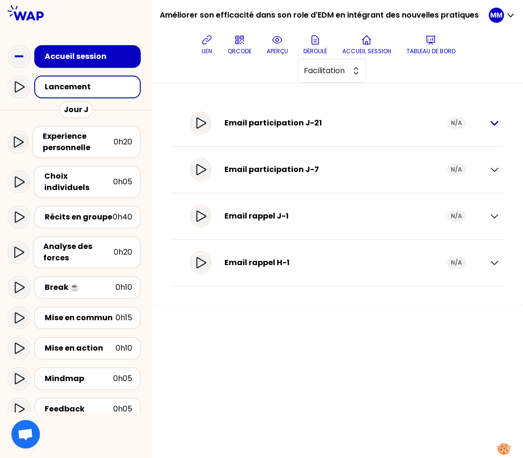
click at [491, 123] on icon "button" at bounding box center [494, 122] width 11 height 11
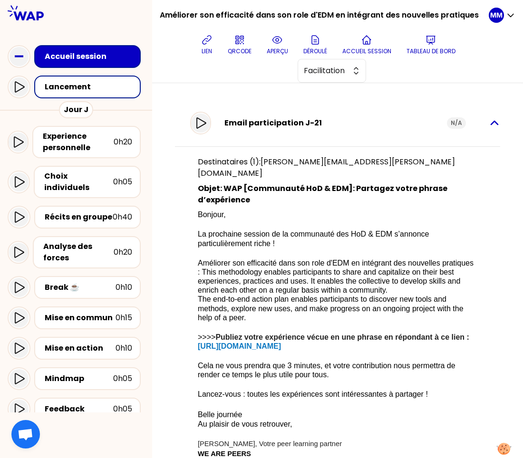
click at [491, 122] on icon "button" at bounding box center [494, 122] width 7 height 3
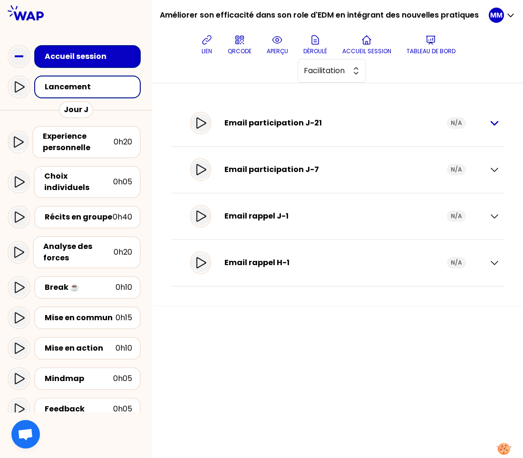
click at [492, 123] on icon "button" at bounding box center [494, 123] width 7 height 3
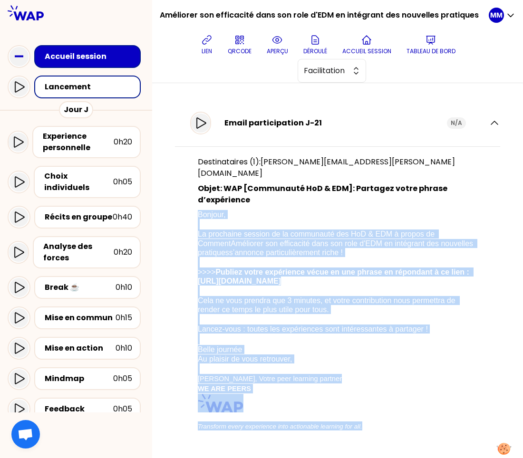
drag, startPoint x: 198, startPoint y: 205, endPoint x: 390, endPoint y: 423, distance: 290.5
click at [390, 423] on div "Destinataires (1): marie-solveig+emails_sessions@wearepeers.com Objet: WAP [Com…" at bounding box center [337, 297] width 325 height 302
copy p "Bonjour, La prochaine session de la communauté des HoD & EDM à propos de Commen…"
click at [208, 41] on icon at bounding box center [206, 39] width 11 height 11
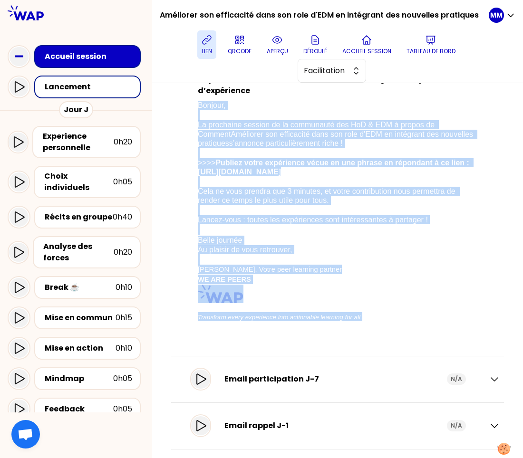
scroll to position [155, 0]
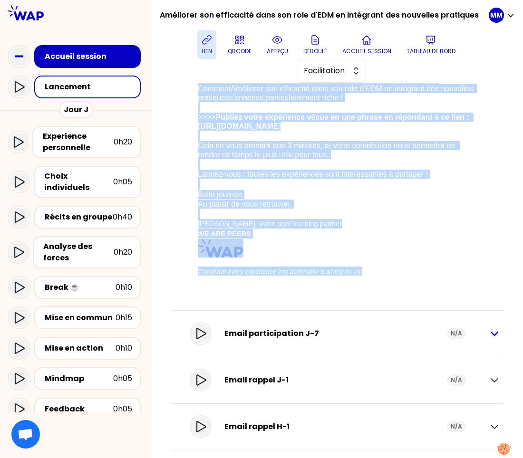
click at [491, 332] on icon "button" at bounding box center [494, 333] width 7 height 3
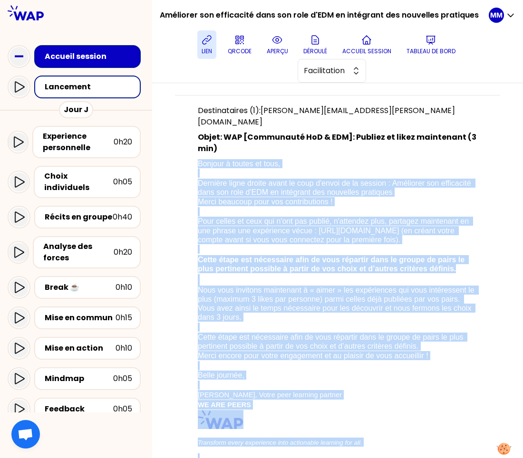
scroll to position [419, 0]
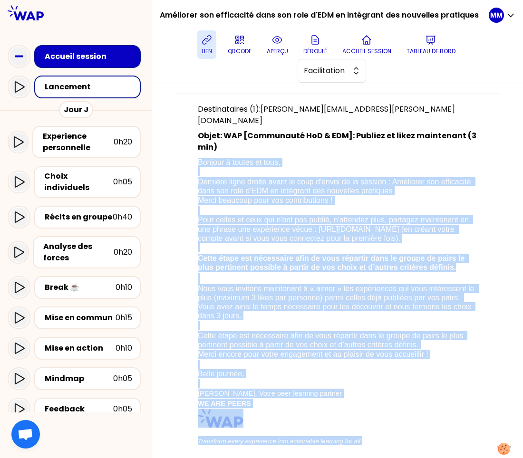
drag, startPoint x: 199, startPoint y: 150, endPoint x: 387, endPoint y: 436, distance: 342.0
click at [387, 436] on div "Destinataires (1): marie-solveig+emails_sessions@wearepeers.com Objet: WAP [Com…" at bounding box center [337, 279] width 325 height 370
copy p "Bonjour à toutes et tous, Dernière ligne droite avant le coup d'envoi de la ses…"
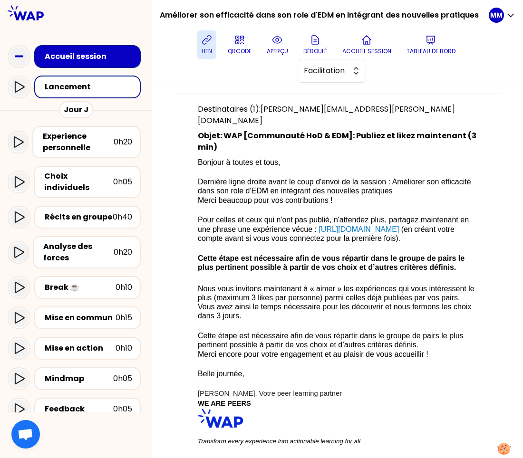
click at [205, 132] on div "Destinataires (1): marie-solveig+emails_sessions@wearepeers.com Objet: WAP [Com…" at bounding box center [338, 284] width 280 height 360
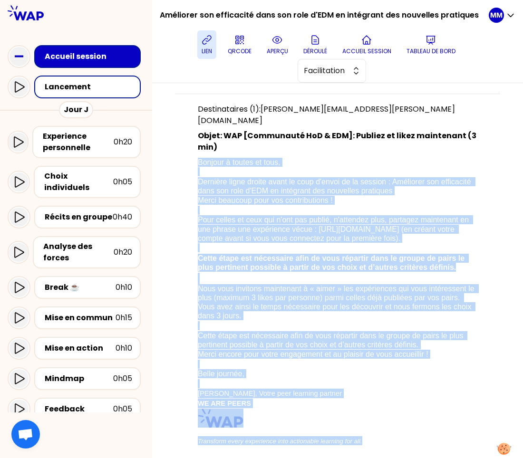
drag, startPoint x: 208, startPoint y: 146, endPoint x: 397, endPoint y: 438, distance: 347.5
click at [397, 438] on div "Destinataires (1): marie-solveig+emails_sessions@wearepeers.com Objet: WAP [Com…" at bounding box center [337, 279] width 325 height 370
copy p "Bonjour à toutes et tous, Dernière ligne droite avant le coup d'envoi de la ses…"
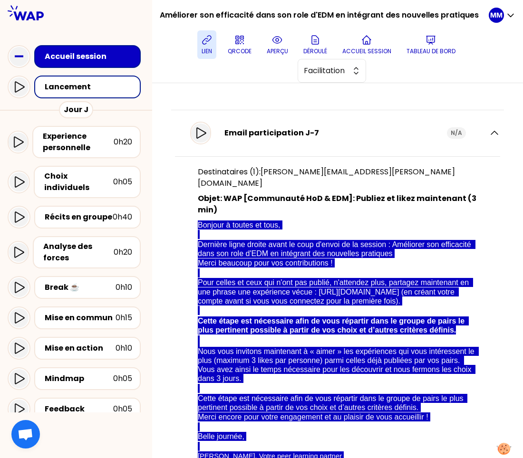
scroll to position [355, 0]
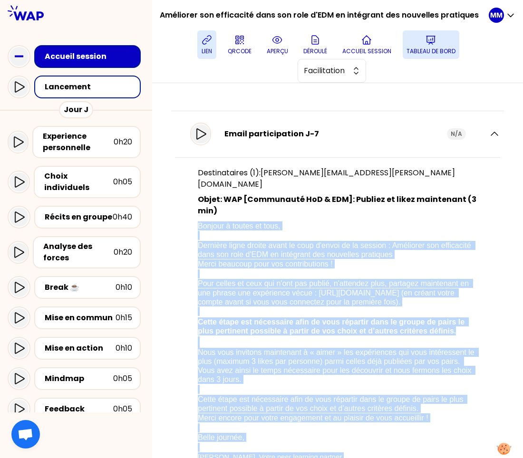
click at [432, 52] on p "Tableau de bord" at bounding box center [431, 52] width 49 height 8
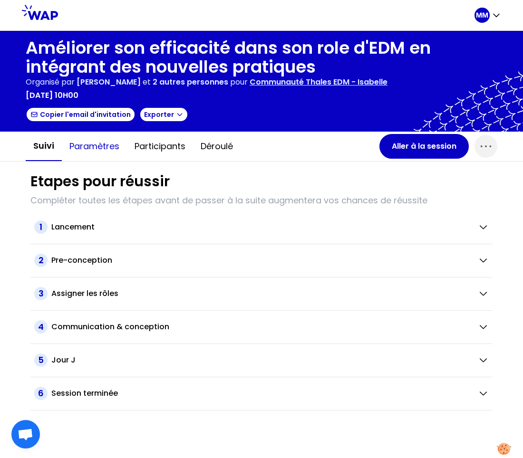
click at [106, 148] on button "Paramètres" at bounding box center [94, 146] width 65 height 29
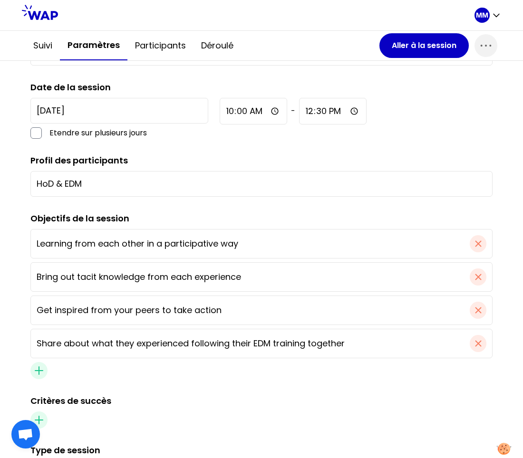
scroll to position [421, 0]
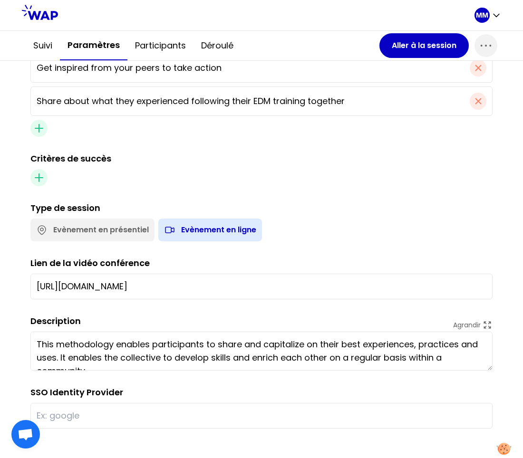
click at [102, 413] on input "text" at bounding box center [262, 415] width 450 height 13
type input "thales"
click at [326, 180] on div at bounding box center [261, 177] width 462 height 17
click at [420, 48] on button "Aller à la session" at bounding box center [424, 45] width 89 height 25
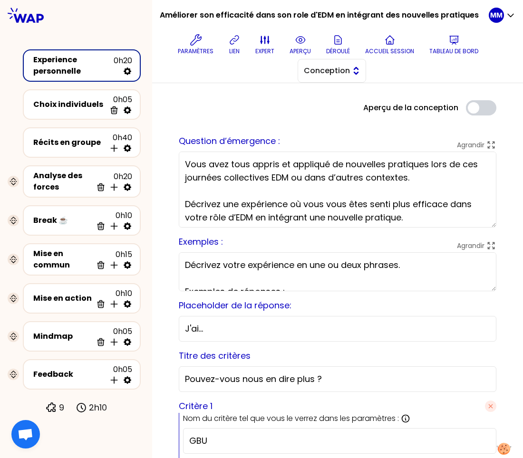
drag, startPoint x: 355, startPoint y: 73, endPoint x: 353, endPoint y: 78, distance: 6.0
click at [355, 73] on button "Conception" at bounding box center [332, 71] width 68 height 24
click at [344, 110] on span "Facilitation" at bounding box center [337, 109] width 41 height 11
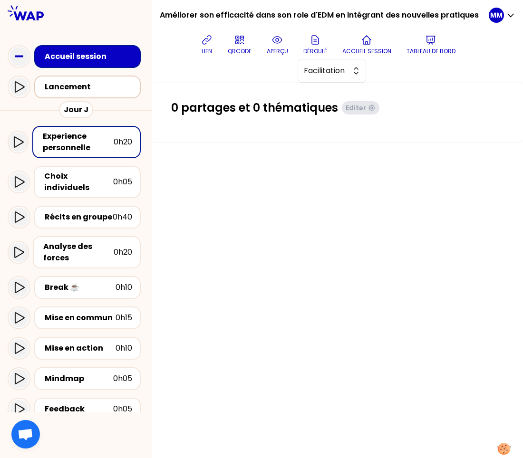
click at [88, 92] on div "Lancement" at bounding box center [90, 86] width 91 height 11
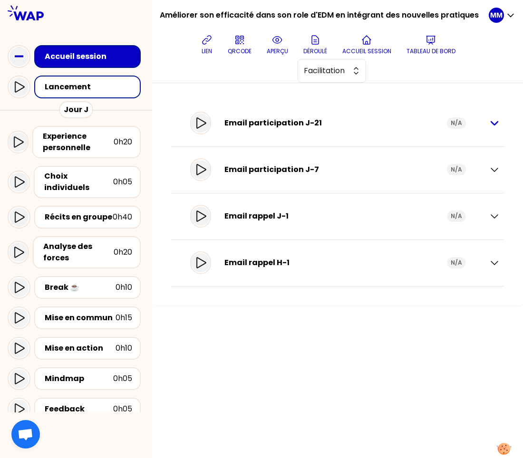
click at [495, 122] on icon "button" at bounding box center [494, 122] width 11 height 11
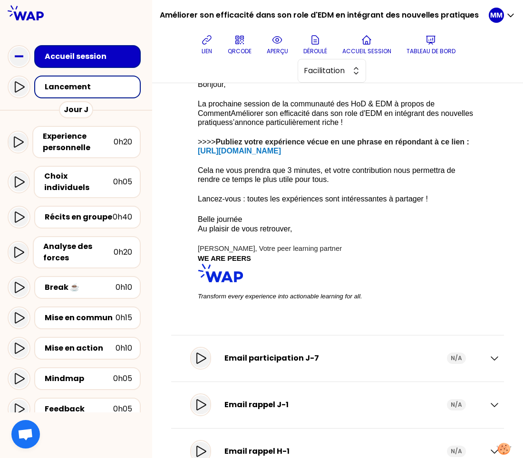
scroll to position [155, 0]
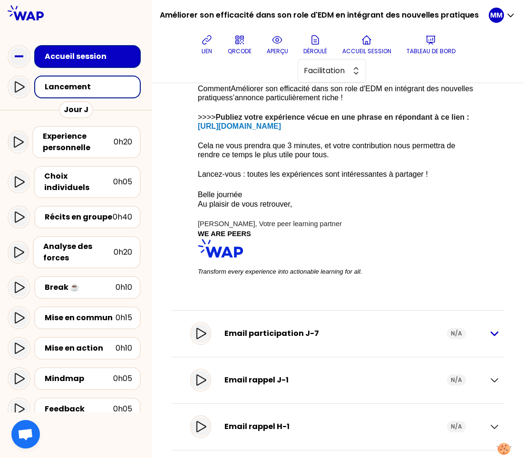
click at [489, 328] on icon "button" at bounding box center [494, 333] width 11 height 11
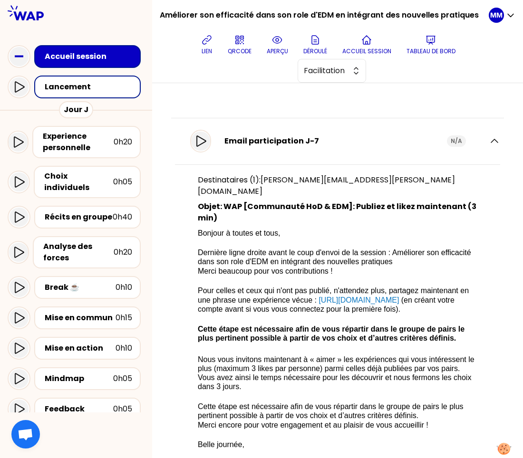
scroll to position [349, 0]
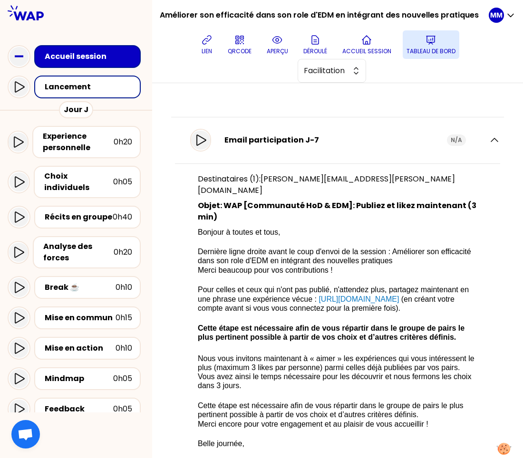
click at [434, 44] on icon at bounding box center [430, 39] width 11 height 11
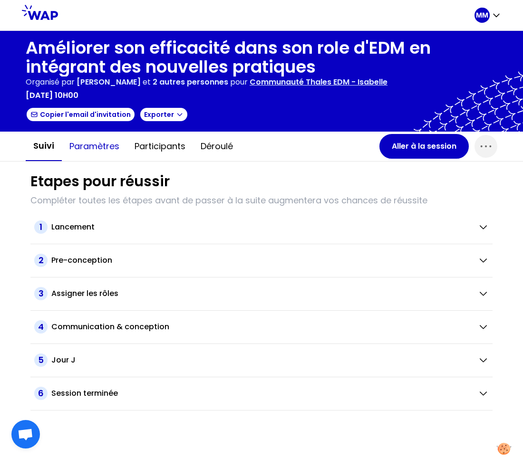
click at [106, 138] on button "Paramètres" at bounding box center [94, 146] width 65 height 29
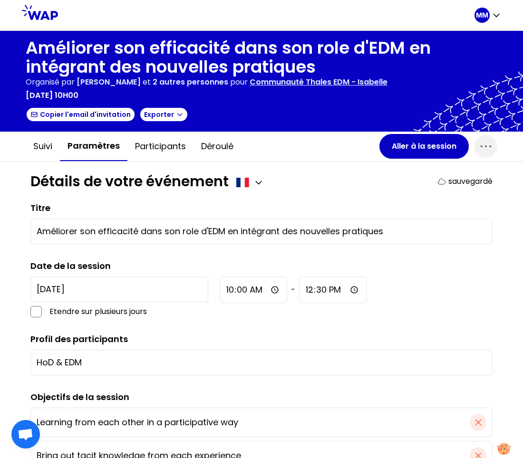
drag, startPoint x: 53, startPoint y: 359, endPoint x: -4, endPoint y: 351, distance: 58.1
click at [0, 351] on html "MM Améliorer son efficacité dans son role d'EDM en intégrant des nouvelles prat…" at bounding box center [261, 229] width 523 height 458
type input "EDM"
click at [404, 144] on button "Aller à la session" at bounding box center [424, 146] width 89 height 25
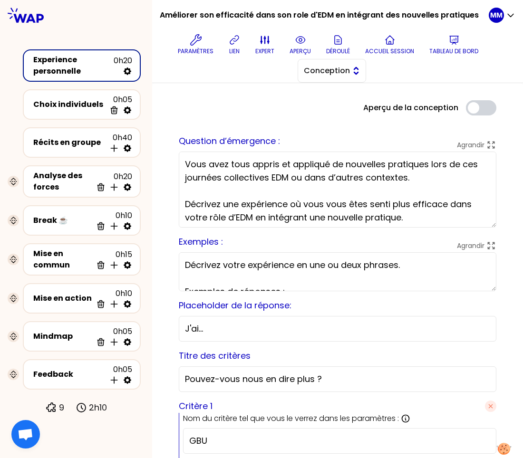
click at [336, 71] on span "Conception" at bounding box center [325, 70] width 43 height 11
click at [330, 110] on span "Facilitation" at bounding box center [337, 109] width 41 height 11
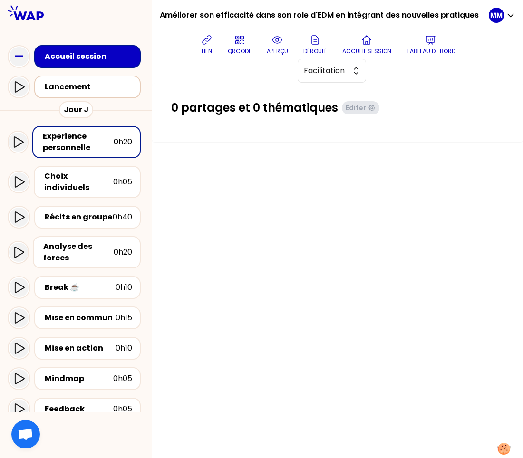
click at [93, 93] on div "Lancement" at bounding box center [89, 86] width 93 height 13
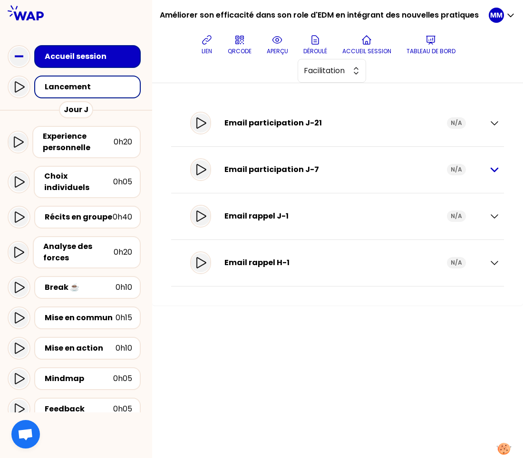
click at [491, 168] on icon "button" at bounding box center [494, 169] width 7 height 3
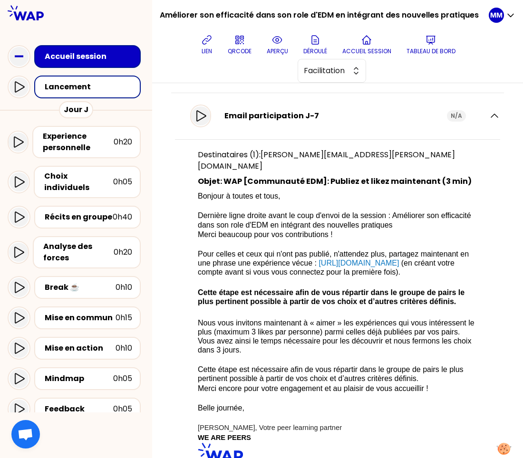
scroll to position [55, 0]
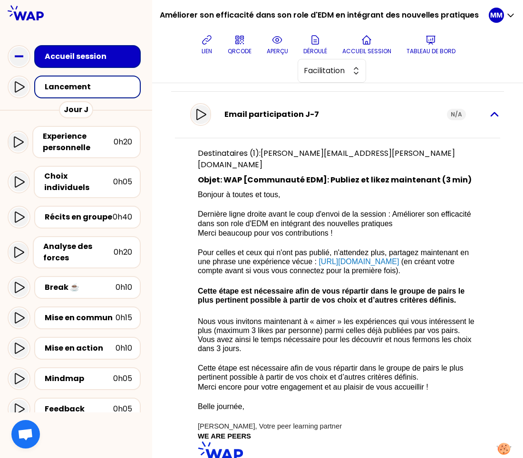
click at [489, 112] on icon "button" at bounding box center [494, 114] width 11 height 11
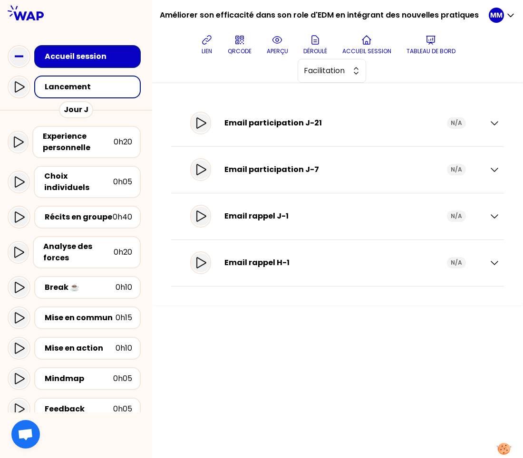
drag, startPoint x: 494, startPoint y: 169, endPoint x: 481, endPoint y: 180, distance: 17.2
click at [494, 169] on icon "button" at bounding box center [494, 169] width 11 height 11
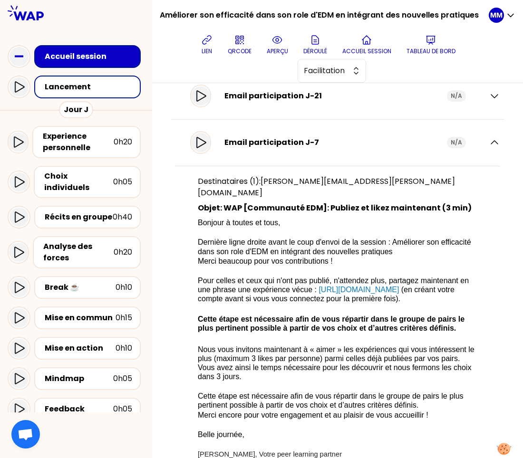
scroll to position [28, 0]
drag, startPoint x: 487, startPoint y: 141, endPoint x: 296, endPoint y: 52, distance: 210.7
click at [491, 141] on icon "button" at bounding box center [494, 141] width 7 height 3
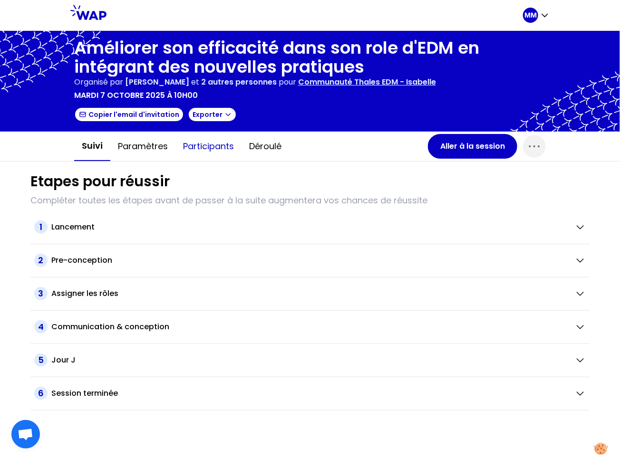
click at [216, 141] on button "Participants" at bounding box center [208, 146] width 66 height 29
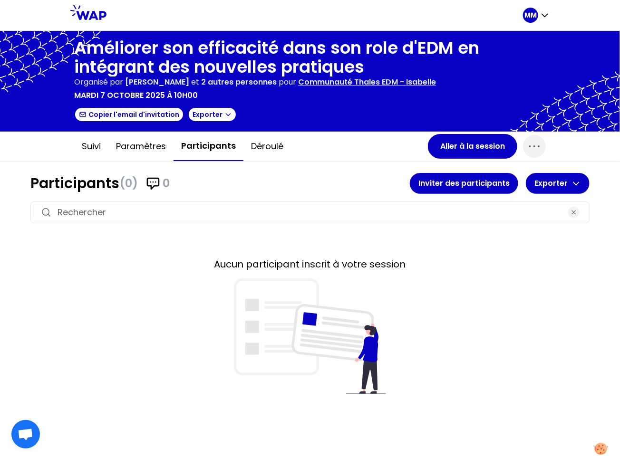
click at [205, 212] on input at bounding box center [310, 212] width 505 height 13
paste input "[PERSON_NAME][EMAIL_ADDRESS][PERSON_NAME][DOMAIN_NAME] [EMAIL_ADDRESS][PERSON_N…"
type input "[PERSON_NAME][EMAIL_ADDRESS][PERSON_NAME][DOMAIN_NAME] [EMAIL_ADDRESS][PERSON_N…"
click at [472, 183] on button "Inviter des participants" at bounding box center [464, 183] width 108 height 21
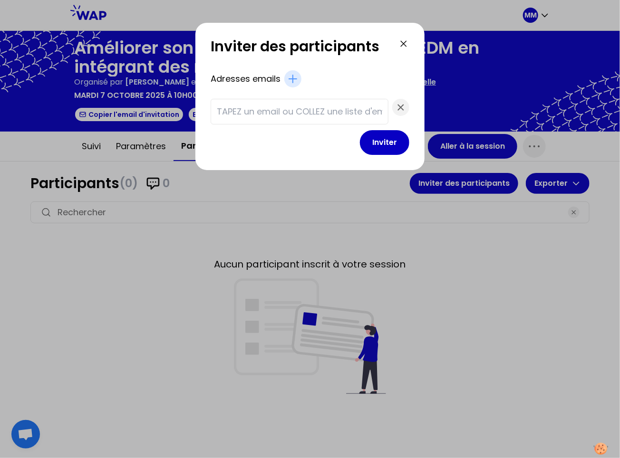
click at [266, 109] on input "text" at bounding box center [300, 111] width 166 height 13
paste input "[PERSON_NAME][EMAIL_ADDRESS][PERSON_NAME][DOMAIN_NAME] [EMAIL_ADDRESS][PERSON_N…"
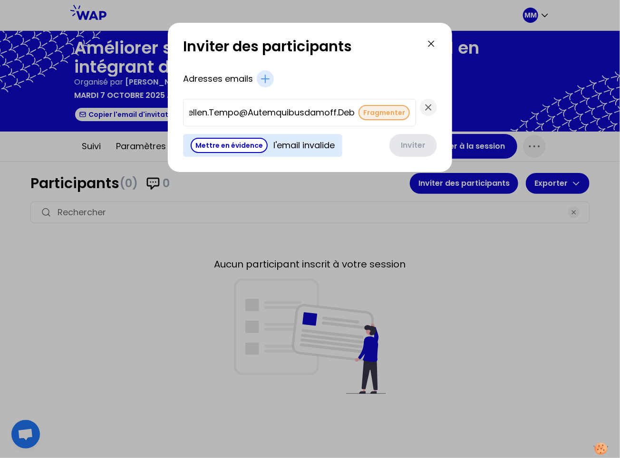
click at [359, 115] on button "Fragmenter" at bounding box center [384, 112] width 51 height 15
type input "[PERSON_NAME][EMAIL_ADDRESS][PERSON_NAME][DOMAIN_NAME]"
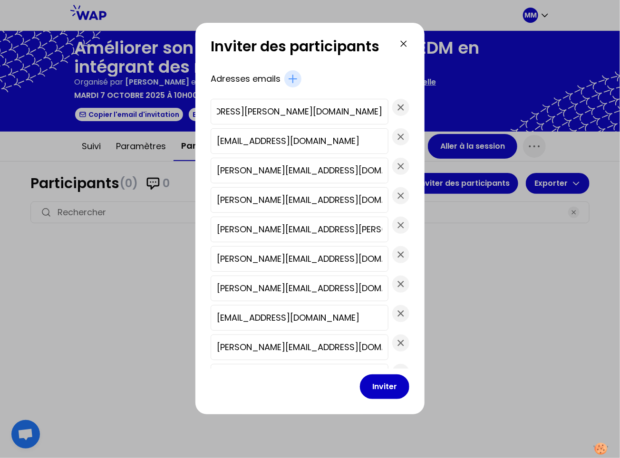
scroll to position [0, 0]
click at [376, 388] on button "Inviter" at bounding box center [384, 387] width 49 height 25
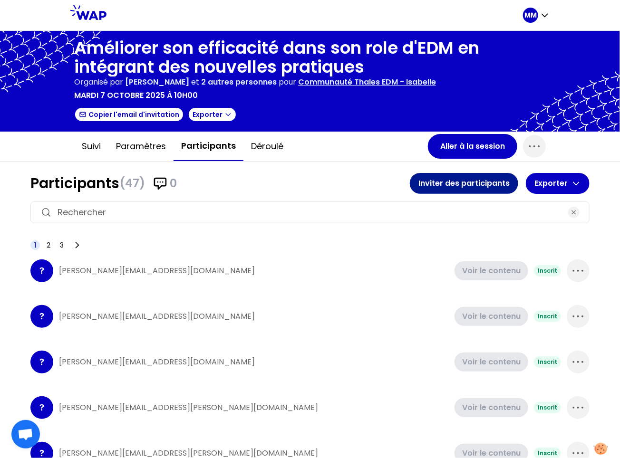
click at [458, 185] on button "Inviter des participants" at bounding box center [464, 183] width 108 height 21
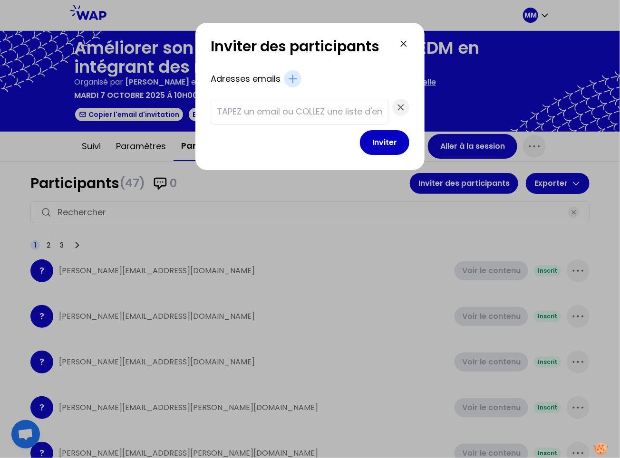
click at [330, 110] on input "text" at bounding box center [300, 111] width 166 height 13
paste input "isabelle.rousseau@thalesgroup.com"
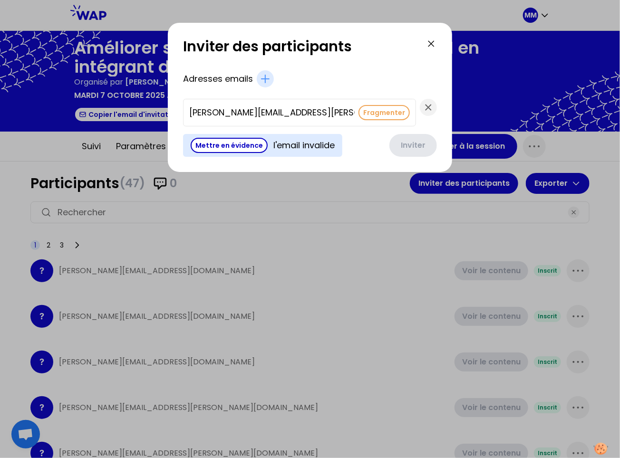
scroll to position [0, 65]
type input "isabelle.rousseau@thalesgroup.com"
click at [359, 111] on button "Fragmenter" at bounding box center [384, 112] width 51 height 15
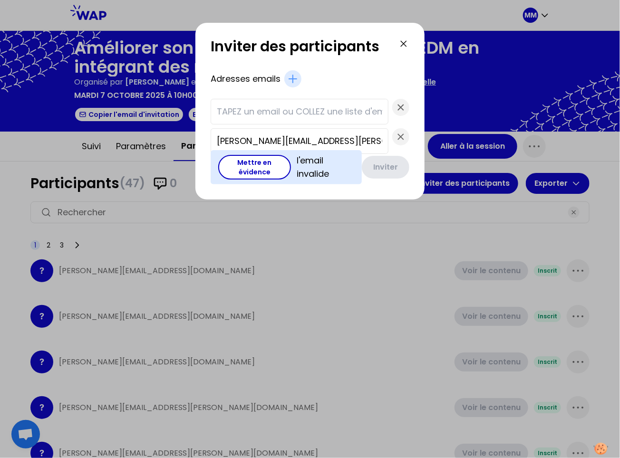
click at [316, 142] on input "isabelle.rousseau@thalesgroup.com" at bounding box center [300, 141] width 166 height 13
click at [309, 171] on p "l'email invalide" at bounding box center [326, 167] width 58 height 27
click at [264, 173] on button "Mettre en évidence" at bounding box center [254, 167] width 73 height 25
click at [351, 139] on input "isabelle.rousseau@thalesgroup.com" at bounding box center [300, 141] width 166 height 13
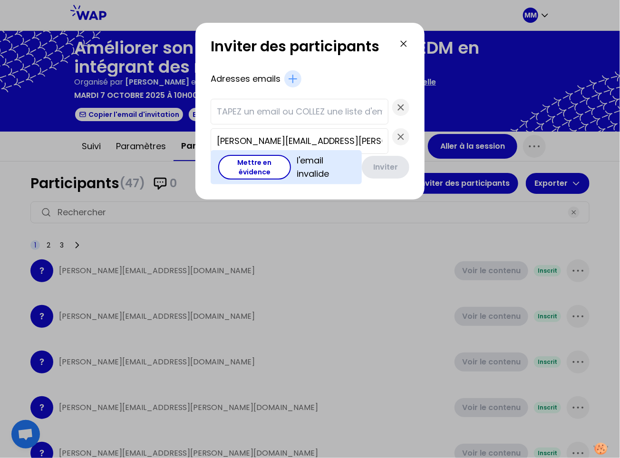
click at [350, 139] on input "isabelle.rousseau@thalesgroup.com" at bounding box center [300, 141] width 166 height 13
click at [398, 138] on icon "button" at bounding box center [401, 137] width 6 height 6
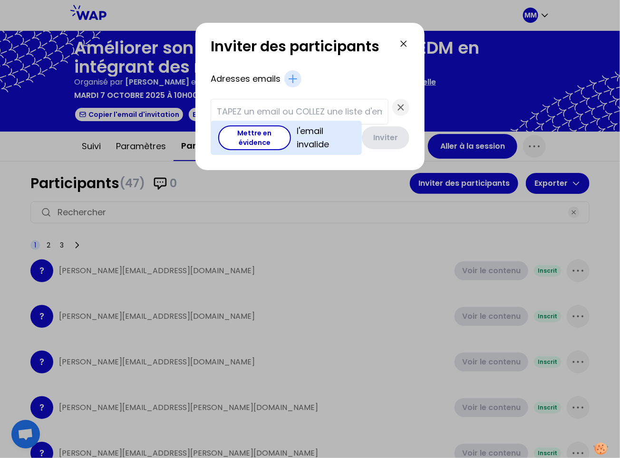
click at [322, 110] on input "text" at bounding box center [300, 111] width 166 height 13
paste input "isabelle.rousseau@thalesgroup.com"
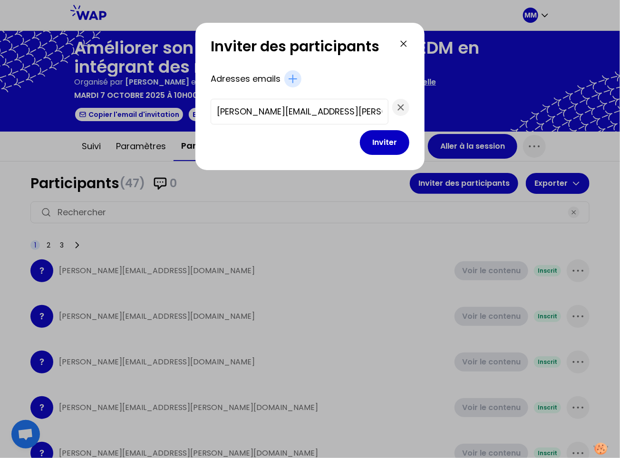
scroll to position [0, 10]
type input "isabelle.rousseau@thalesgroup.com"
click at [384, 145] on button "Inviter" at bounding box center [384, 142] width 49 height 25
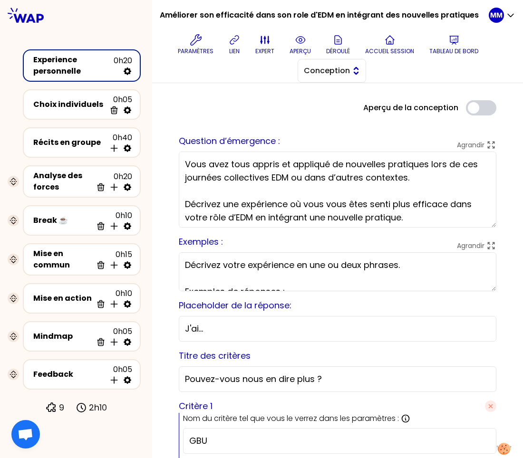
click at [339, 72] on span "Conception" at bounding box center [325, 70] width 43 height 11
click at [331, 112] on span "Facilitation" at bounding box center [337, 109] width 41 height 11
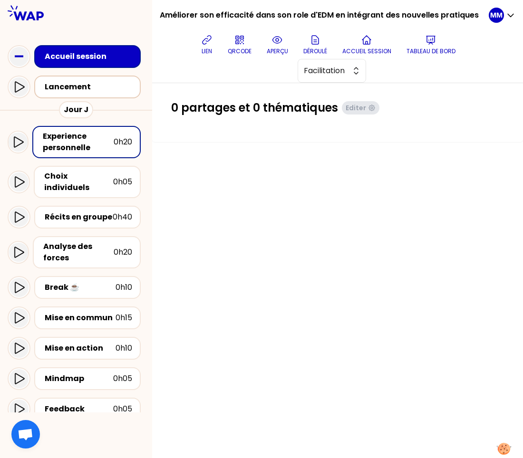
click at [84, 87] on div "Lancement" at bounding box center [90, 86] width 91 height 11
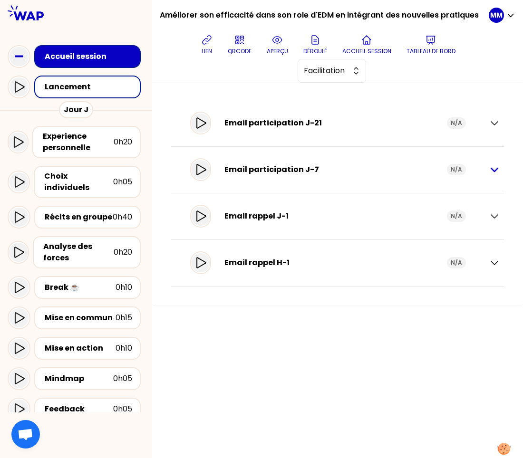
click at [496, 171] on icon "button" at bounding box center [494, 169] width 11 height 11
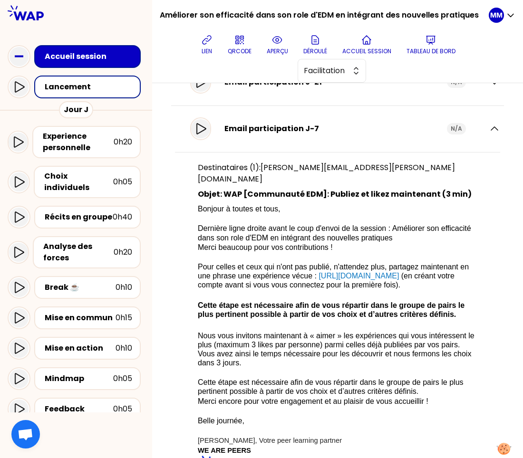
scroll to position [42, 0]
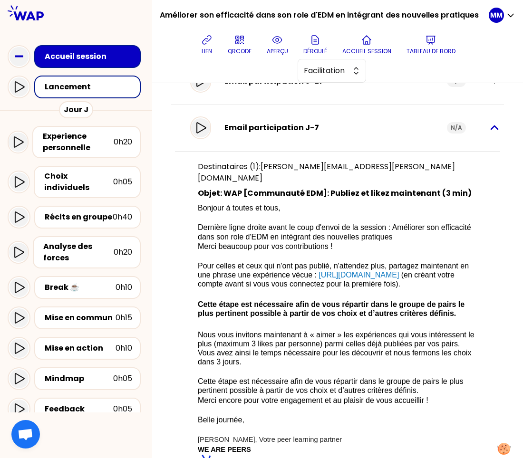
click at [491, 127] on icon "button" at bounding box center [494, 127] width 7 height 3
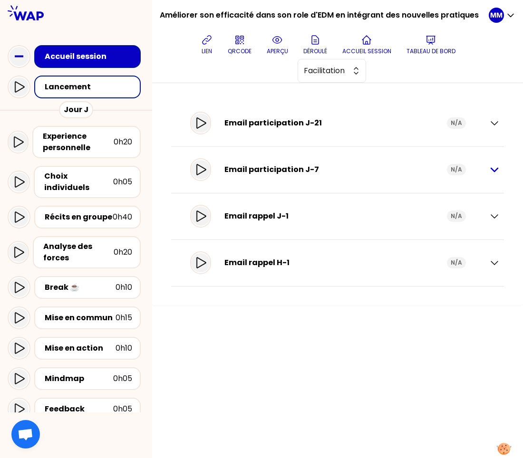
click at [493, 170] on icon "button" at bounding box center [494, 169] width 7 height 3
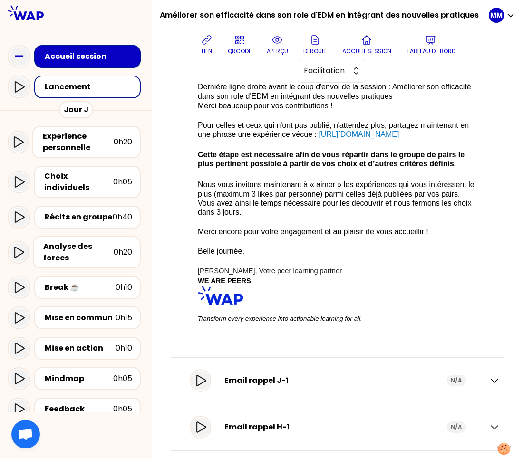
scroll to position [213, 0]
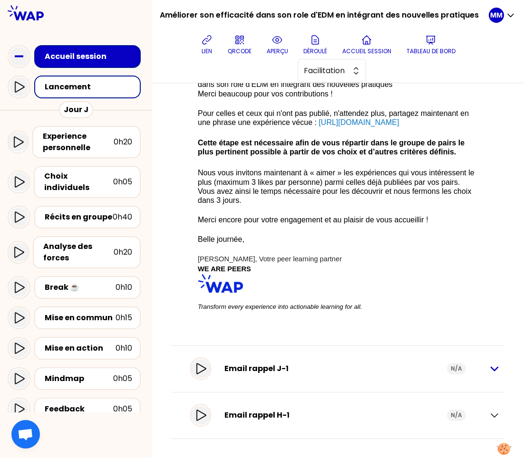
click at [489, 370] on icon "button" at bounding box center [494, 368] width 11 height 11
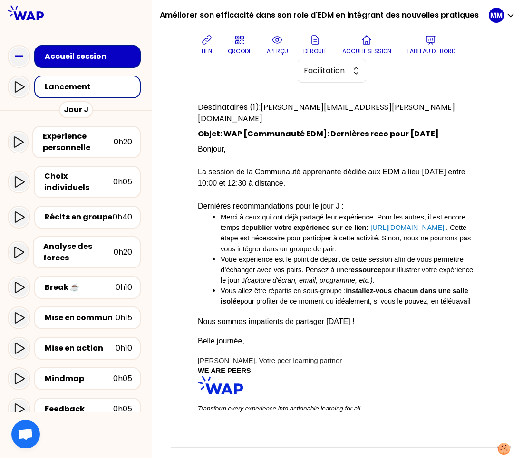
scroll to position [578, 0]
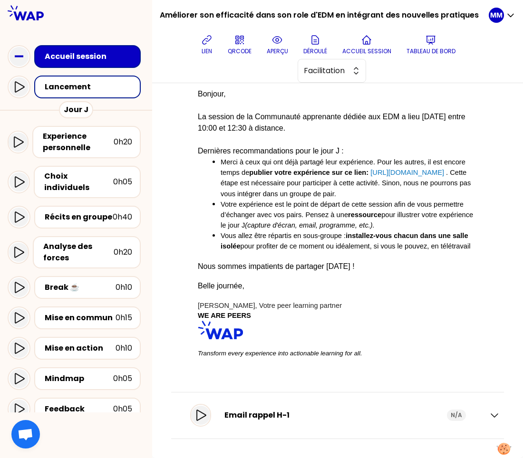
click at [485, 409] on div "Email rappel H-1 N/A" at bounding box center [337, 415] width 325 height 27
click at [489, 413] on icon "button" at bounding box center [494, 415] width 11 height 11
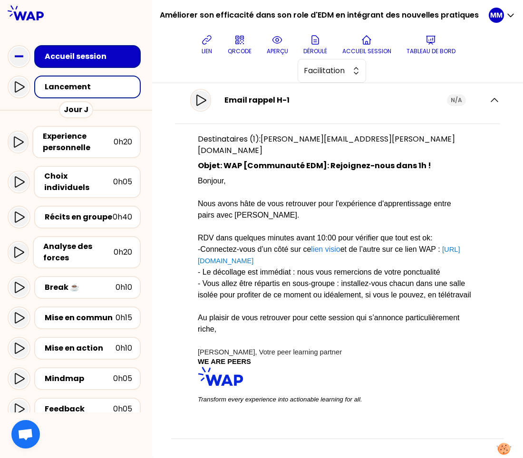
scroll to position [0, 0]
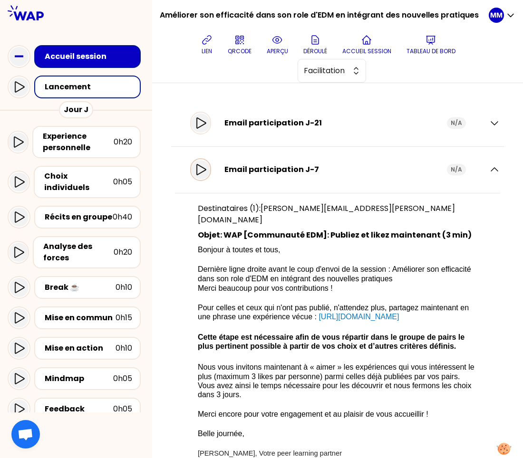
click at [206, 170] on icon at bounding box center [200, 169] width 11 height 11
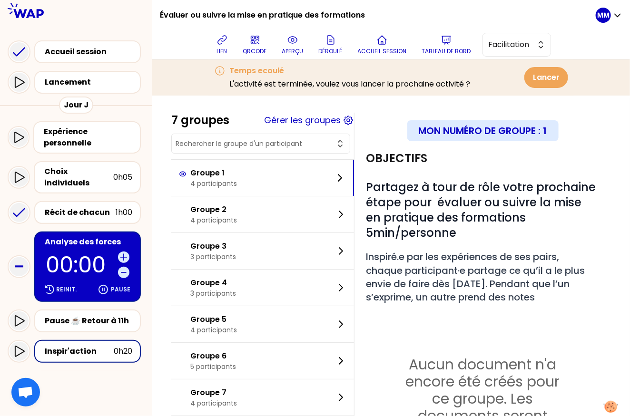
click at [245, 142] on input "text" at bounding box center [254, 144] width 159 height 10
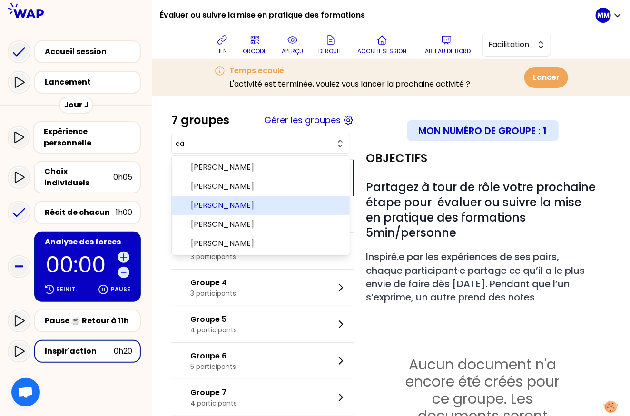
click at [257, 208] on span "[PERSON_NAME]" at bounding box center [266, 205] width 151 height 11
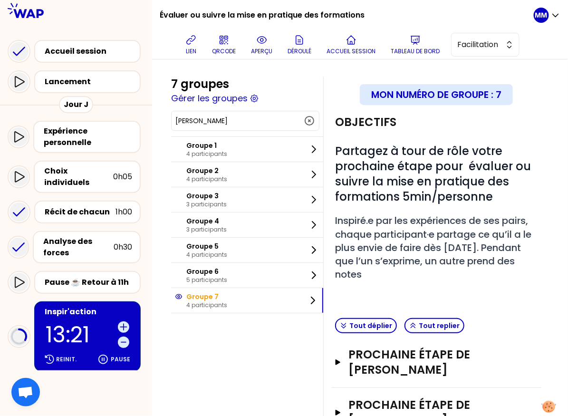
click at [243, 121] on input "[PERSON_NAME]" at bounding box center [239, 121] width 128 height 10
click at [243, 121] on input "Céline CANDELOT" at bounding box center [239, 121] width 128 height 10
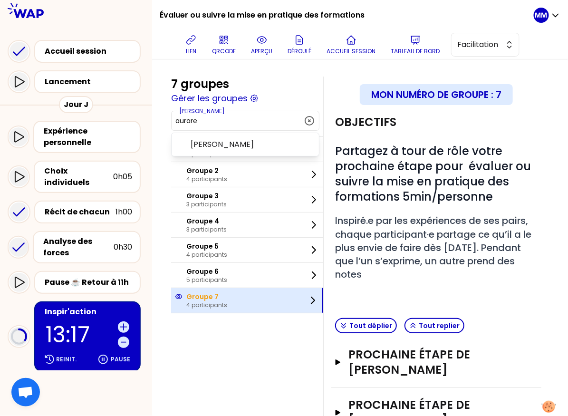
drag, startPoint x: 253, startPoint y: 334, endPoint x: 255, endPoint y: 309, distance: 24.8
click at [253, 334] on div "7 groupes Gérer les groupes Céline CANDELOT aurore Aurore Florent Groupe 1 4 pa…" at bounding box center [360, 312] width 378 height 470
type input "Céline CANDELOT"
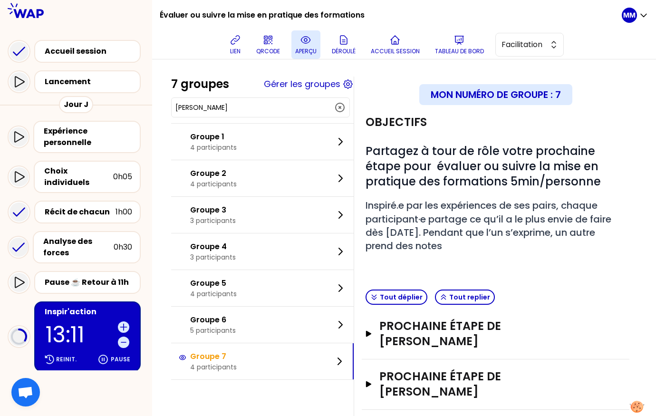
click at [302, 49] on p "aperçu" at bounding box center [305, 52] width 21 height 8
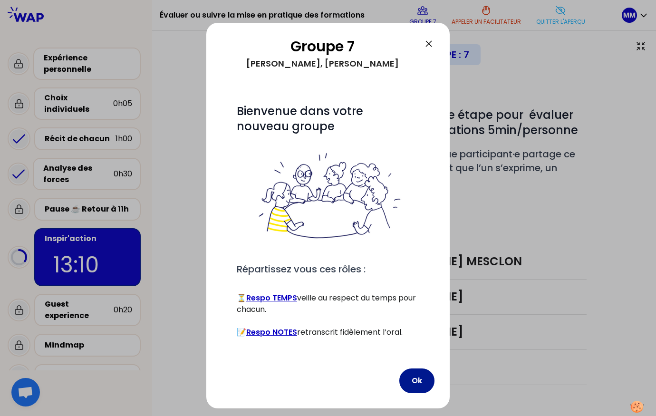
click at [419, 378] on button "Ok" at bounding box center [417, 381] width 35 height 25
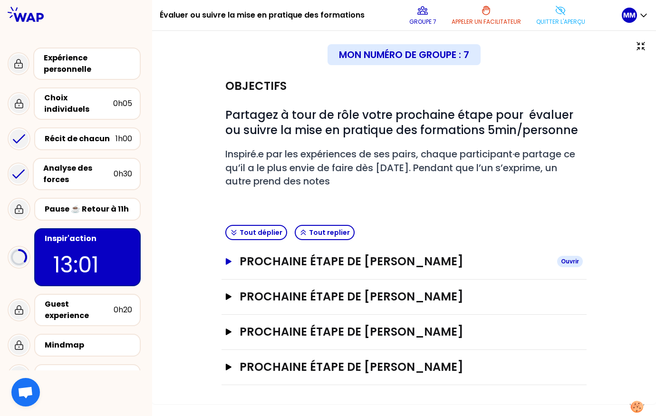
click at [385, 263] on h3 "Prochaine étape de Caroline Deforge" at bounding box center [395, 261] width 310 height 15
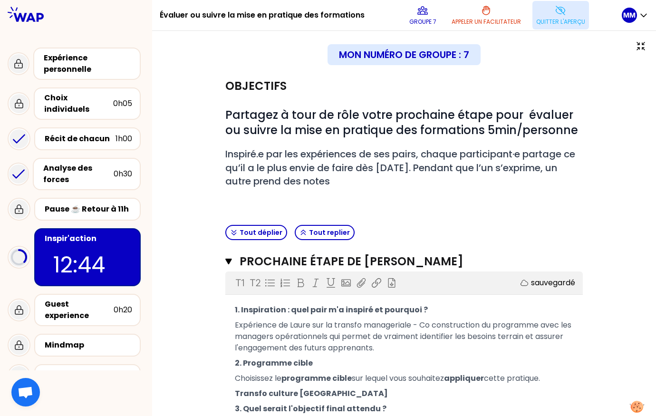
click at [566, 14] on icon at bounding box center [560, 10] width 11 height 11
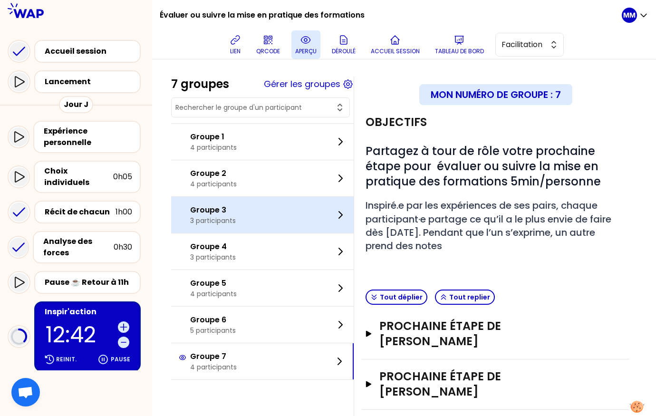
click at [289, 216] on div "Groupe 3 3 participants" at bounding box center [262, 215] width 183 height 36
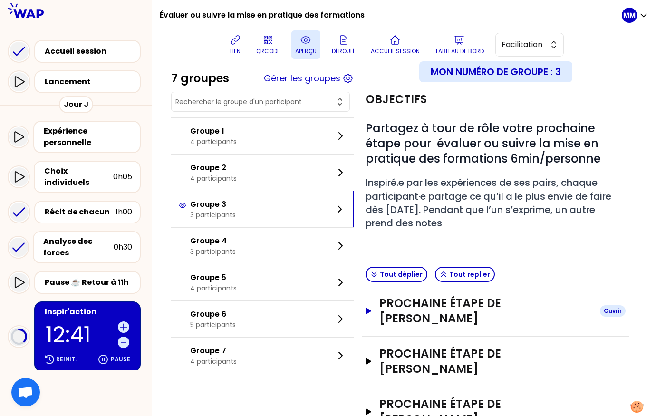
scroll to position [69, 0]
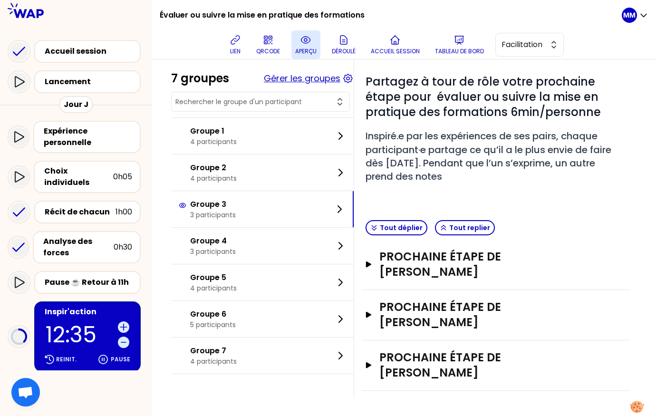
click at [313, 78] on button "Gérer les groupes" at bounding box center [302, 78] width 77 height 13
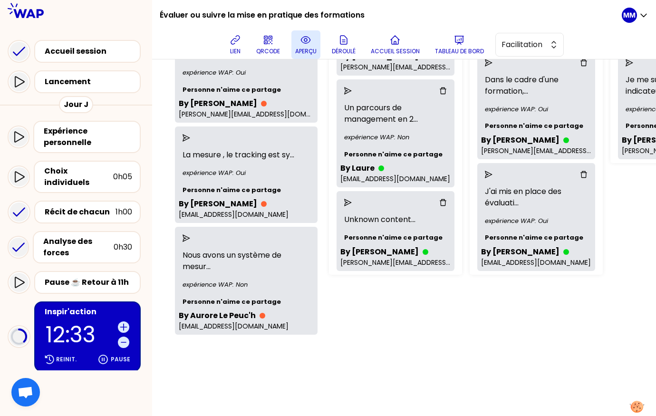
scroll to position [366, 0]
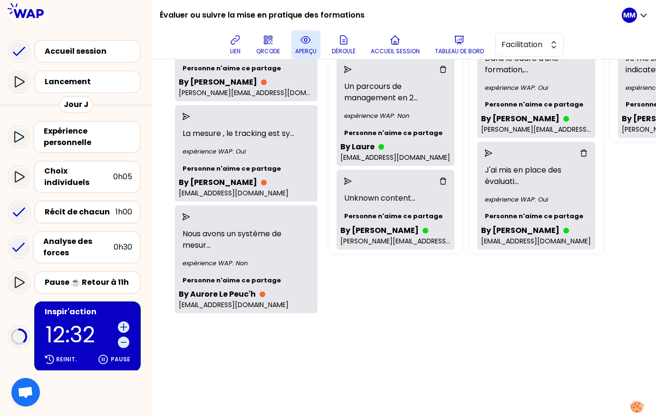
click at [190, 213] on icon "send" at bounding box center [187, 217] width 8 height 8
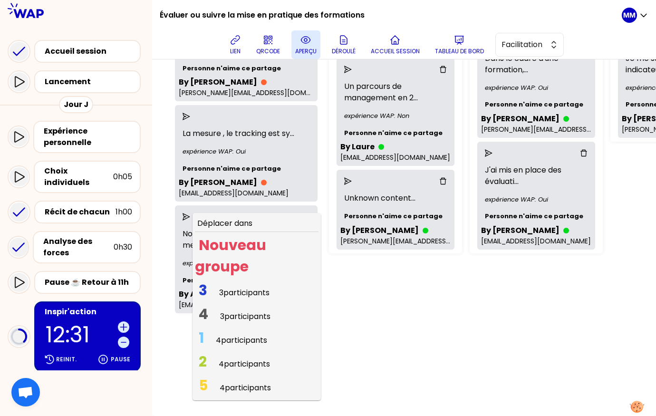
click at [242, 287] on span "3 participants" at bounding box center [244, 292] width 50 height 11
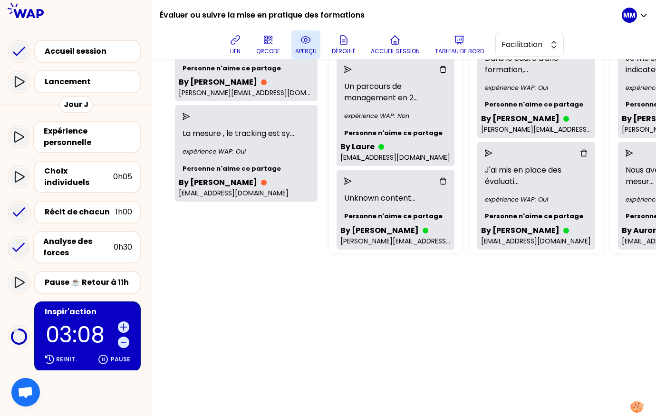
scroll to position [138, 0]
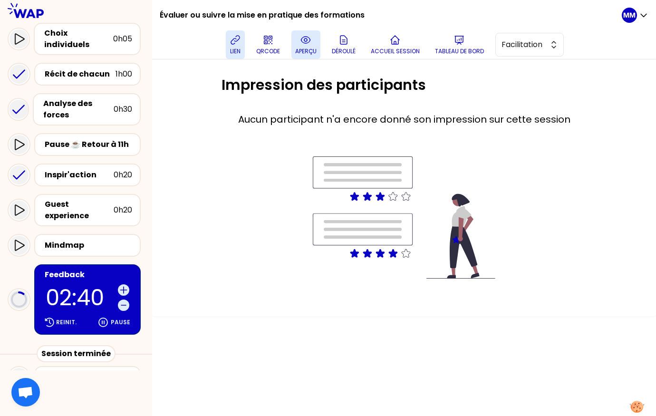
click at [235, 43] on icon at bounding box center [235, 40] width 9 height 9
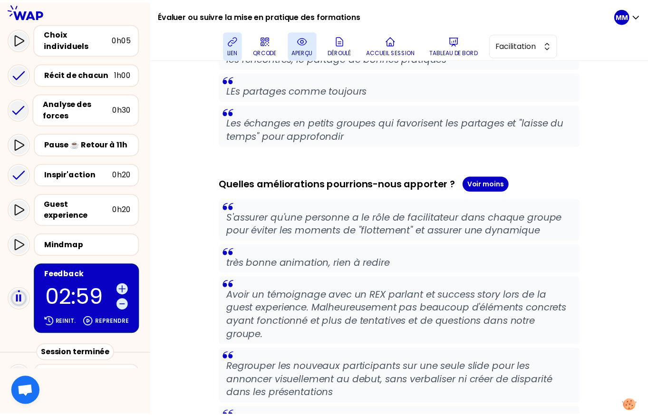
scroll to position [950, 0]
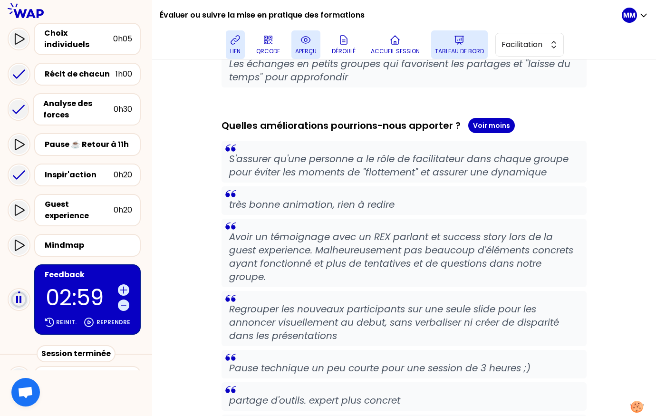
click at [460, 41] on icon at bounding box center [459, 39] width 11 height 11
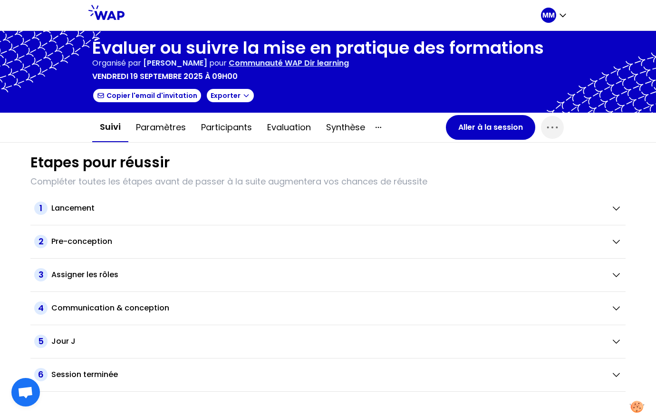
click at [299, 62] on p "Communauté WAP Dir learning" at bounding box center [289, 63] width 120 height 11
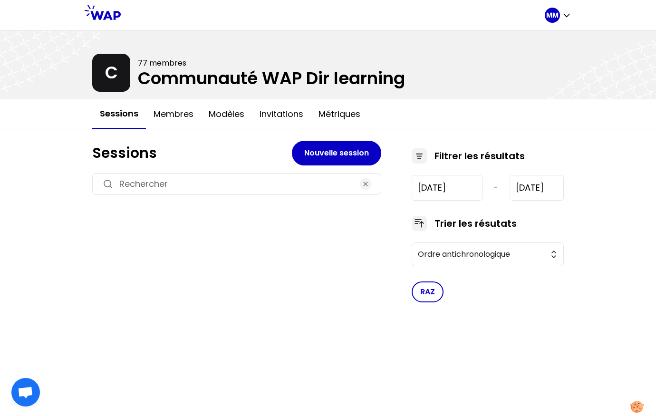
type input "2023-5-23"
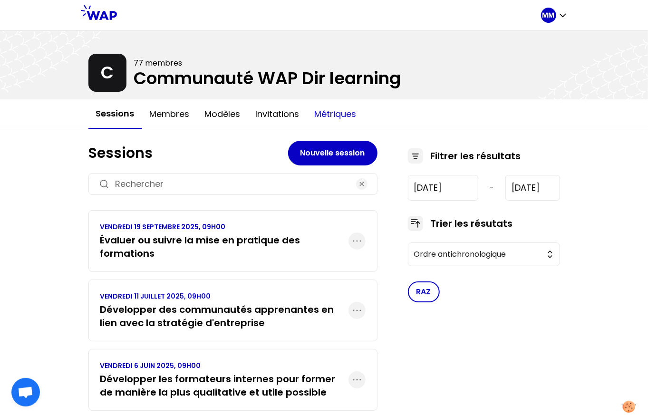
click at [328, 117] on button "Métriques" at bounding box center [335, 114] width 57 height 29
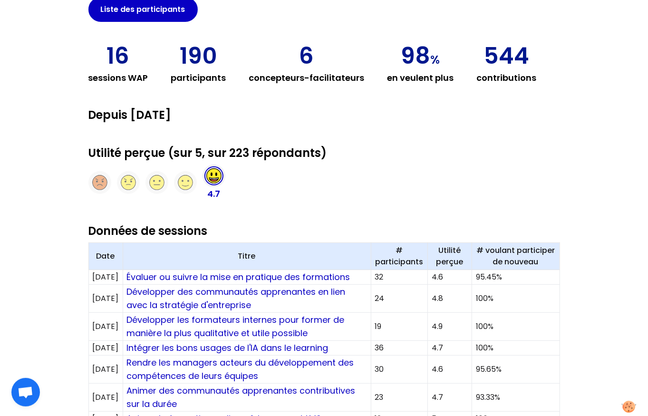
scroll to position [186, 0]
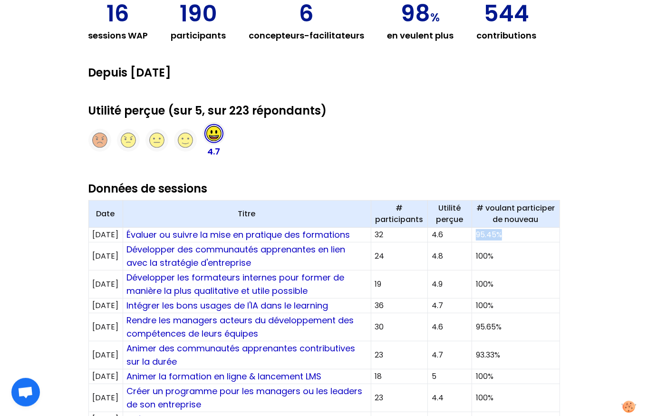
drag, startPoint x: 507, startPoint y: 234, endPoint x: 474, endPoint y: 234, distance: 33.8
click at [474, 234] on tr "19/09/2025 Évaluer ou suivre la mise en pratique des formations 32 4.6 95.45%" at bounding box center [323, 235] width 471 height 15
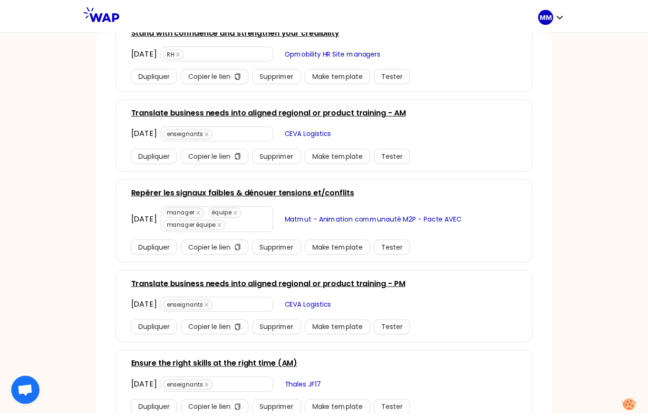
scroll to position [453, 0]
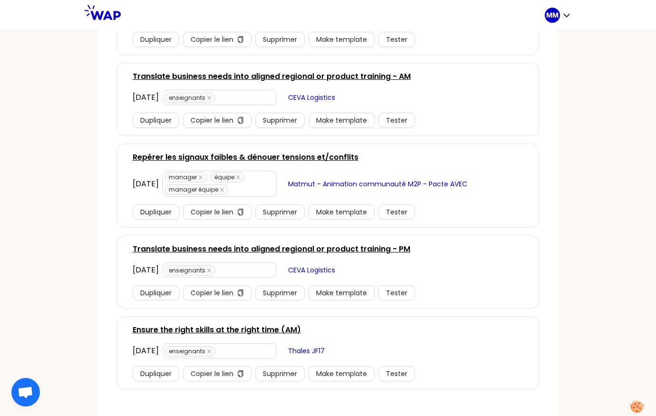
click at [324, 157] on link "Repérer les signaux faibles & dénouer tensions et/conflits" at bounding box center [246, 157] width 226 height 11
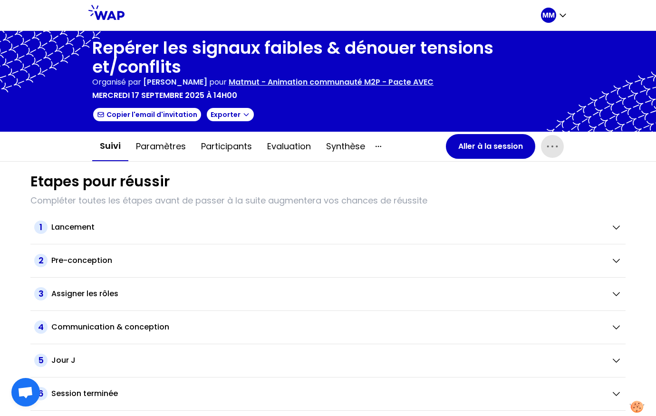
click at [553, 148] on icon "button" at bounding box center [552, 146] width 15 height 15
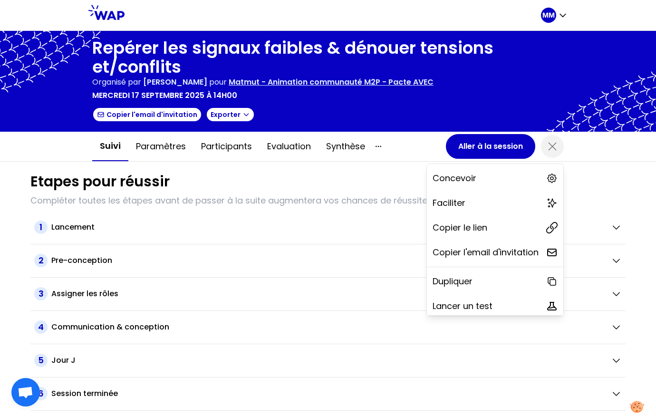
drag, startPoint x: 501, startPoint y: 226, endPoint x: 443, endPoint y: 199, distance: 64.0
click at [500, 226] on div "Copier le lien" at bounding box center [495, 227] width 136 height 21
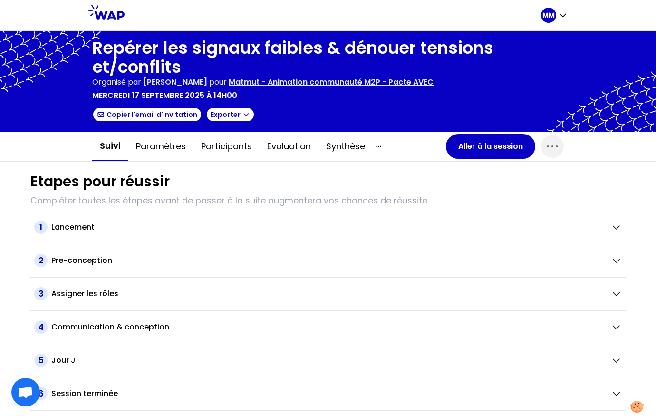
click at [299, 82] on p "Matmut - Animation communauté M2P - Pacte AVEC" at bounding box center [331, 82] width 205 height 11
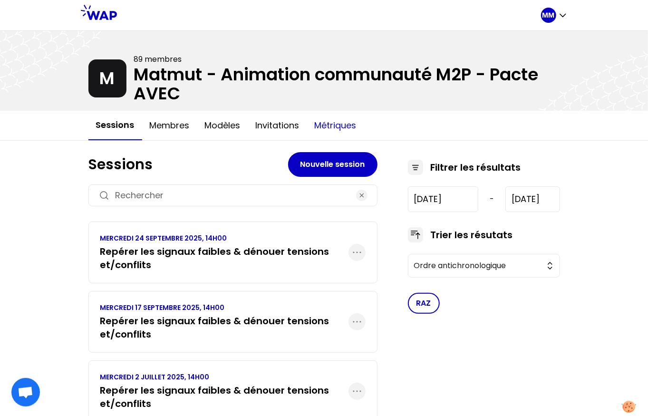
click at [334, 126] on button "Métriques" at bounding box center [335, 125] width 57 height 29
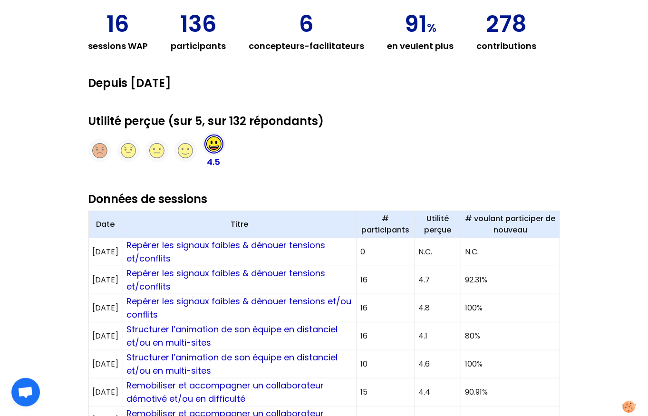
scroll to position [186, 0]
click at [183, 277] on link "Repérer les signaux faibles & dénouer tensions et/conflits" at bounding box center [227, 280] width 201 height 25
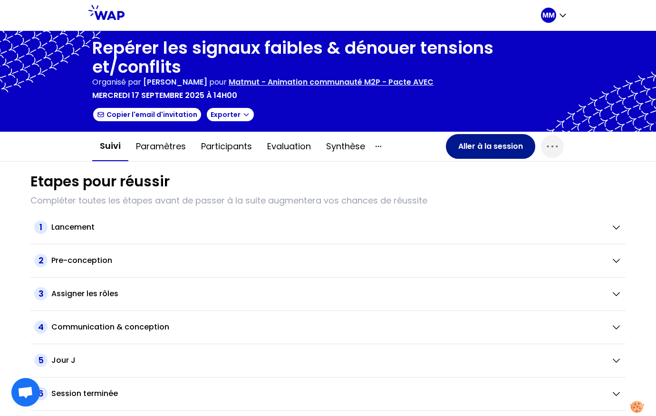
click at [486, 147] on button "Aller à la session" at bounding box center [490, 146] width 89 height 25
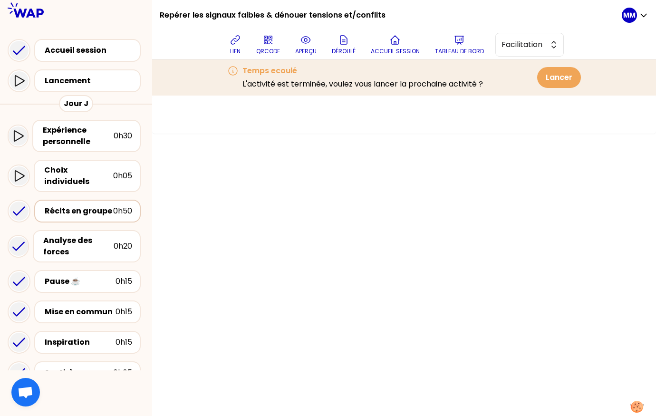
click at [79, 205] on div "Récits en groupe" at bounding box center [79, 210] width 68 height 11
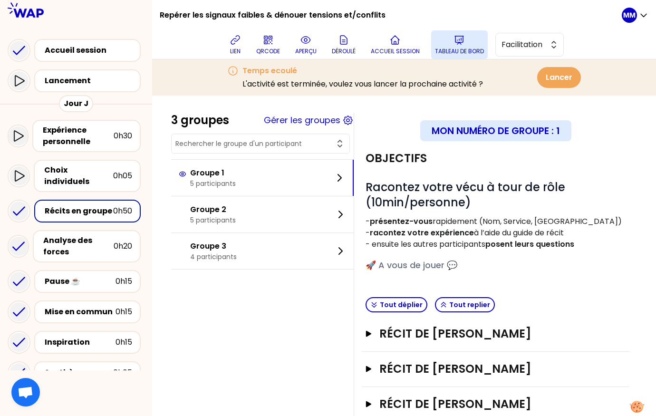
click at [467, 48] on p "Tableau de bord" at bounding box center [459, 52] width 49 height 8
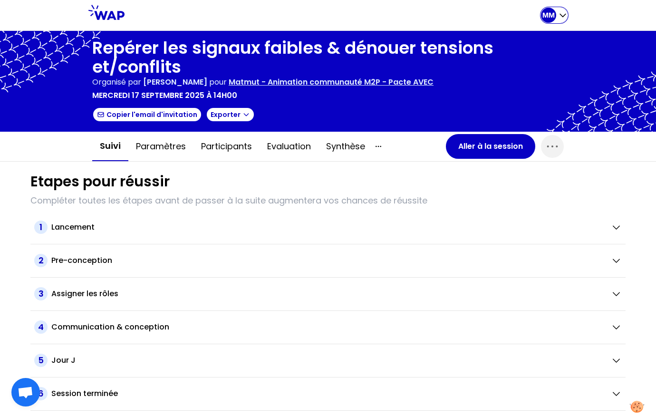
click at [556, 21] on div "MM" at bounding box center [554, 15] width 27 height 15
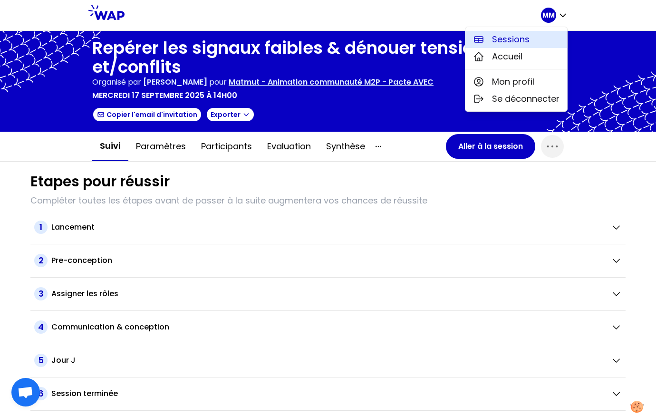
click at [534, 33] on button "Sessions" at bounding box center [517, 39] width 102 height 17
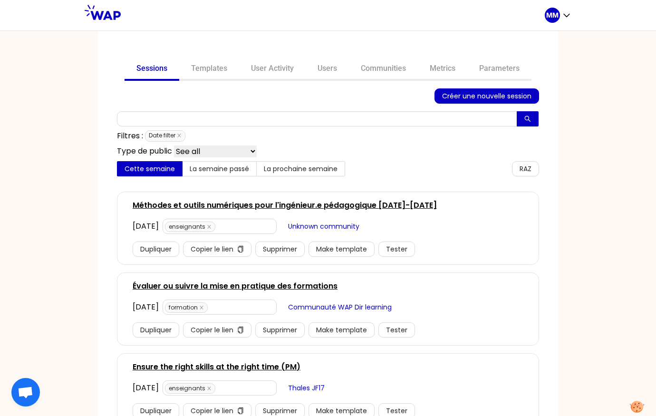
click at [247, 367] on link "Ensure the right skills at the right time (PM)" at bounding box center [217, 366] width 168 height 11
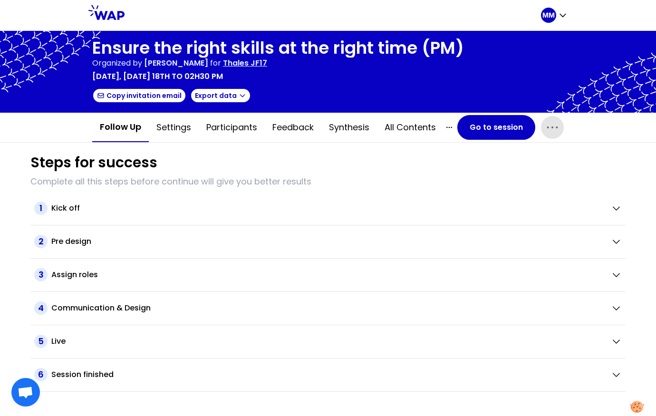
click at [549, 130] on icon "button" at bounding box center [552, 127] width 15 height 15
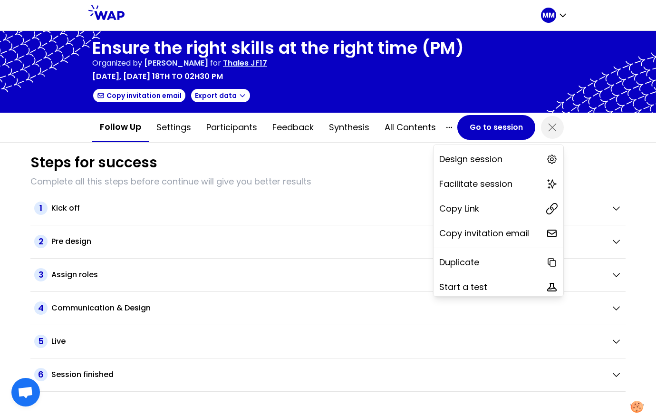
drag, startPoint x: 490, startPoint y: 203, endPoint x: 468, endPoint y: 190, distance: 25.2
click at [490, 203] on div "Copy Link" at bounding box center [499, 208] width 130 height 21
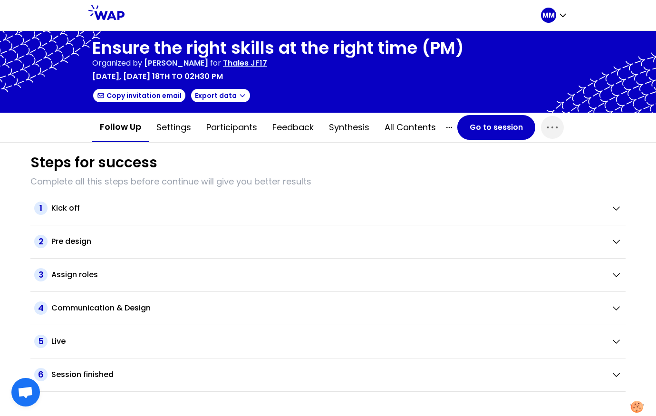
click at [267, 64] on p "Thales JF17" at bounding box center [245, 63] width 44 height 11
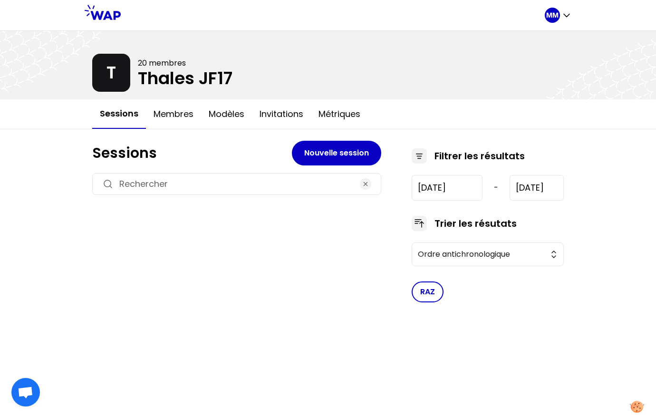
type input "2025-9-15"
type input "2025-9-18"
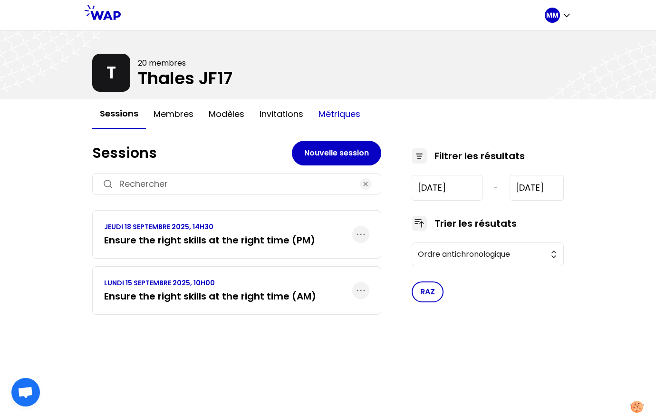
click at [330, 115] on button "Métriques" at bounding box center [339, 114] width 57 height 29
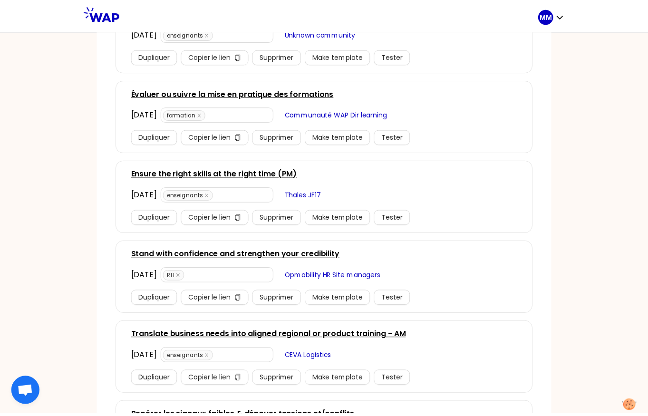
scroll to position [195, 0]
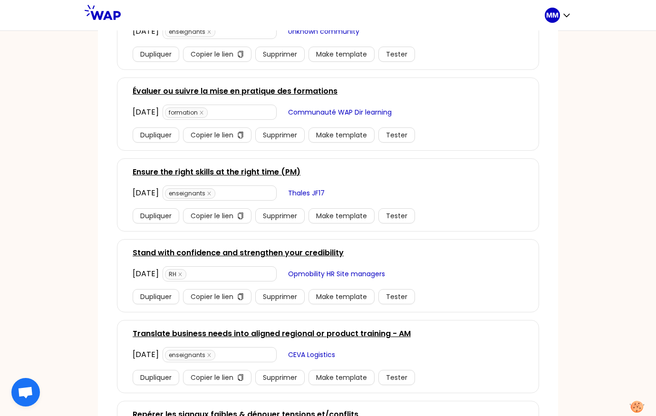
click at [308, 252] on link "Stand with confidence and strengthen your credibility" at bounding box center [238, 252] width 211 height 11
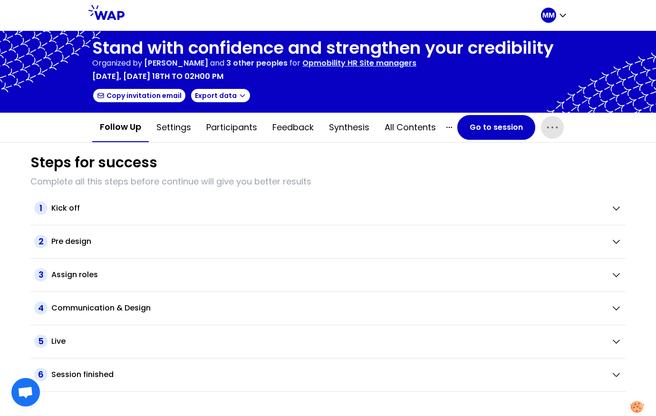
click at [548, 127] on icon "button" at bounding box center [552, 127] width 10 height 1
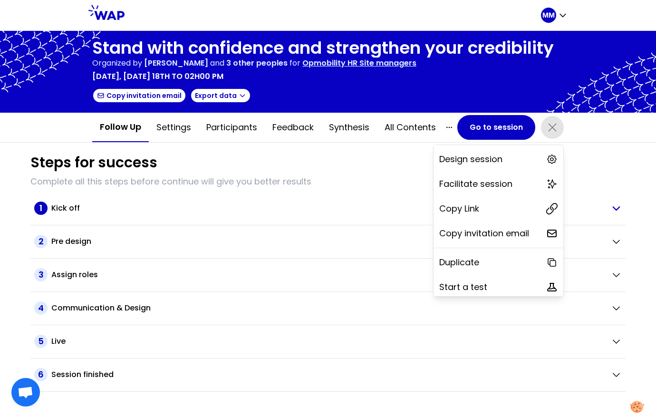
drag, startPoint x: 476, startPoint y: 210, endPoint x: 472, endPoint y: 205, distance: 5.7
click at [476, 210] on div "Copy Link" at bounding box center [499, 208] width 130 height 21
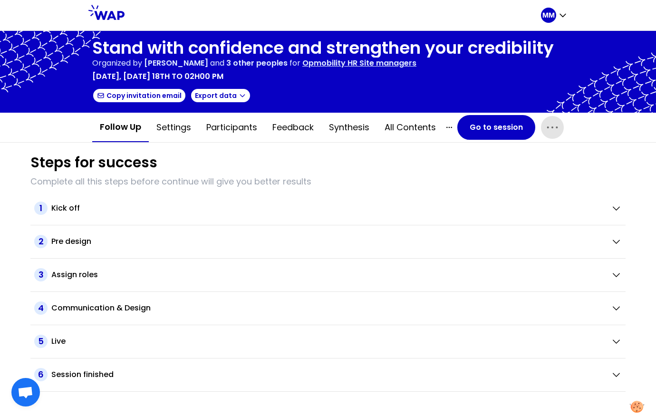
click at [389, 65] on p "Opmobility HR Site managers" at bounding box center [359, 63] width 114 height 11
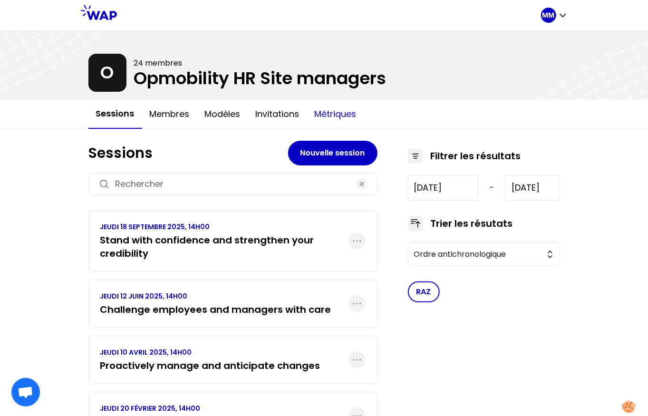
click at [334, 106] on button "Métriques" at bounding box center [335, 114] width 57 height 29
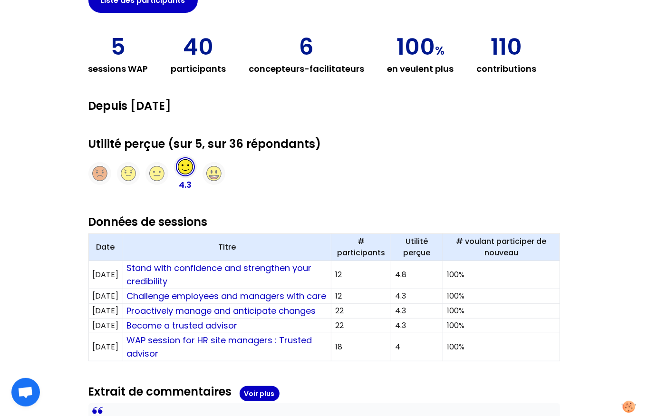
scroll to position [154, 0]
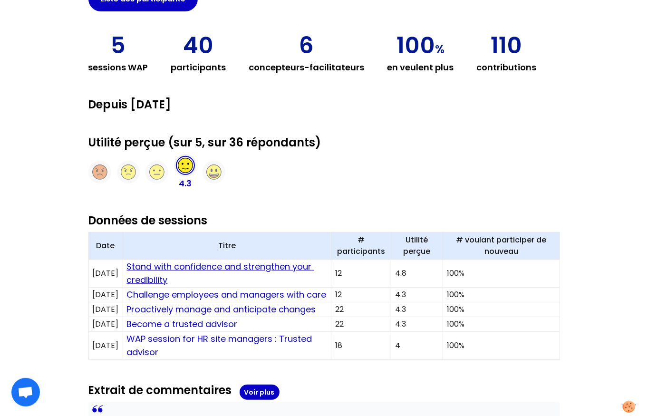
click at [263, 266] on link "Stand with confidence and strengthen your credibility" at bounding box center [220, 273] width 187 height 25
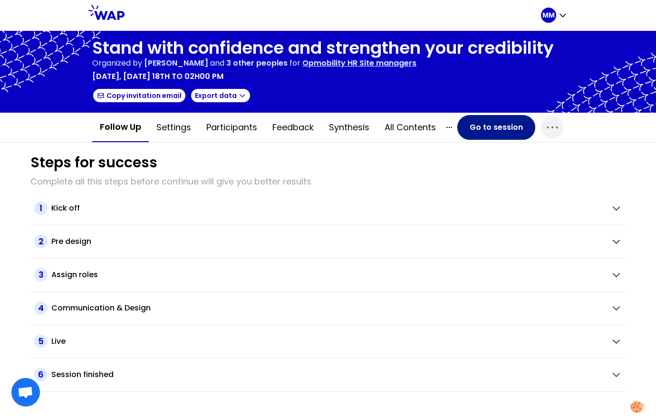
click at [479, 124] on button "Go to session" at bounding box center [497, 127] width 78 height 25
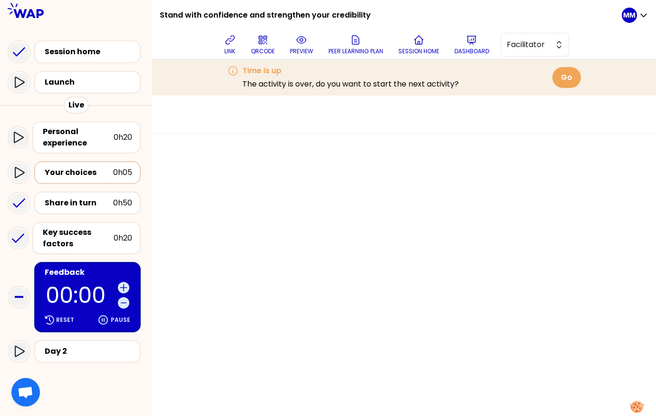
click at [85, 168] on div "Your choices" at bounding box center [79, 172] width 68 height 11
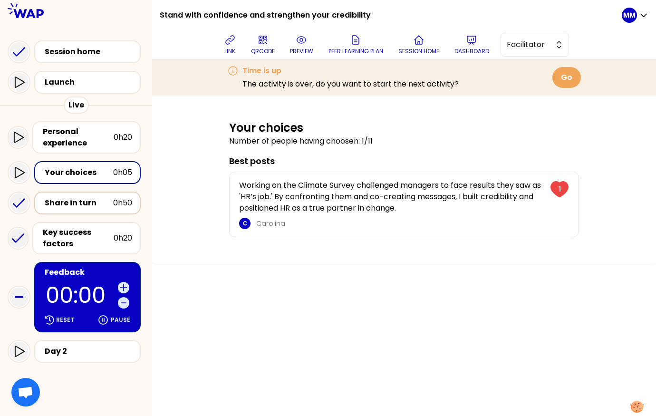
click at [89, 199] on div "Share in turn" at bounding box center [79, 202] width 68 height 11
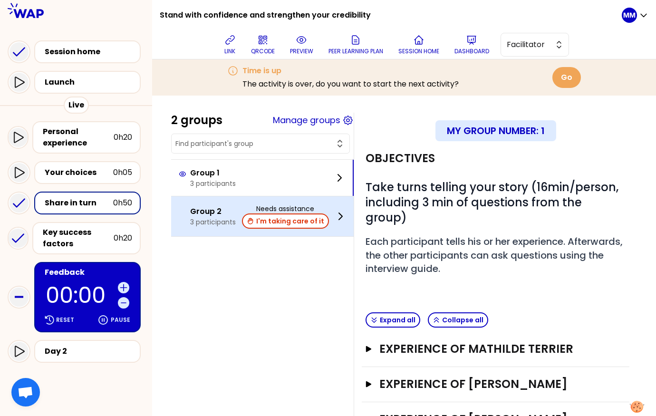
click at [303, 219] on button "I'm taking care of it" at bounding box center [285, 221] width 87 height 15
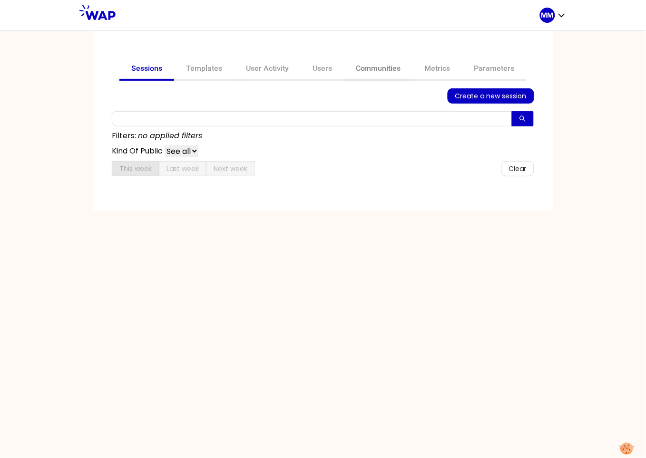
click at [377, 69] on link "Communities" at bounding box center [378, 69] width 69 height 23
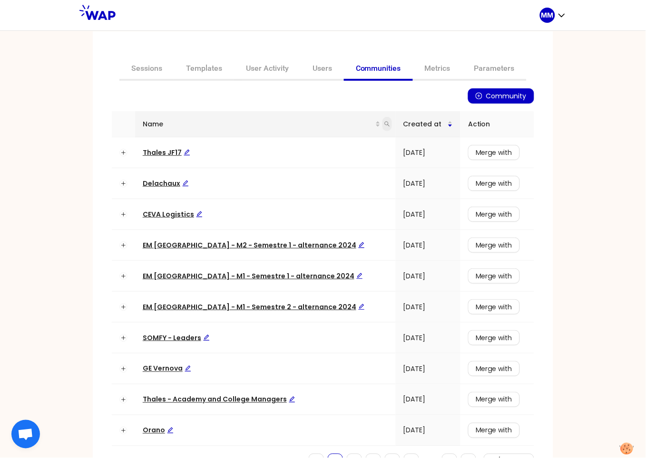
click at [384, 125] on icon "search" at bounding box center [387, 124] width 6 height 6
type input "som"
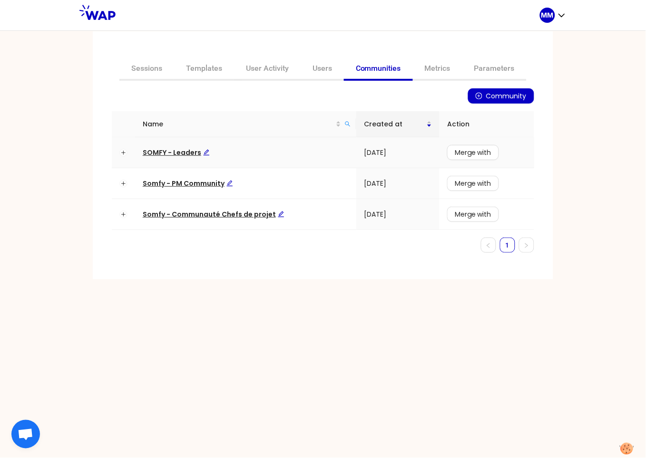
click at [184, 149] on span "SOMFY - Leaders" at bounding box center [176, 153] width 67 height 10
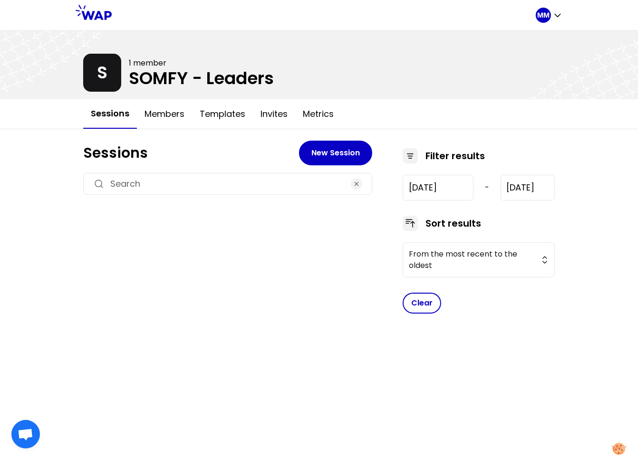
type input "[DATE]"
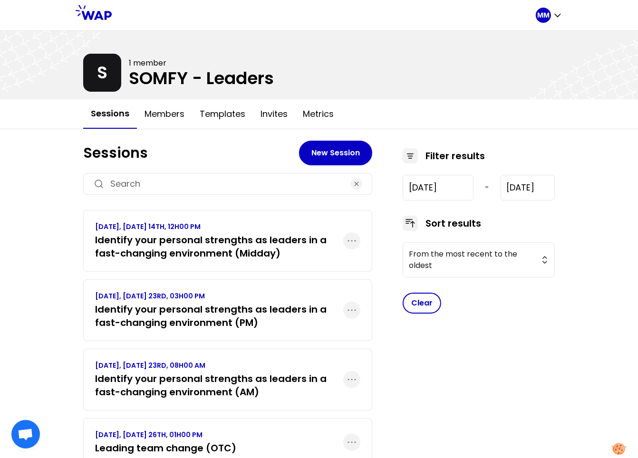
click at [276, 381] on h3 "Identify your personal strengths as leaders in a fast-changing environment (AM)" at bounding box center [219, 385] width 248 height 27
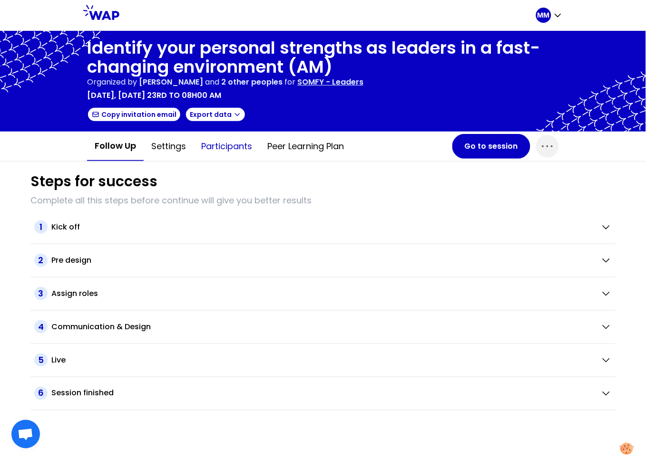
click at [229, 146] on button "Participants" at bounding box center [227, 146] width 66 height 29
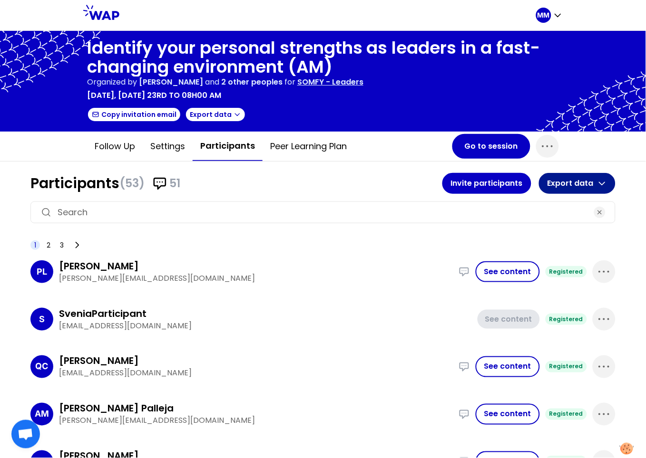
click at [564, 183] on button "Export data" at bounding box center [577, 183] width 77 height 21
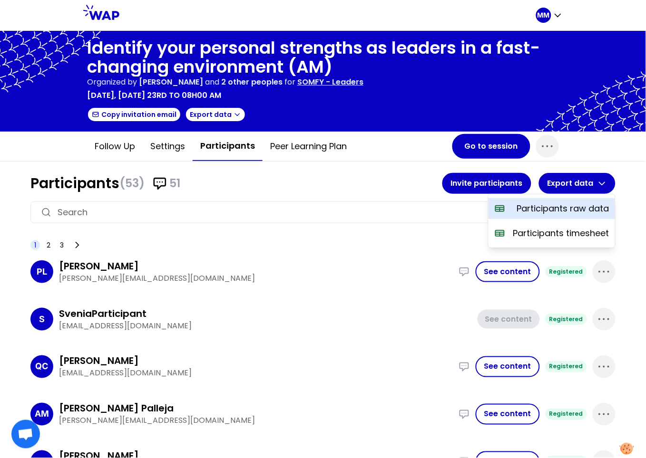
click at [558, 209] on p "Participants raw data" at bounding box center [563, 208] width 92 height 13
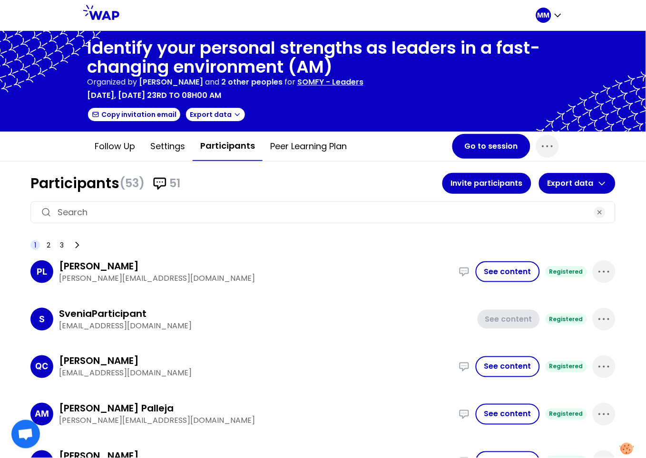
click at [363, 83] on p "SOMFY - Leaders" at bounding box center [330, 82] width 66 height 11
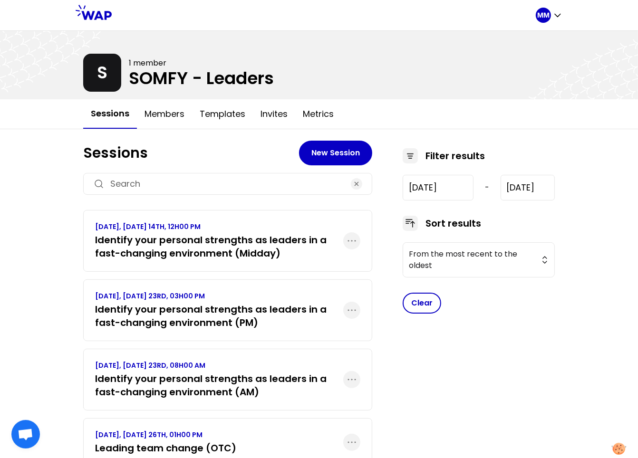
type input "[DATE]"
click at [208, 316] on h3 "Identify your personal strengths as leaders in a fast-changing environment (PM)" at bounding box center [219, 316] width 248 height 27
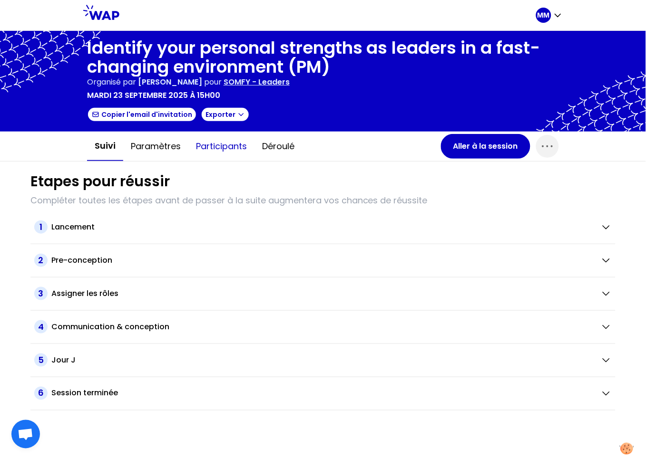
click at [217, 149] on button "Participants" at bounding box center [221, 146] width 66 height 29
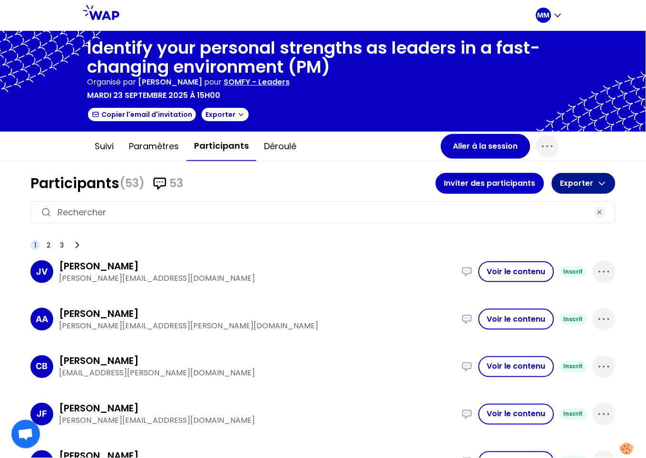
click at [571, 187] on button "Exporter" at bounding box center [584, 183] width 64 height 21
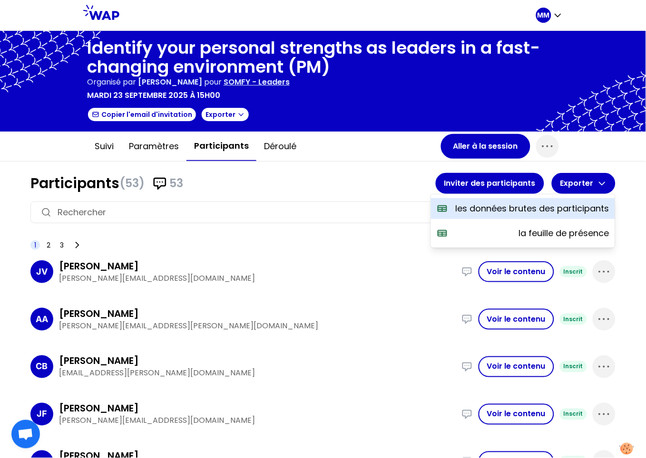
click at [562, 205] on p "les données brutes des participants" at bounding box center [533, 208] width 154 height 13
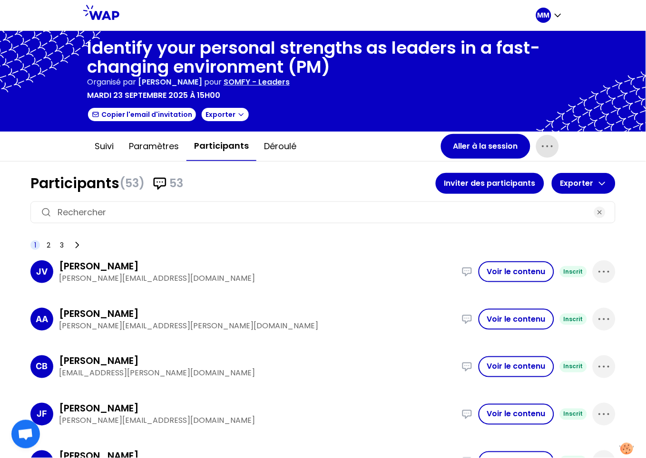
click at [543, 143] on icon "button" at bounding box center [547, 146] width 15 height 15
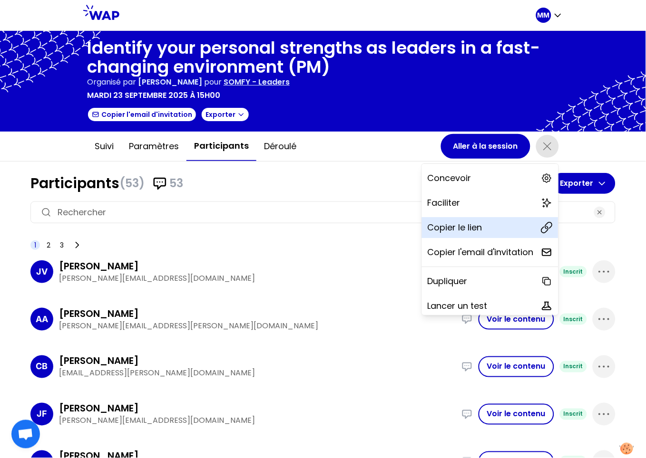
click at [470, 221] on div "Copier le lien" at bounding box center [490, 227] width 136 height 21
